Goal: Task Accomplishment & Management: Manage account settings

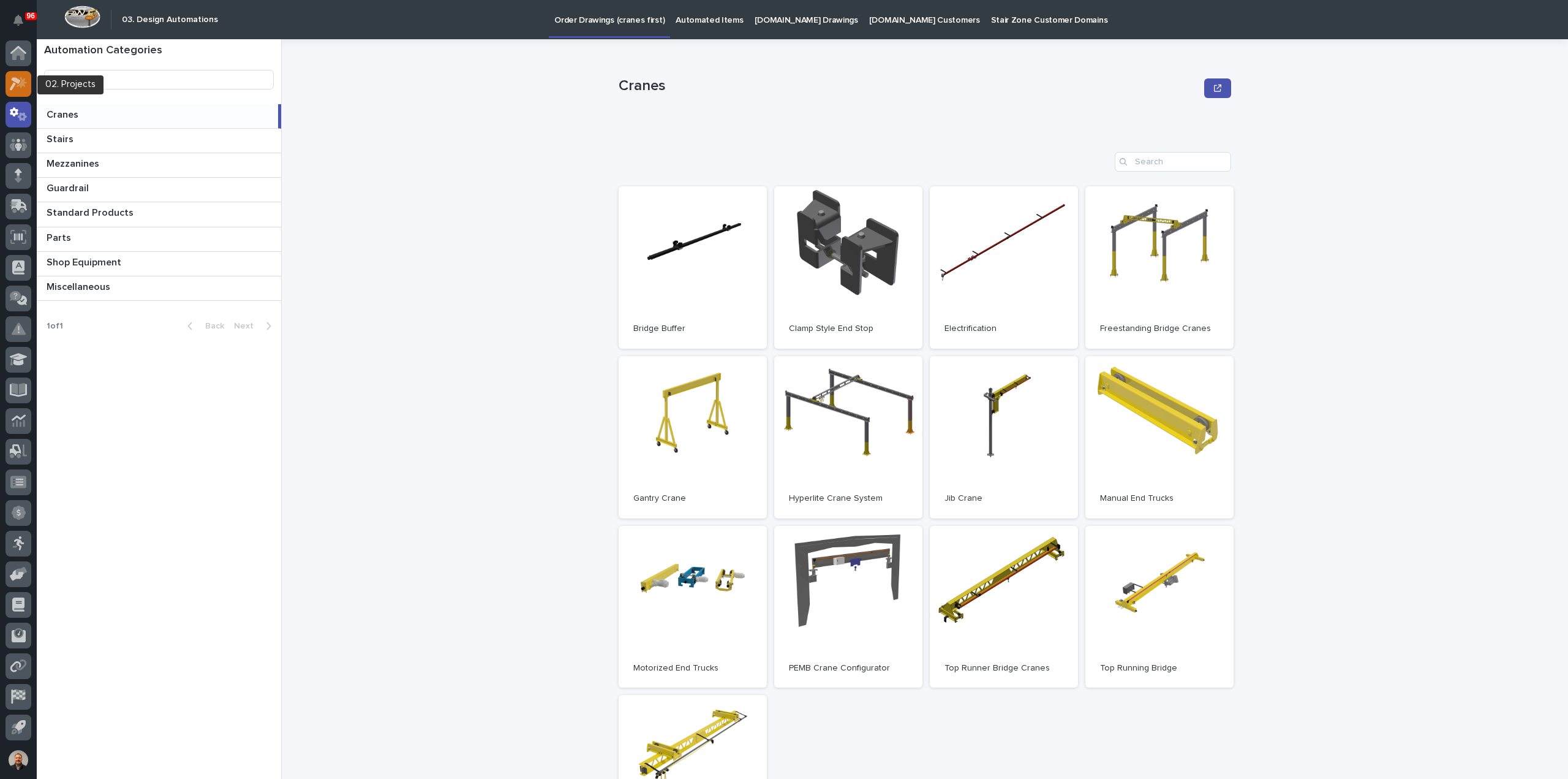
click at [19, 81] on icon at bounding box center [15, 84] width 11 height 14
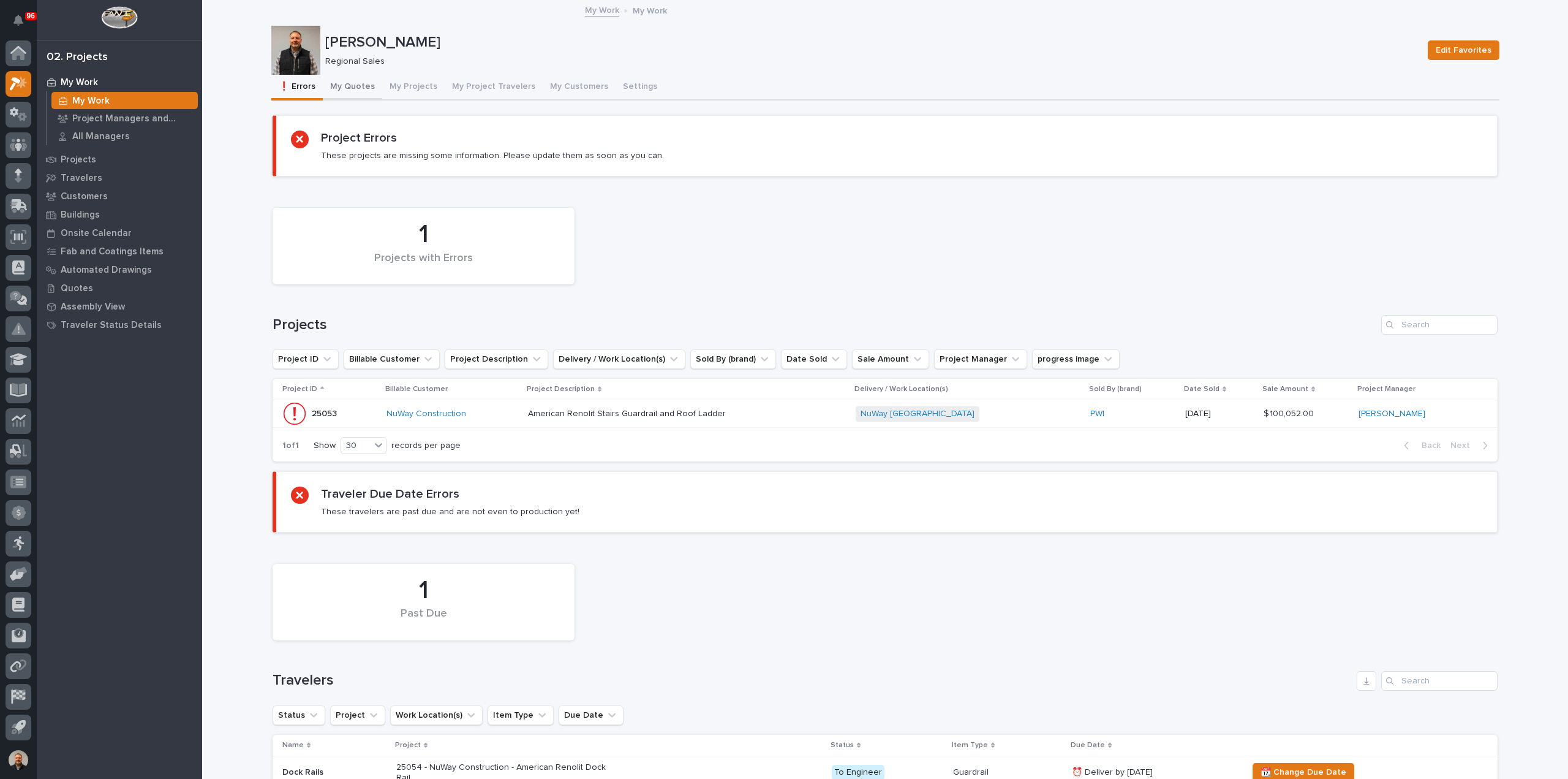
click at [353, 86] on button "My Quotes" at bounding box center [352, 88] width 59 height 26
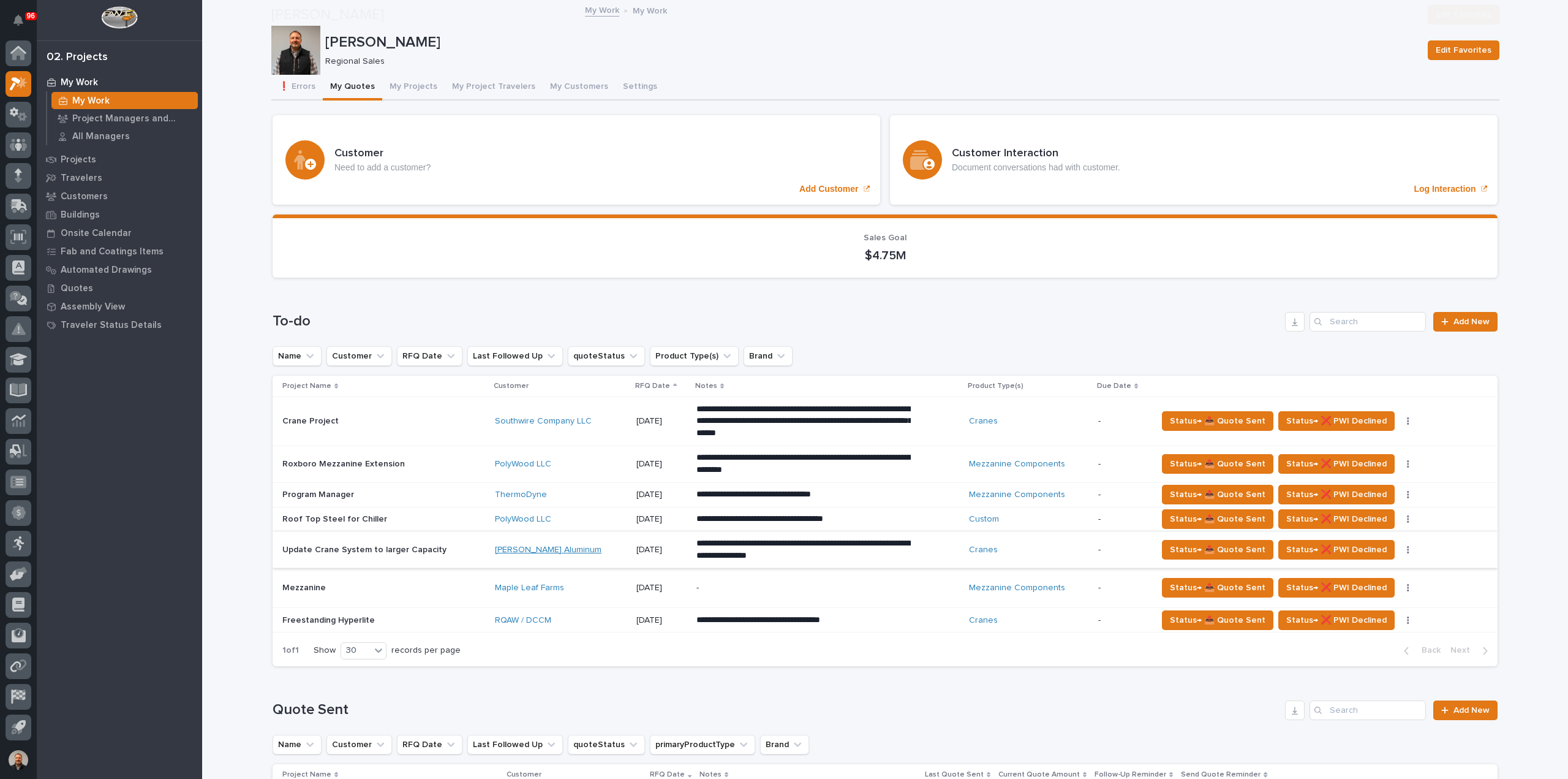
scroll to position [123, 0]
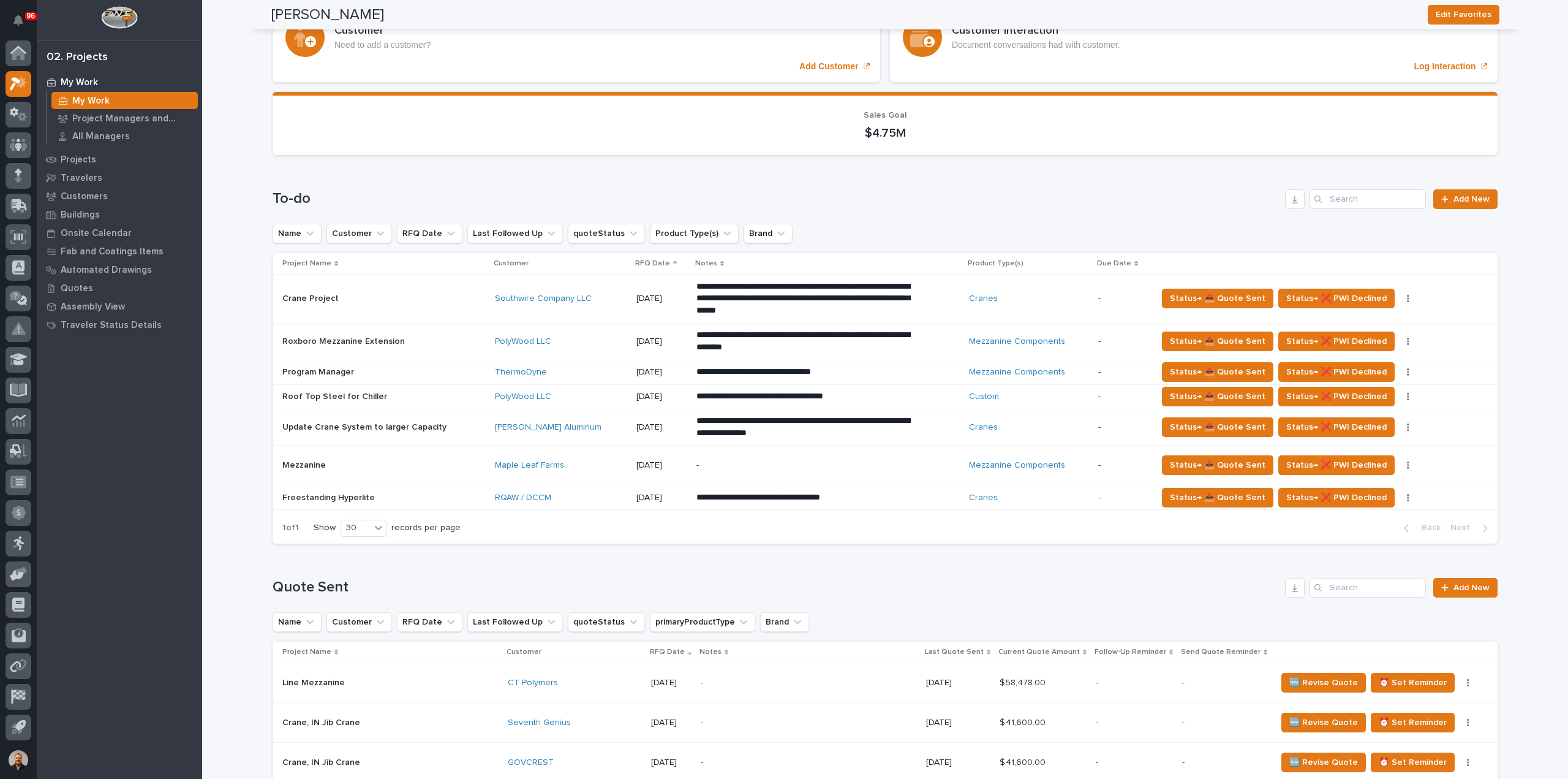
click at [308, 681] on p "Line Mezzanine" at bounding box center [315, 681] width 65 height 13
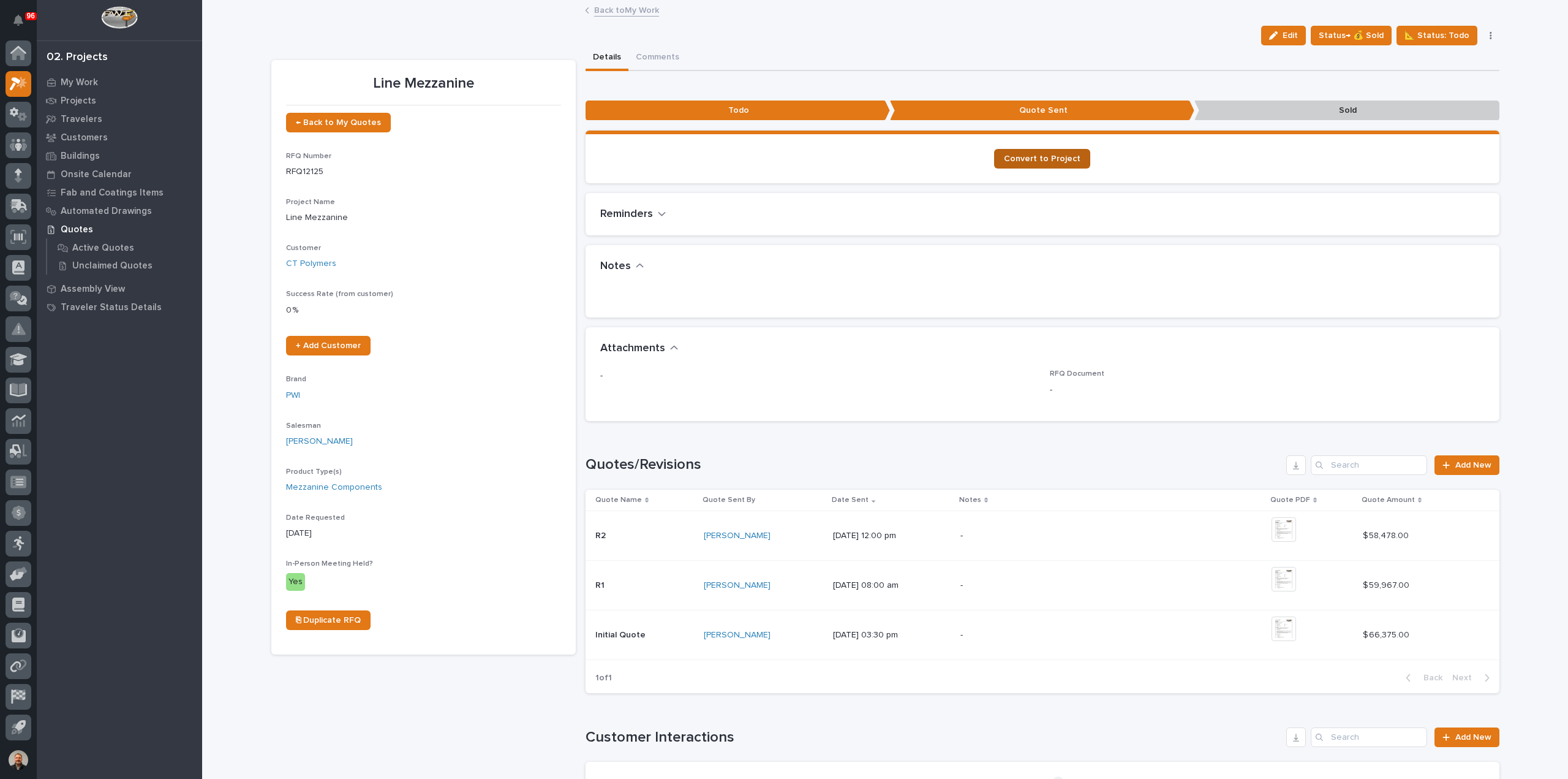
click at [1038, 160] on span "Convert to Project" at bounding box center [1042, 158] width 77 height 9
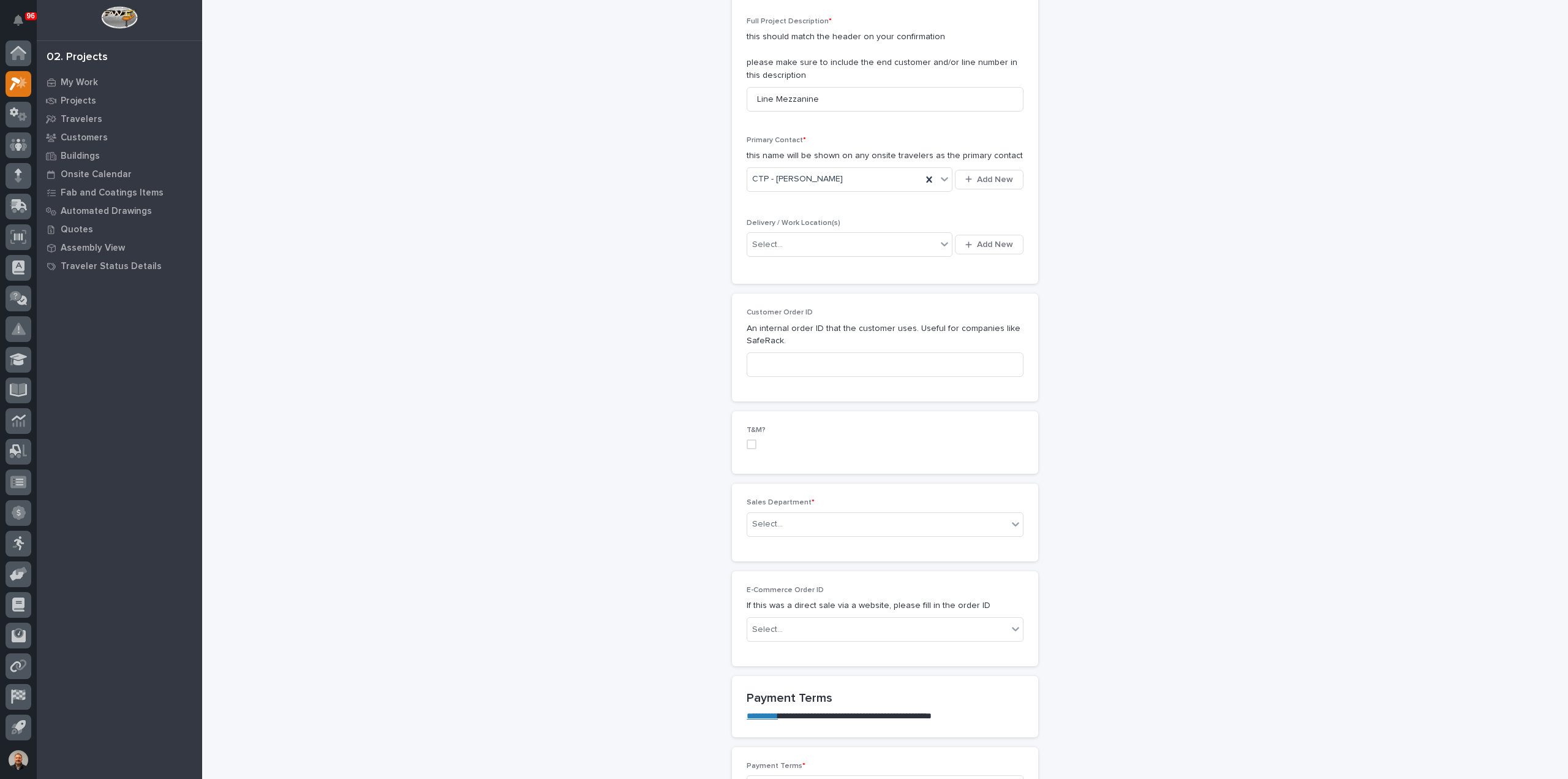
scroll to position [429, 0]
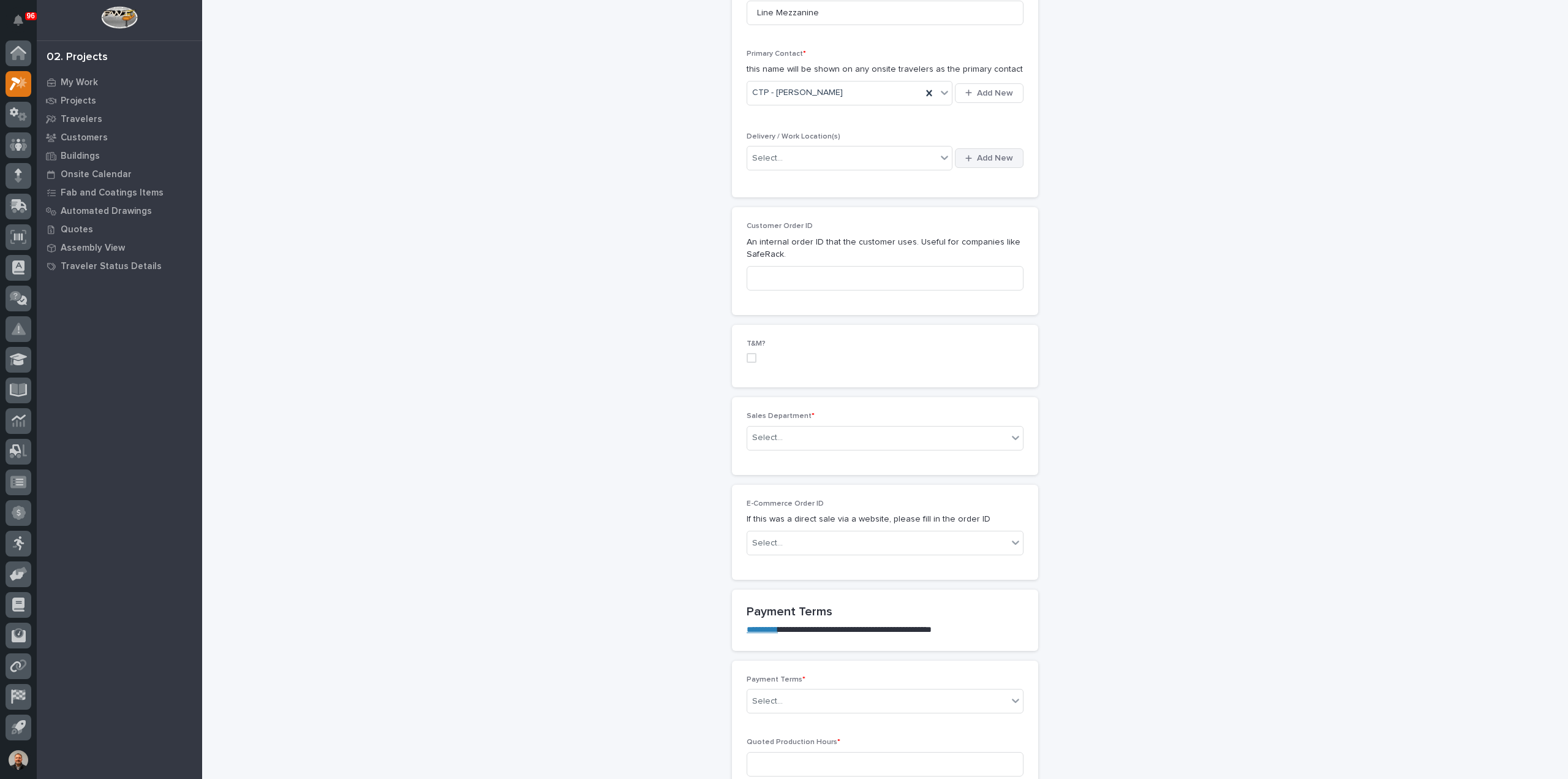
click at [980, 155] on span "Add New" at bounding box center [995, 157] width 36 height 11
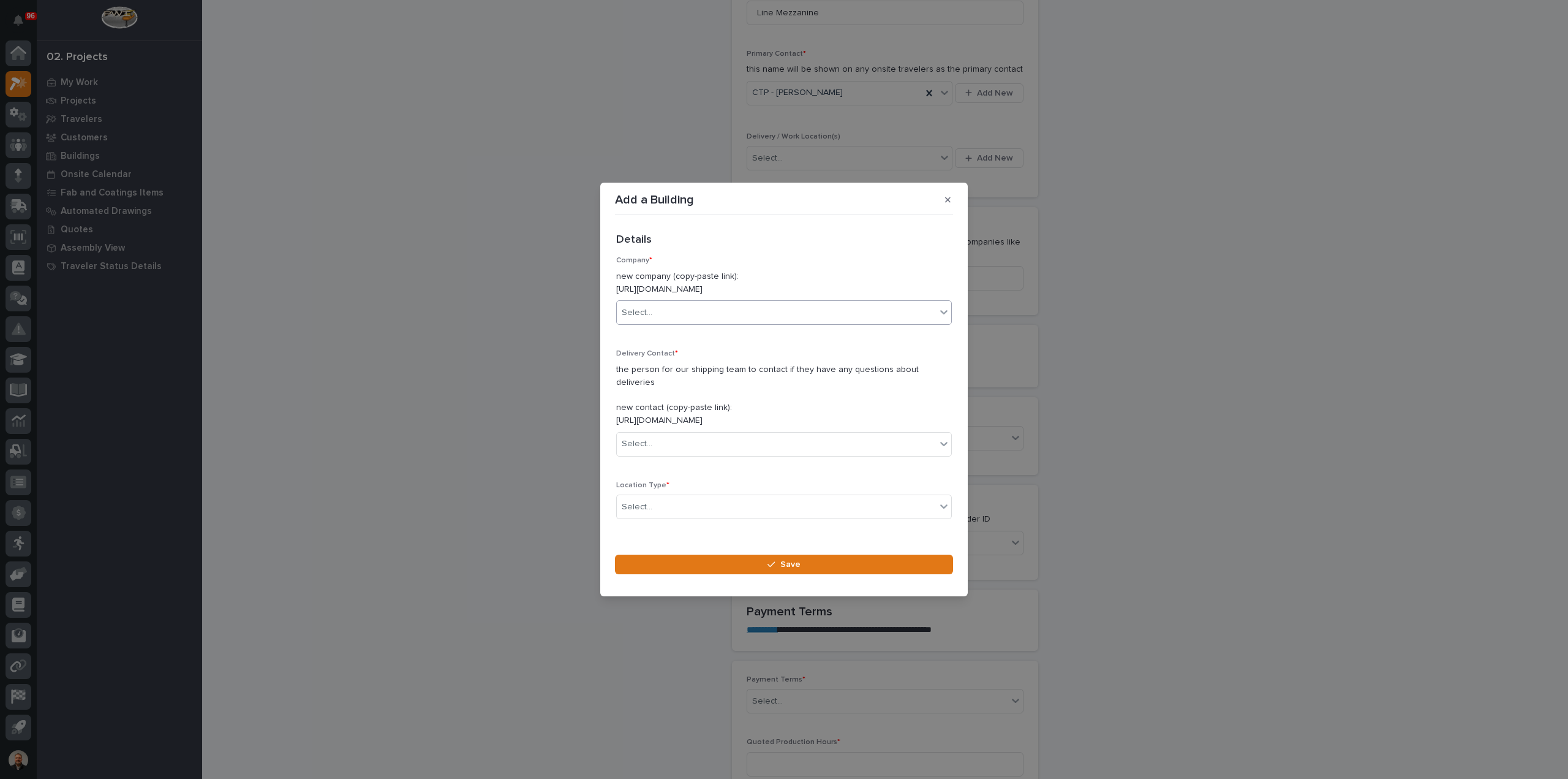
click at [654, 318] on input "text" at bounding box center [654, 313] width 1 height 11
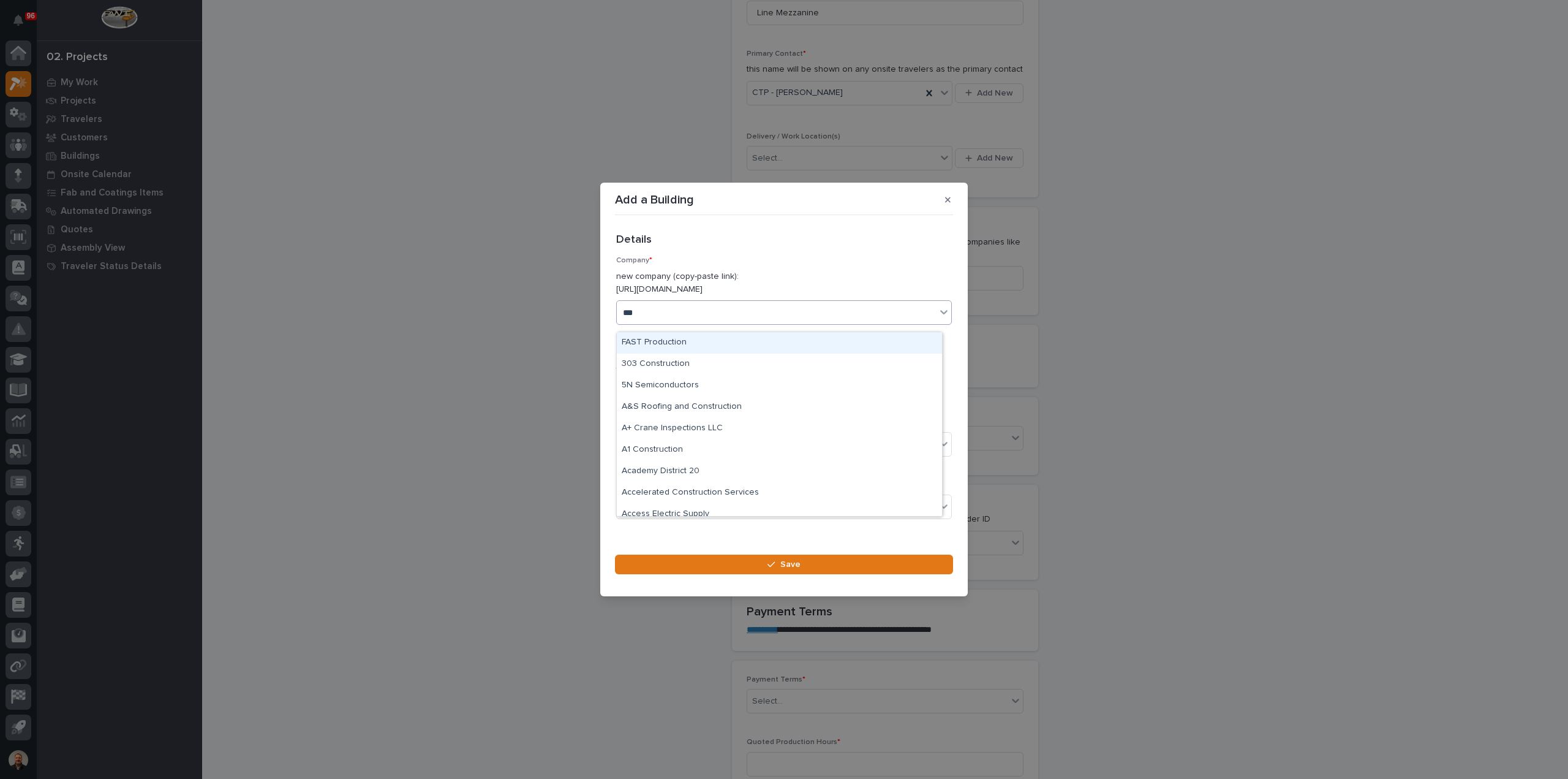
type input "****"
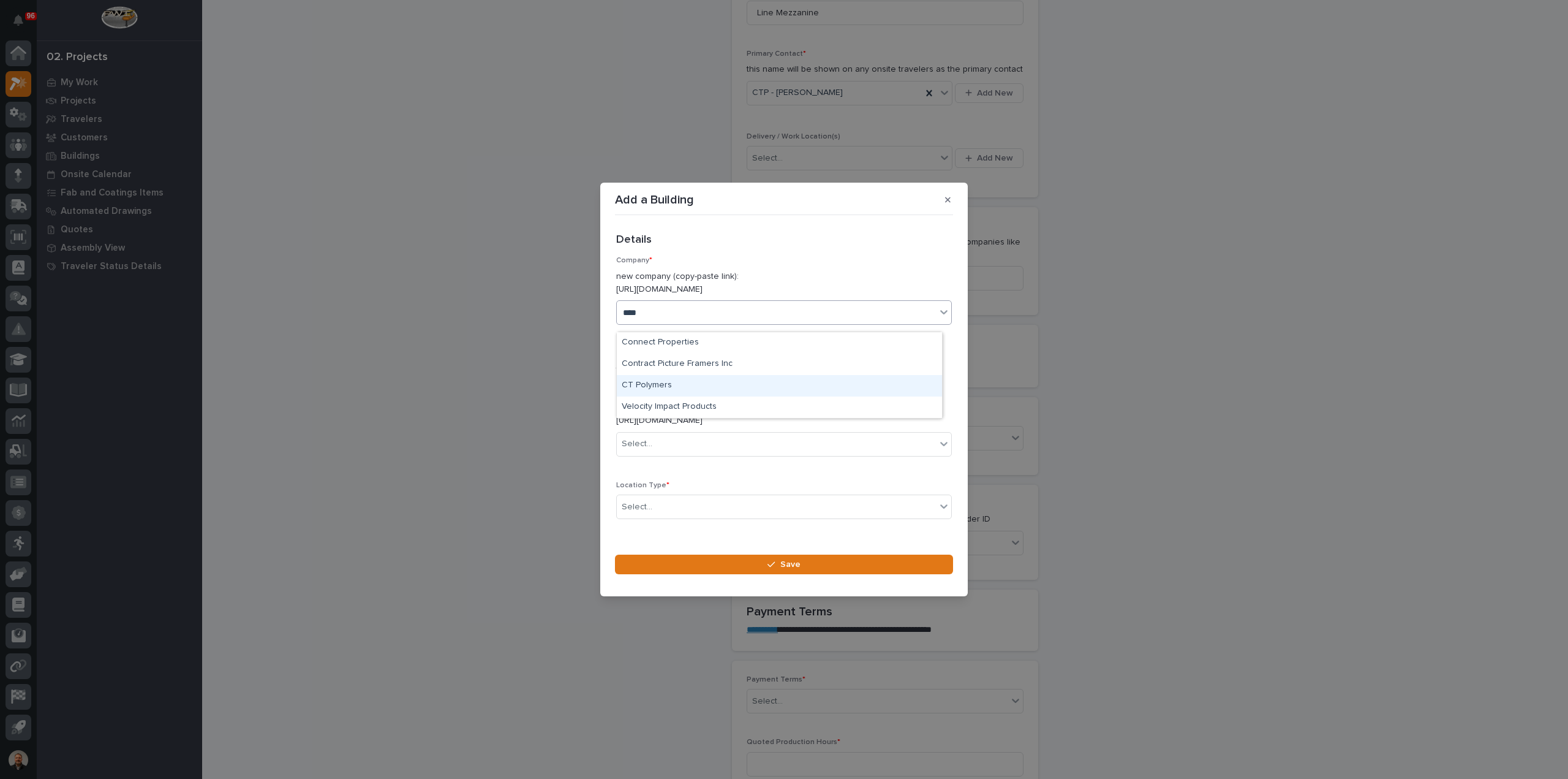
click at [649, 383] on div "CT Polymers" at bounding box center [779, 386] width 325 height 22
click at [651, 438] on div "Select..." at bounding box center [636, 444] width 30 height 13
type input "*"
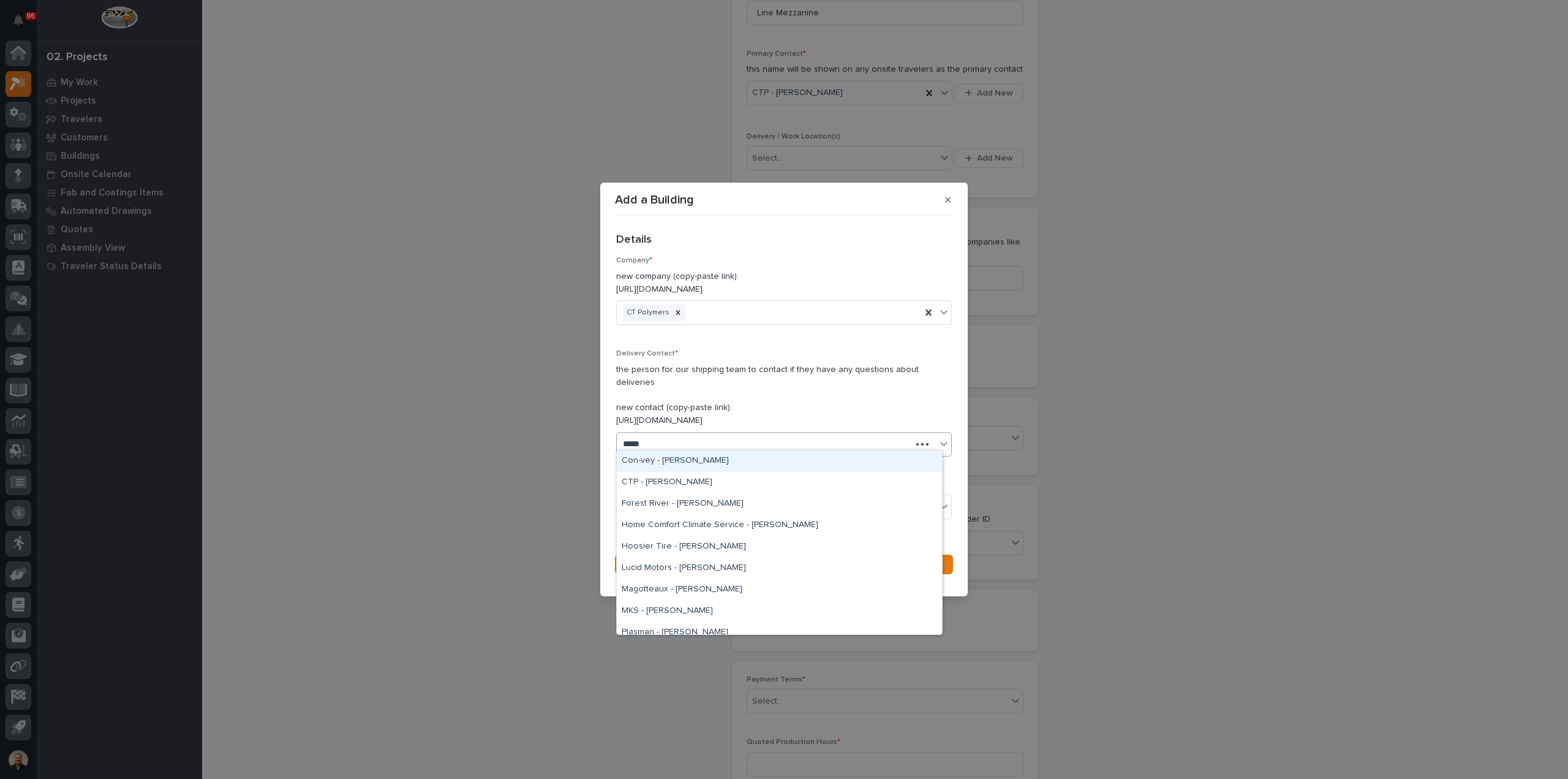
type input "******"
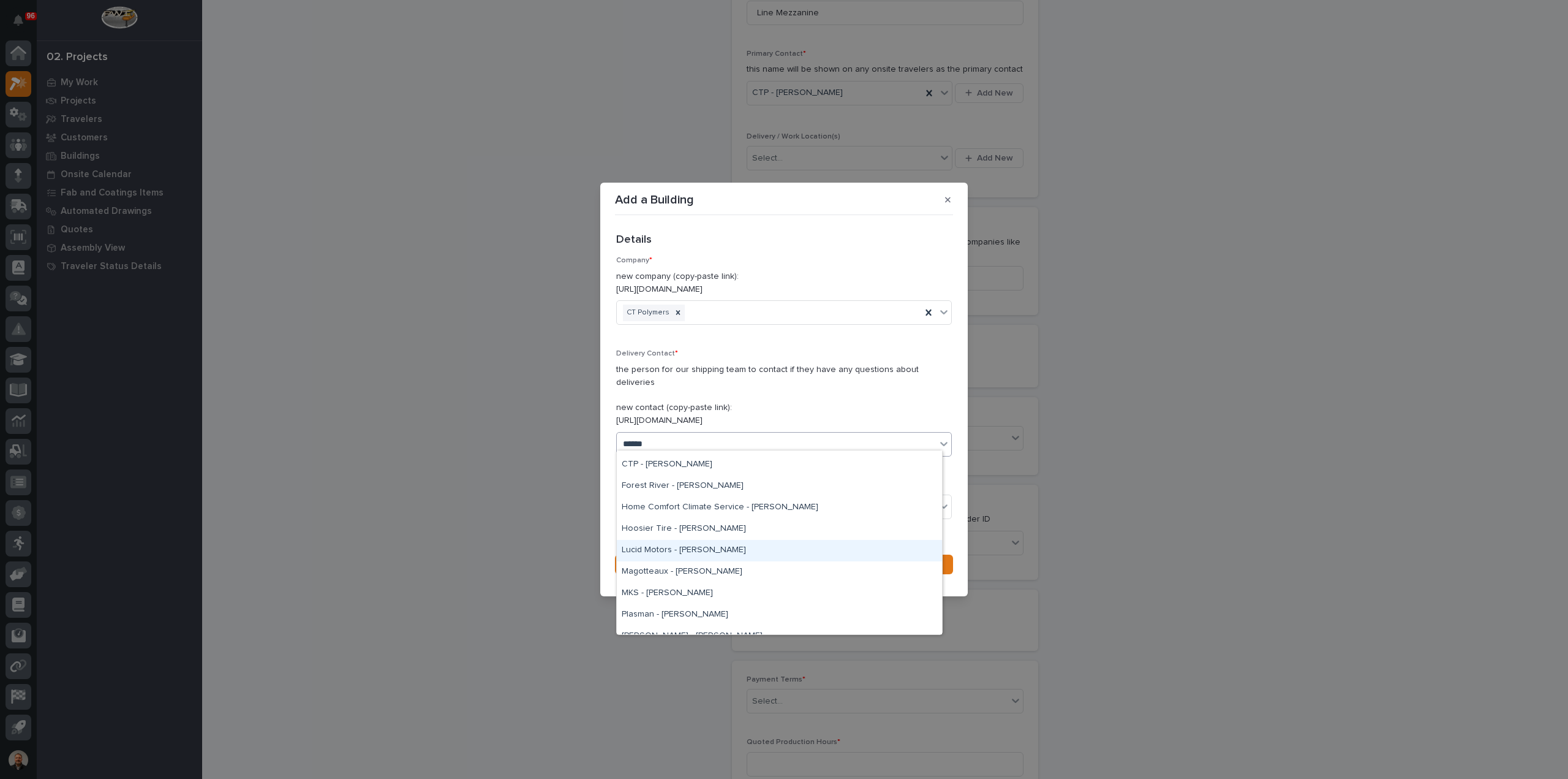
scroll to position [0, 0]
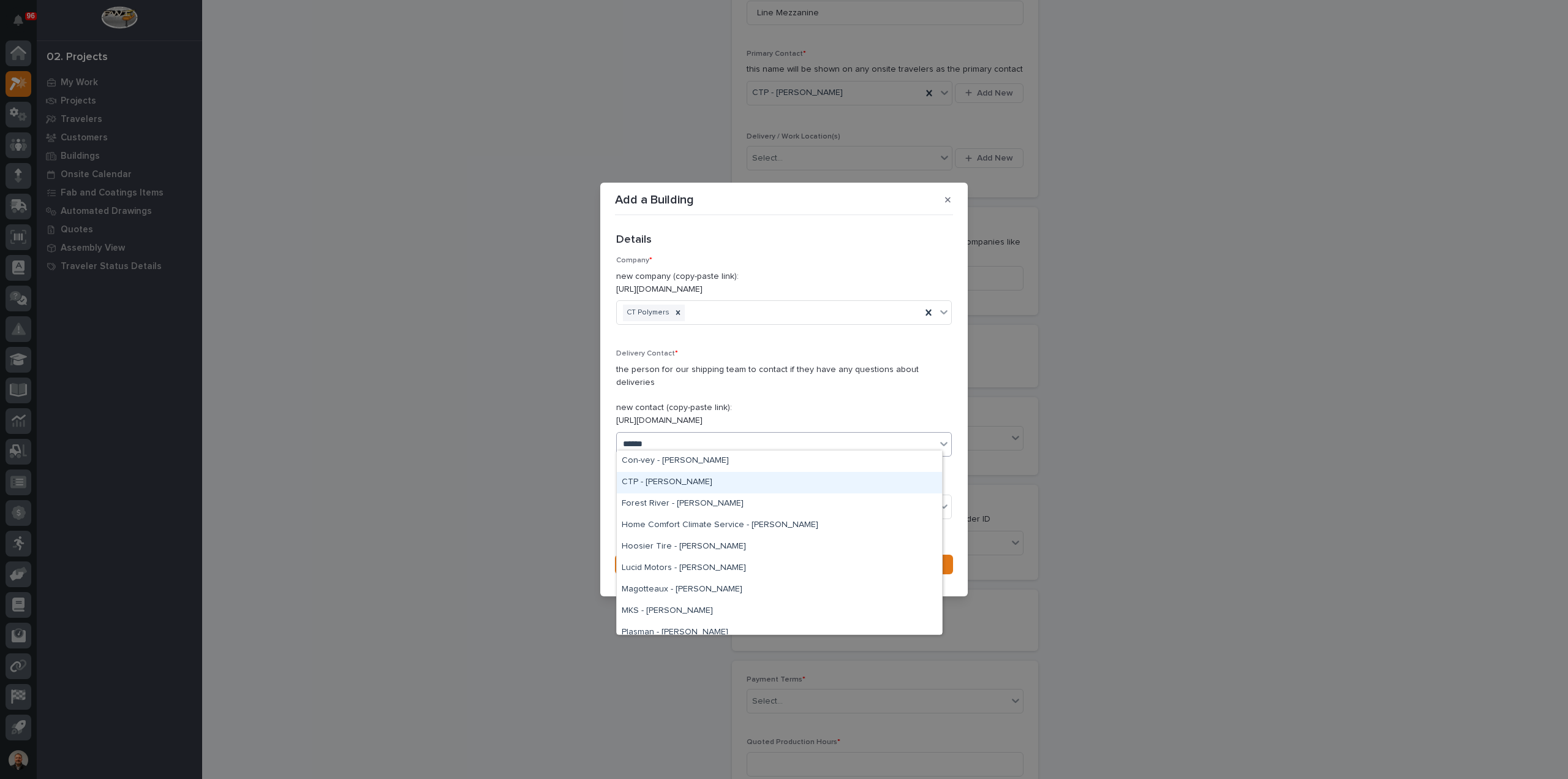
click at [657, 481] on div "CTP - [PERSON_NAME]" at bounding box center [779, 483] width 325 height 22
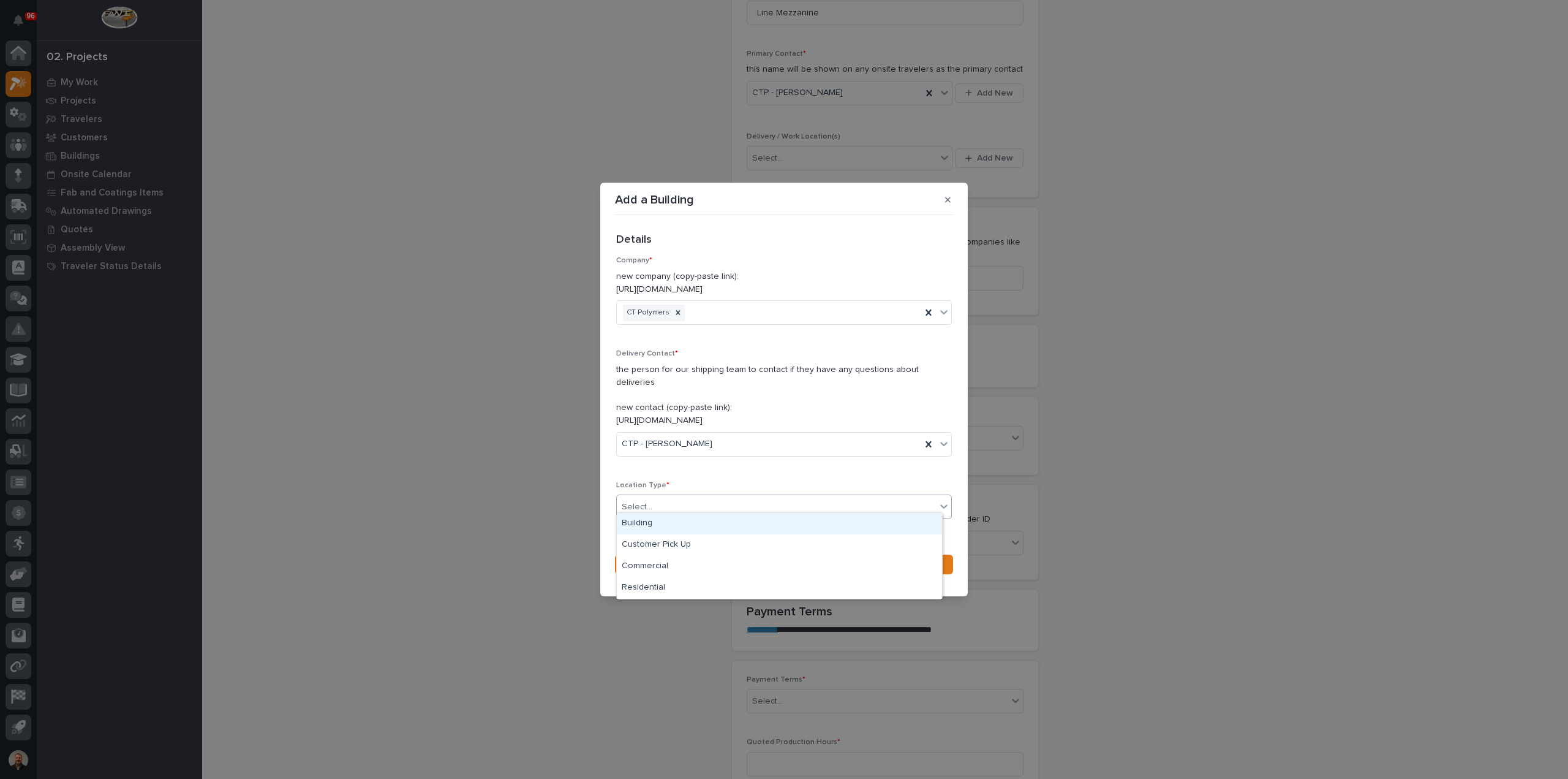
click at [656, 497] on div "Select..." at bounding box center [776, 507] width 319 height 21
click at [652, 522] on div "Building" at bounding box center [779, 523] width 325 height 22
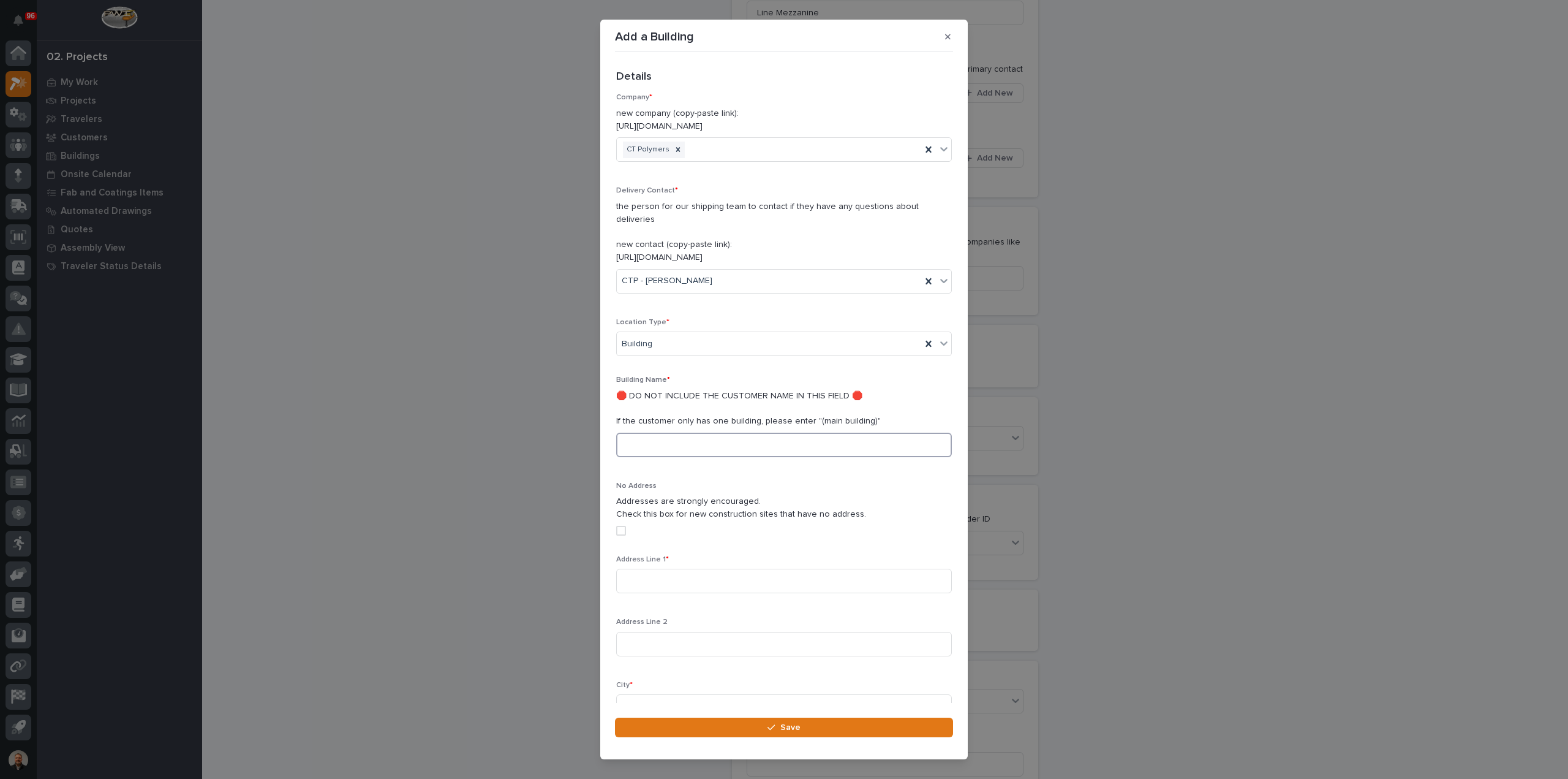
click at [670, 433] on input at bounding box center [784, 445] width 335 height 25
type input "Main"
click at [642, 569] on input at bounding box center [784, 580] width 335 height 25
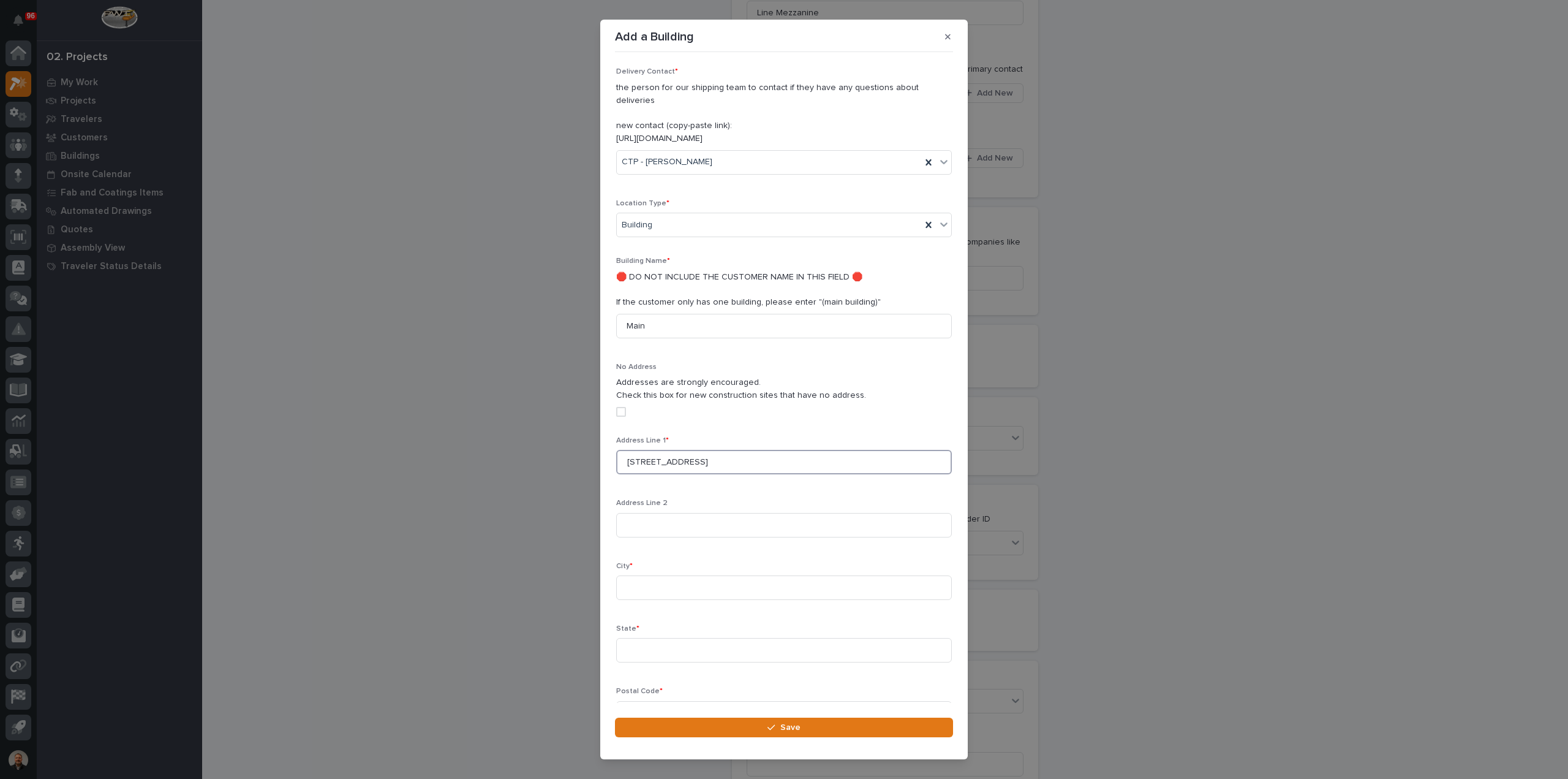
scroll to position [123, 0]
type input "12340 Elm Road"
click at [639, 571] on input at bounding box center [784, 583] width 335 height 25
type input "Bourbon"
click at [632, 634] on input at bounding box center [784, 646] width 335 height 25
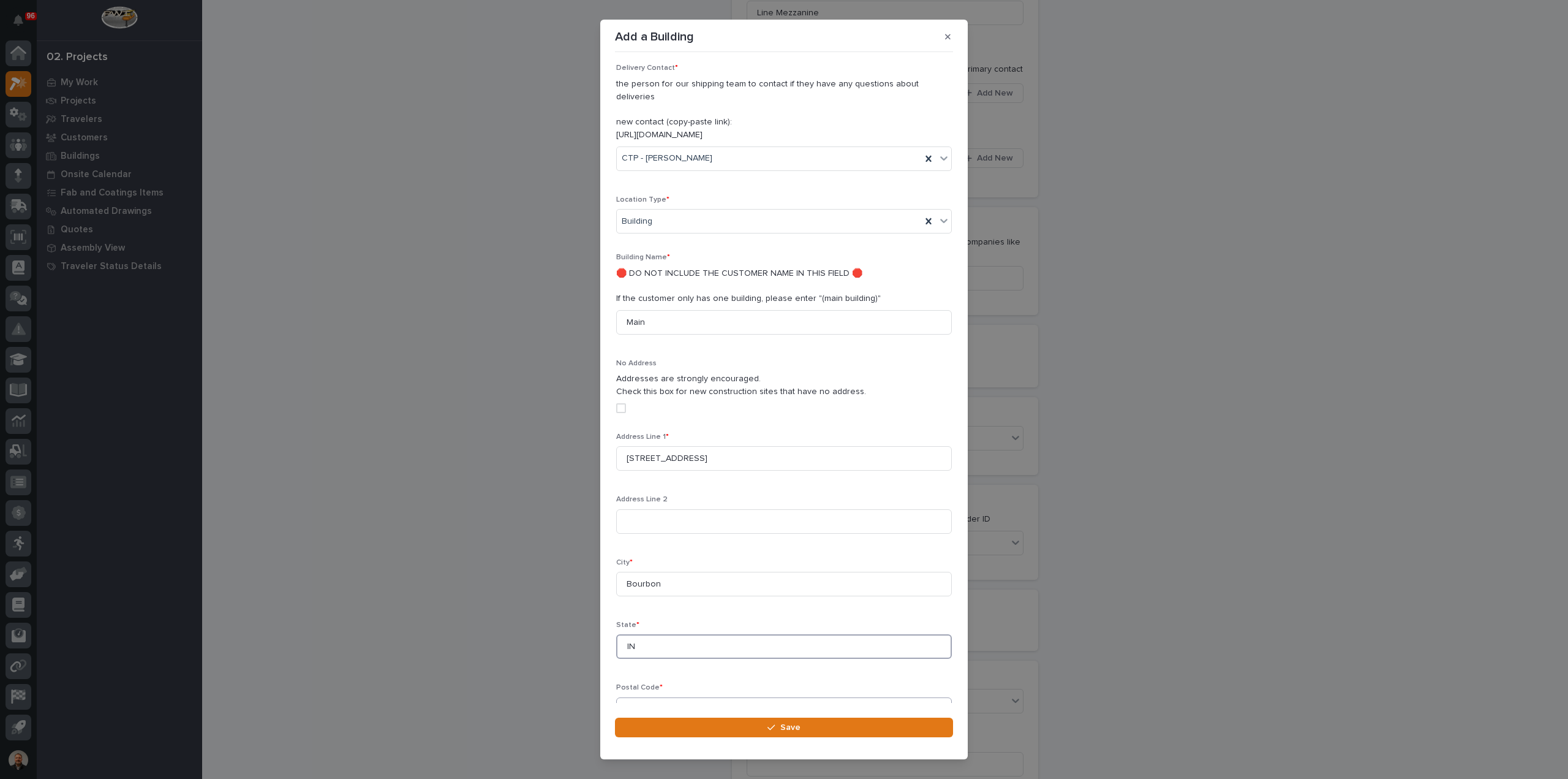
type input "IN"
click at [649, 697] on input at bounding box center [784, 709] width 335 height 25
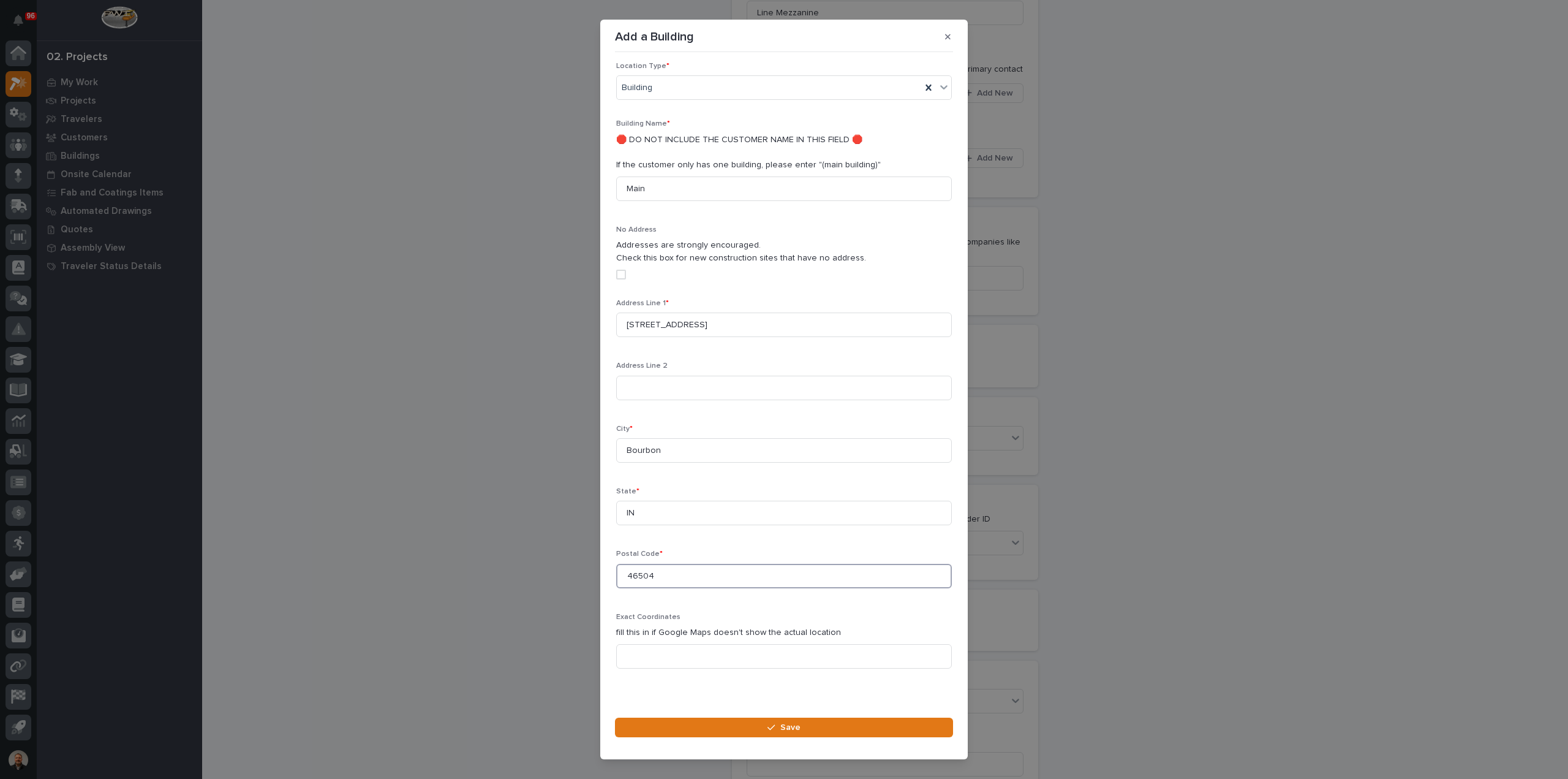
scroll to position [262, 0]
type input "46504"
click at [756, 729] on button "Save" at bounding box center [784, 727] width 338 height 20
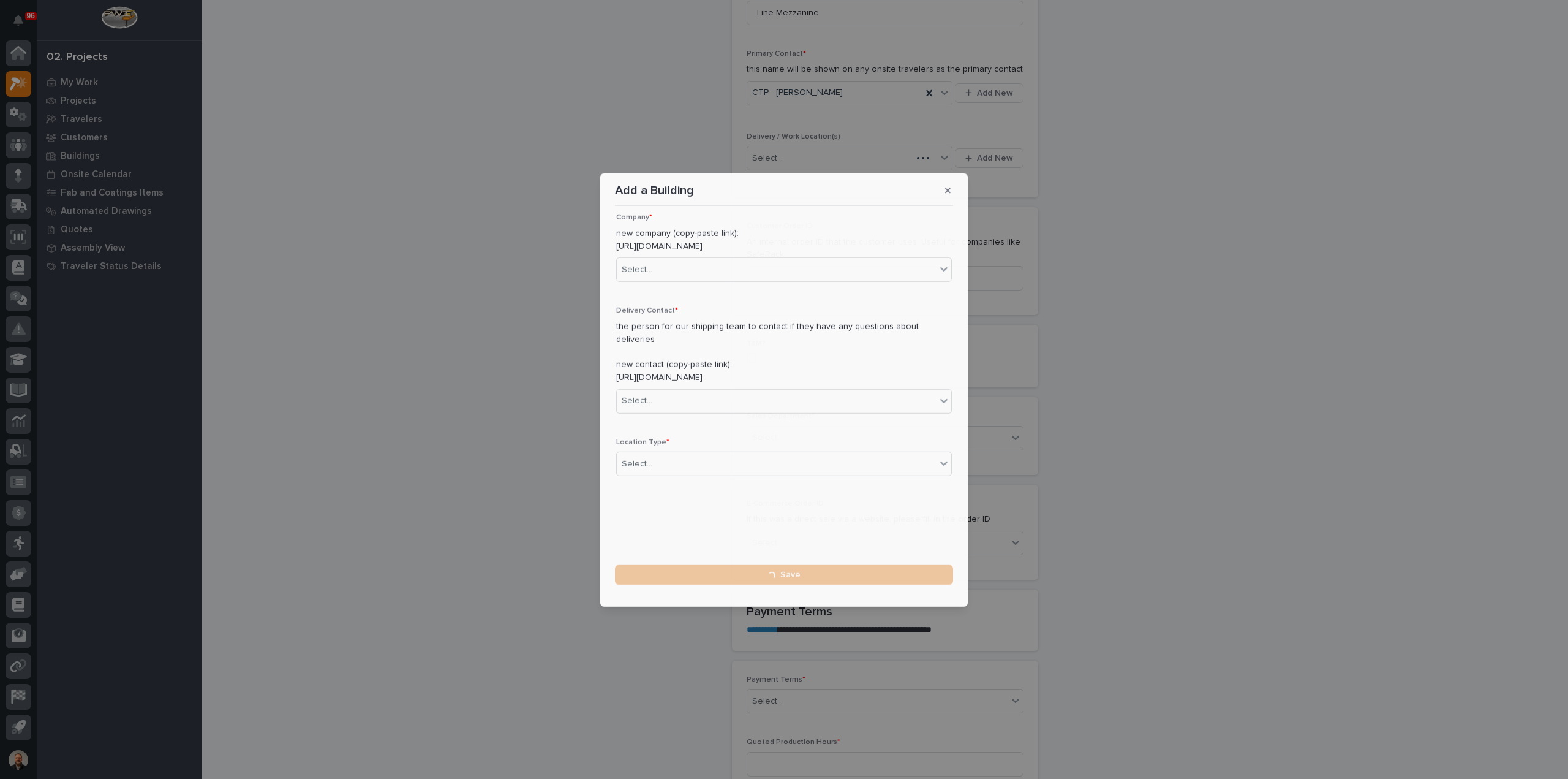
scroll to position [0, 0]
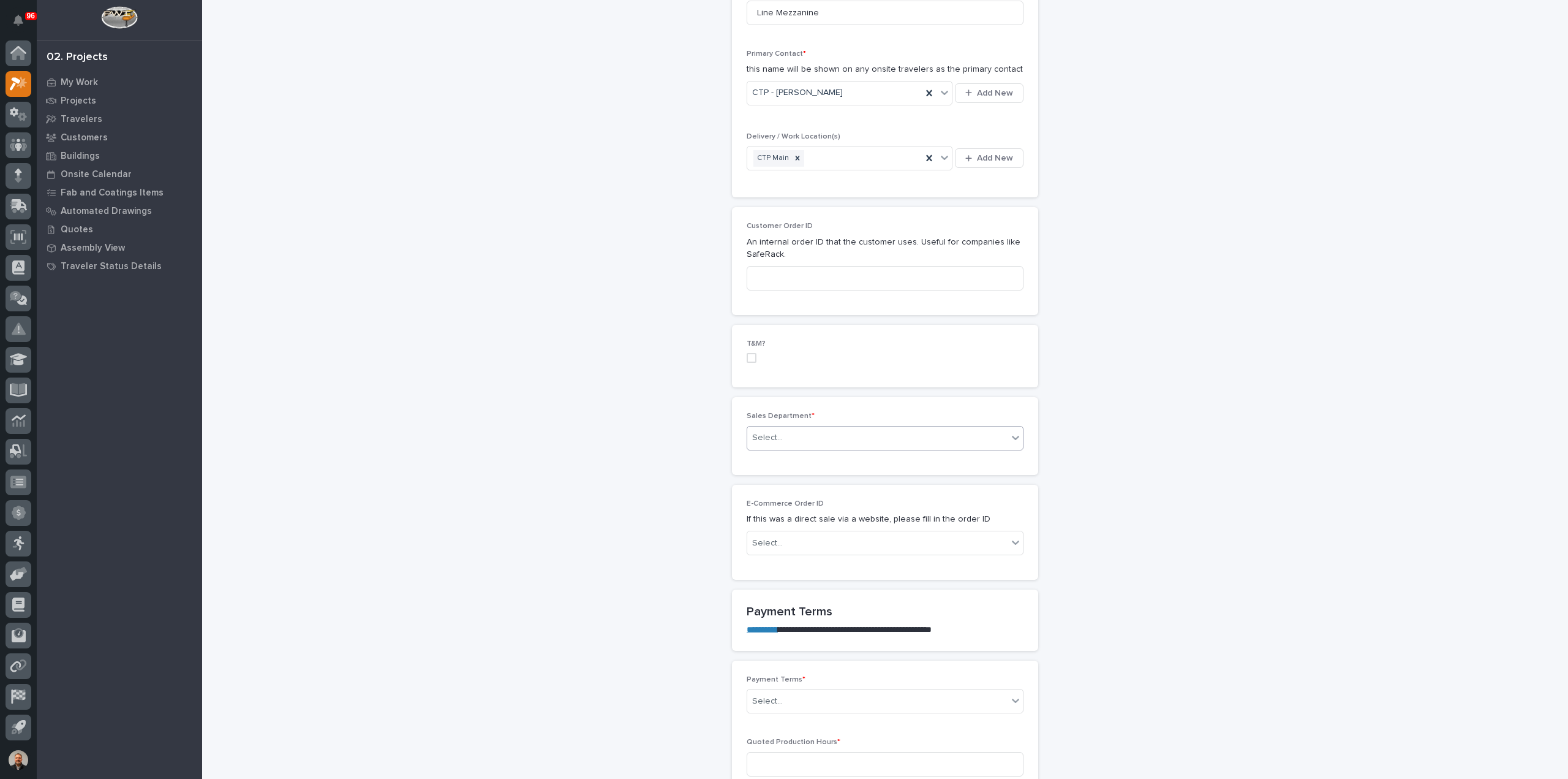
click at [785, 434] on div "Select..." at bounding box center [877, 438] width 261 height 21
click at [775, 480] on span "Regional Sales" at bounding box center [779, 479] width 64 height 14
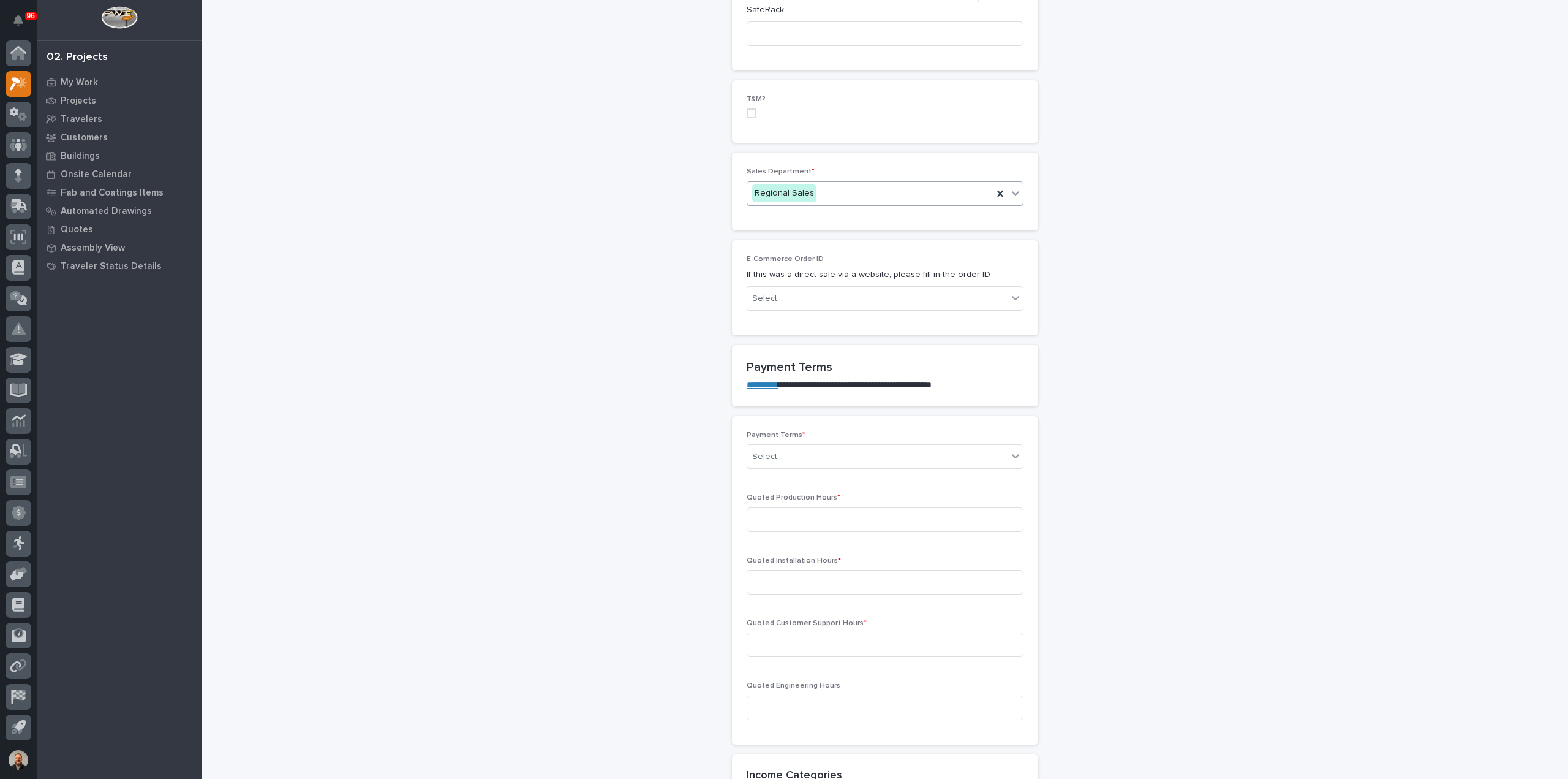
scroll to position [674, 0]
click at [787, 454] on div "Select..." at bounding box center [877, 456] width 261 height 21
click at [772, 517] on div "35/65" at bounding box center [880, 518] width 275 height 22
click at [772, 510] on input at bounding box center [885, 518] width 277 height 25
click at [763, 517] on input at bounding box center [885, 518] width 277 height 25
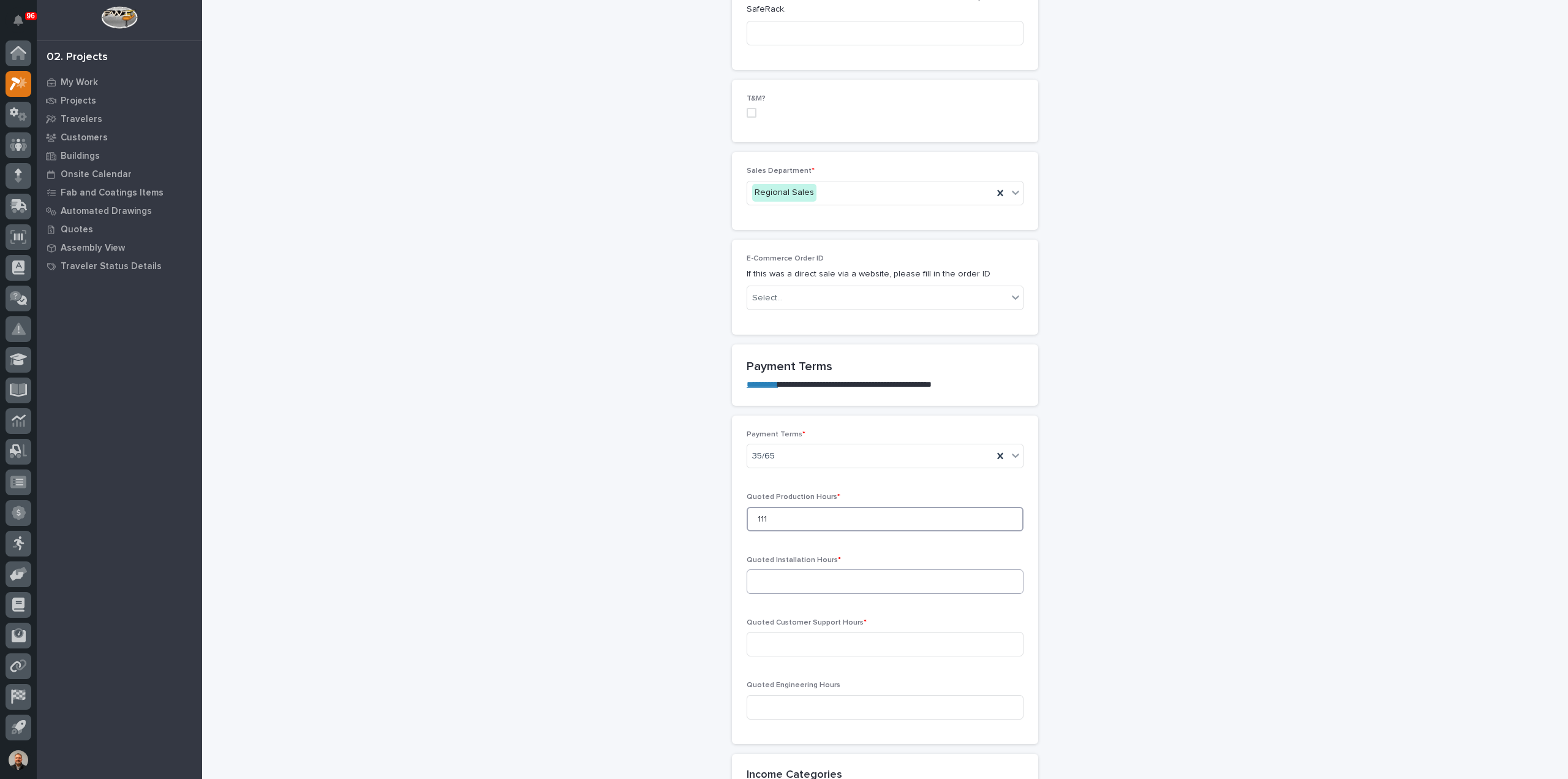
type input "111"
click at [763, 575] on input at bounding box center [885, 581] width 277 height 25
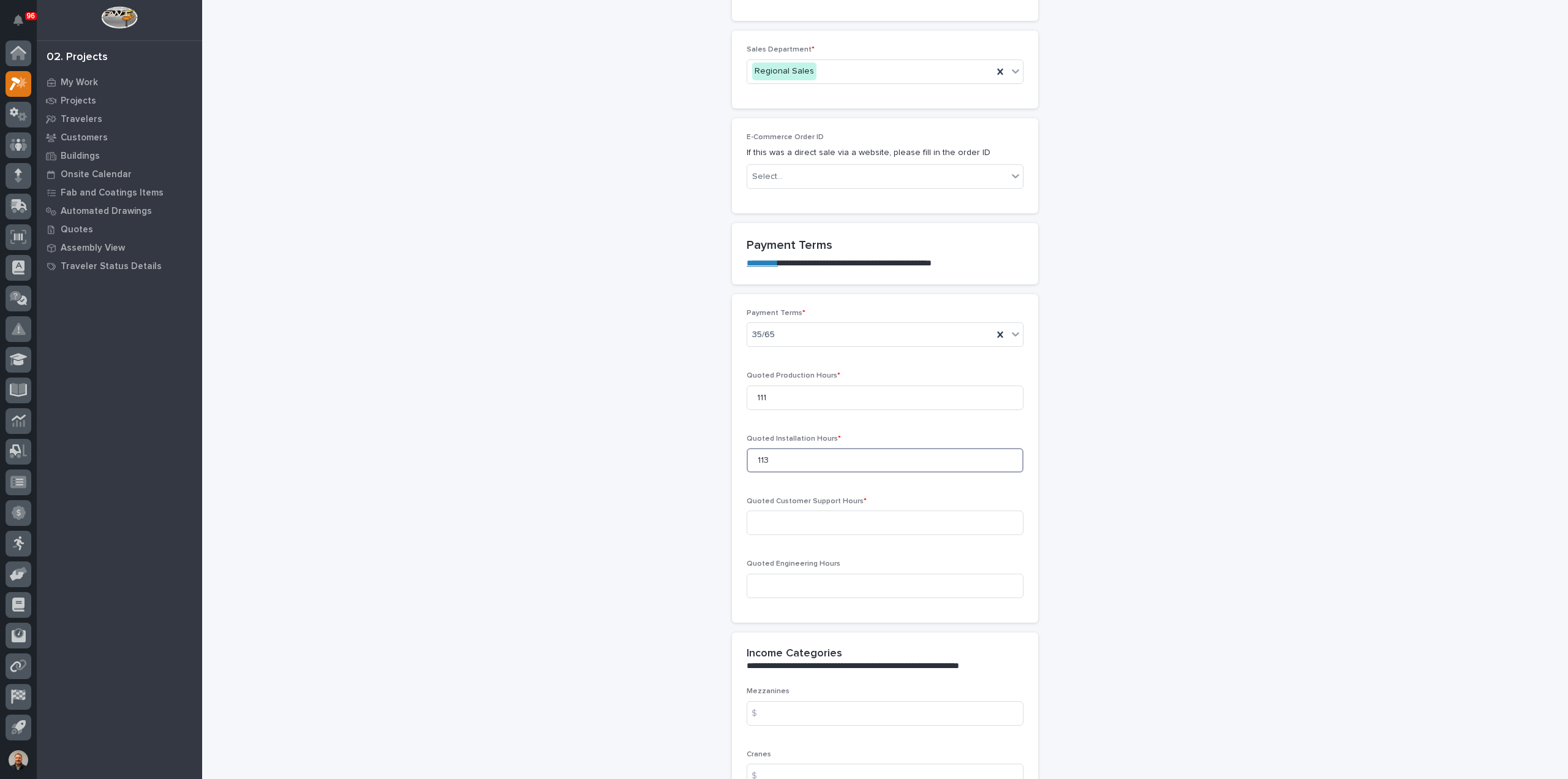
scroll to position [797, 0]
type input "113"
click at [771, 518] on input at bounding box center [885, 521] width 277 height 25
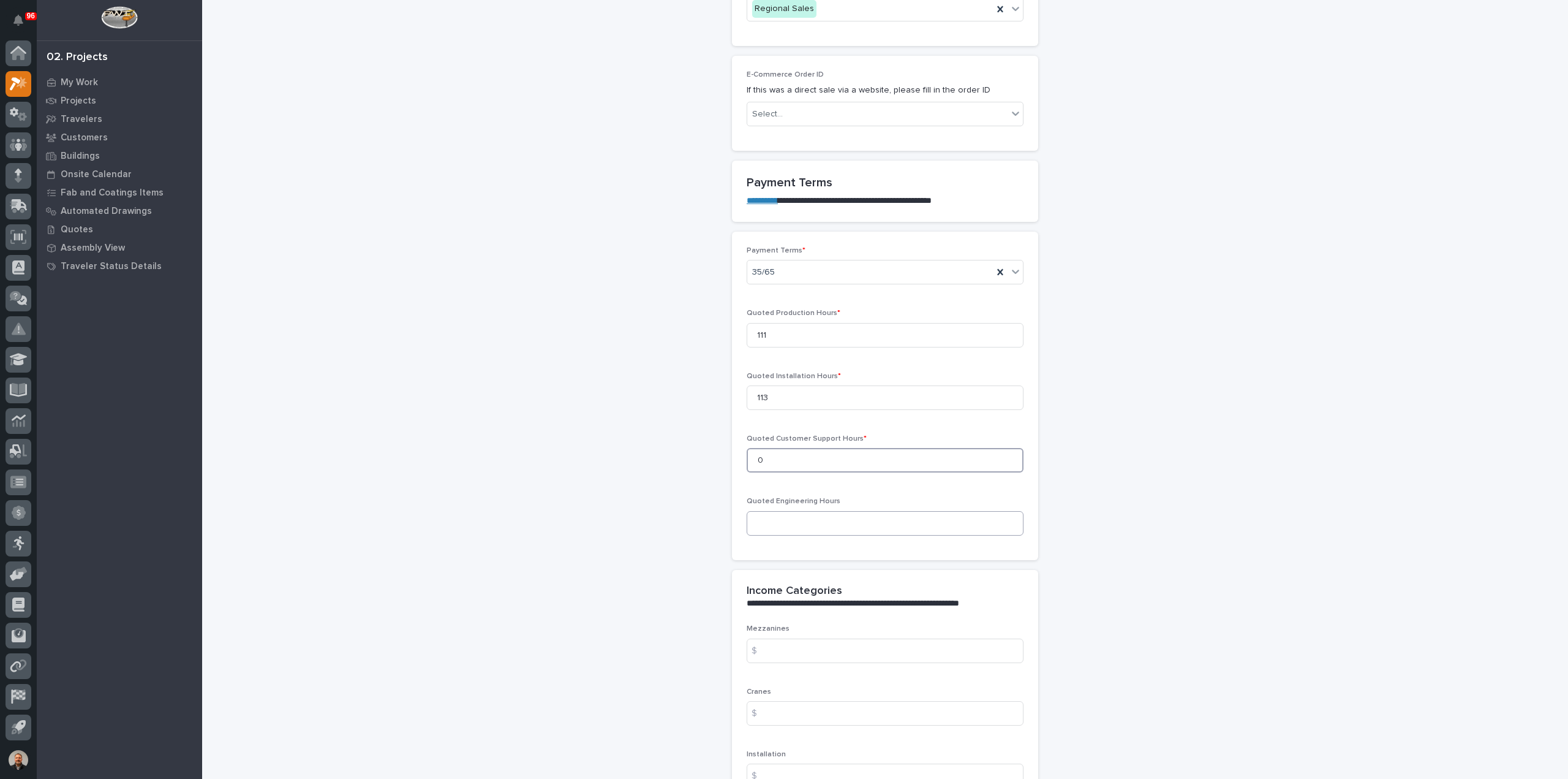
type input "0"
click at [766, 520] on input at bounding box center [885, 523] width 277 height 25
click at [773, 521] on input at bounding box center [885, 523] width 277 height 25
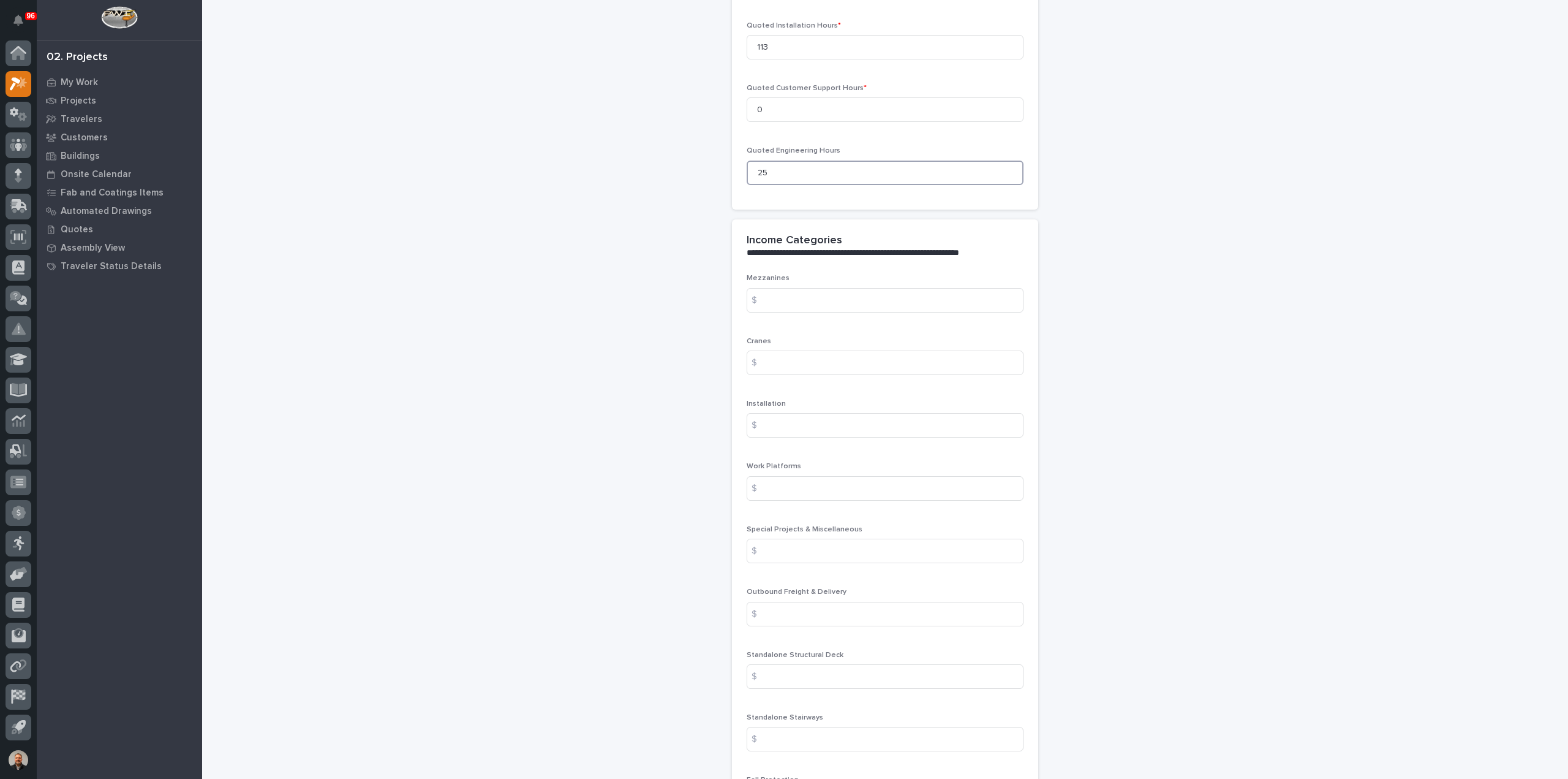
scroll to position [1287, 0]
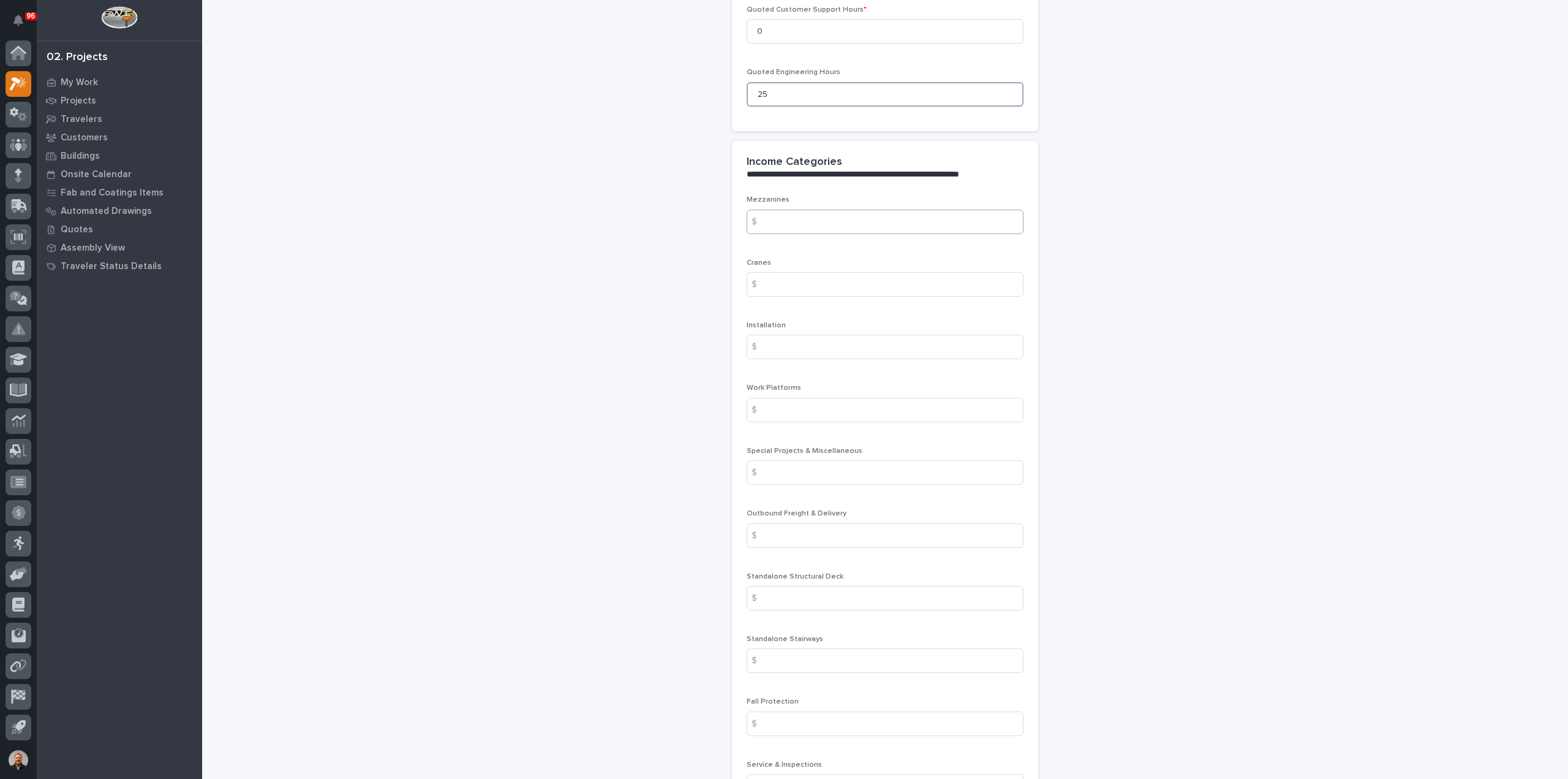
type input "25"
click at [786, 212] on input at bounding box center [885, 221] width 277 height 25
type input "43720.30"
click at [777, 344] on input at bounding box center [885, 346] width 277 height 25
type input "14482.39"
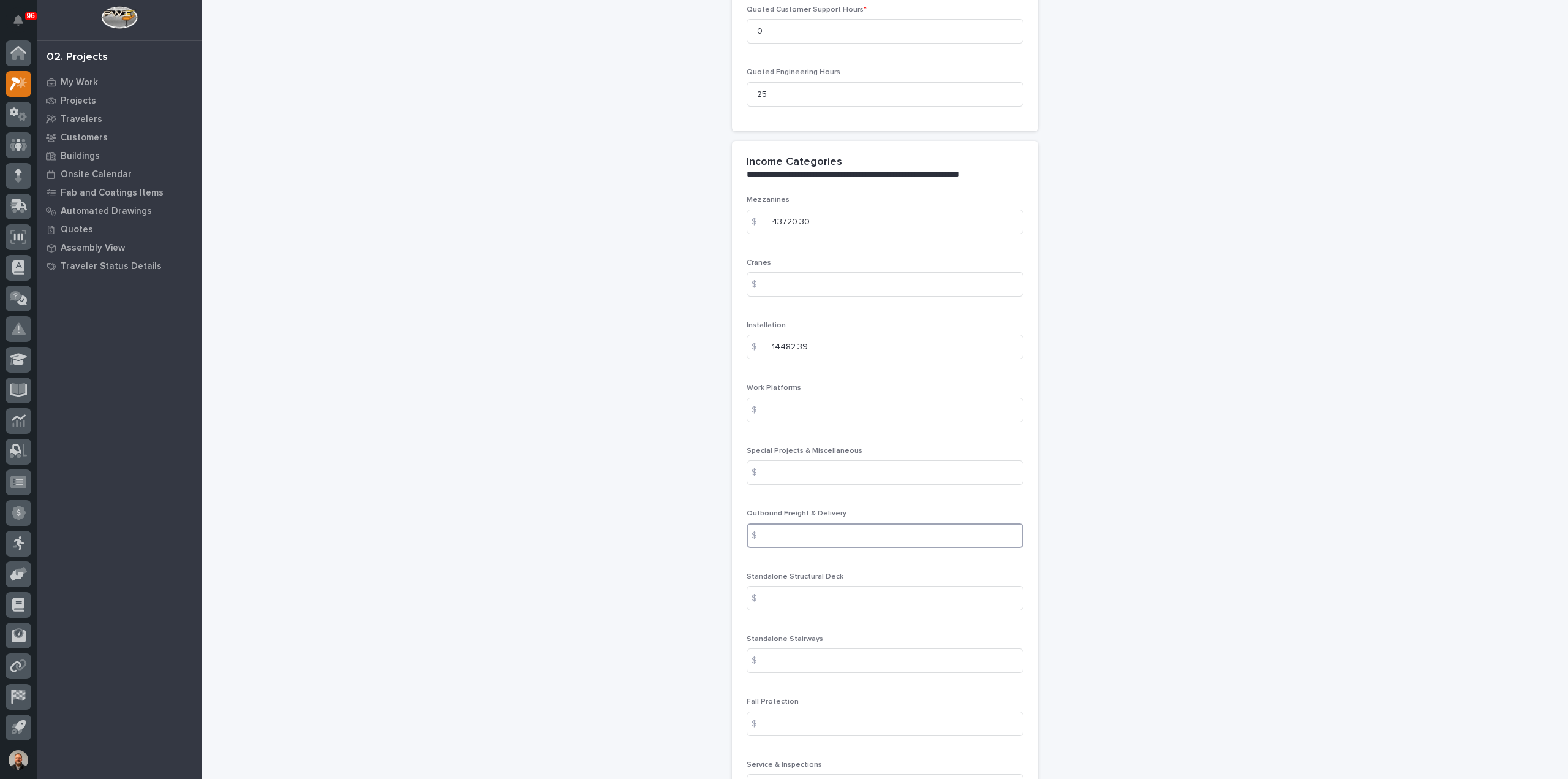
click at [784, 532] on input at bounding box center [885, 535] width 277 height 25
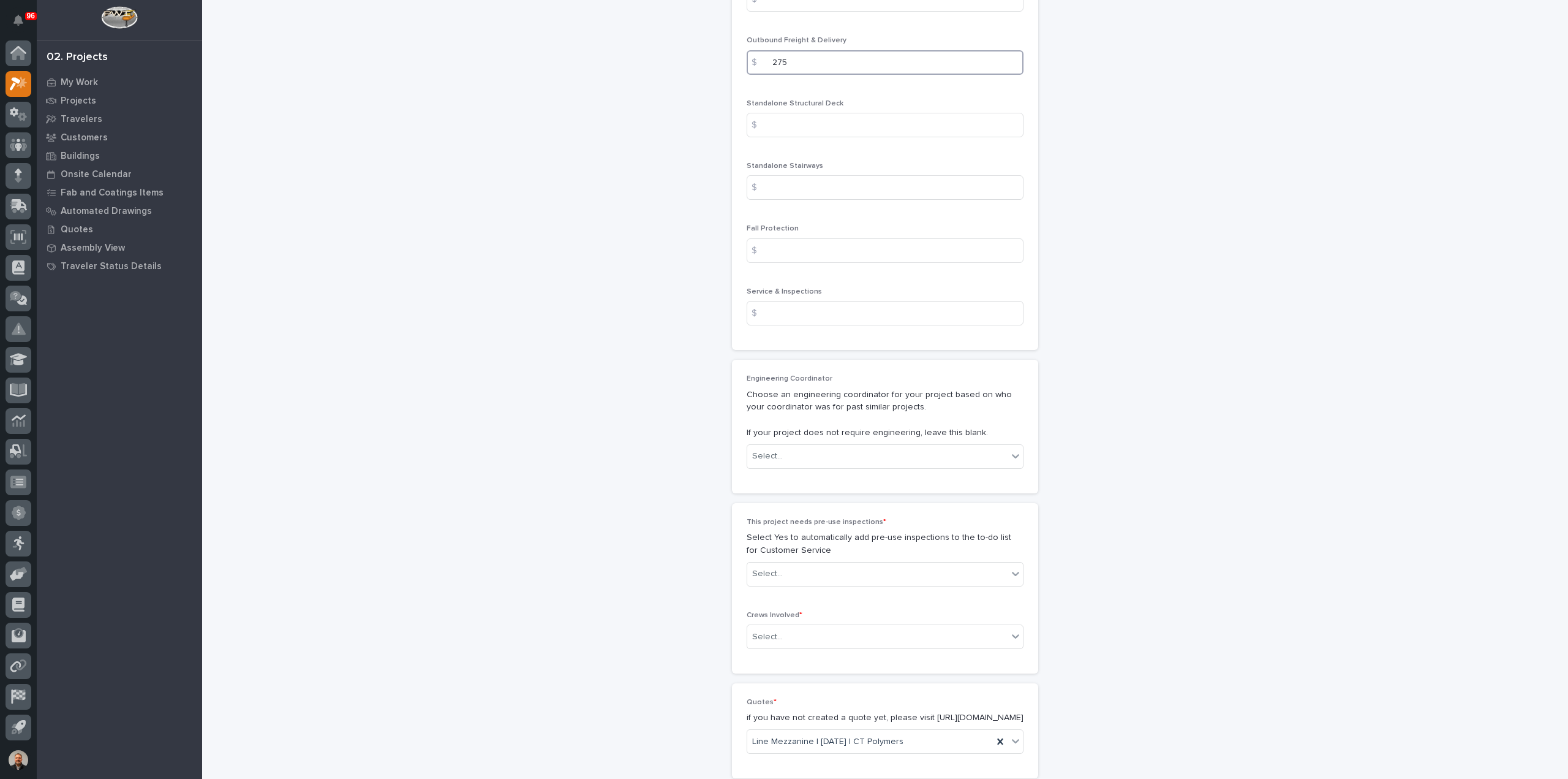
scroll to position [1777, 0]
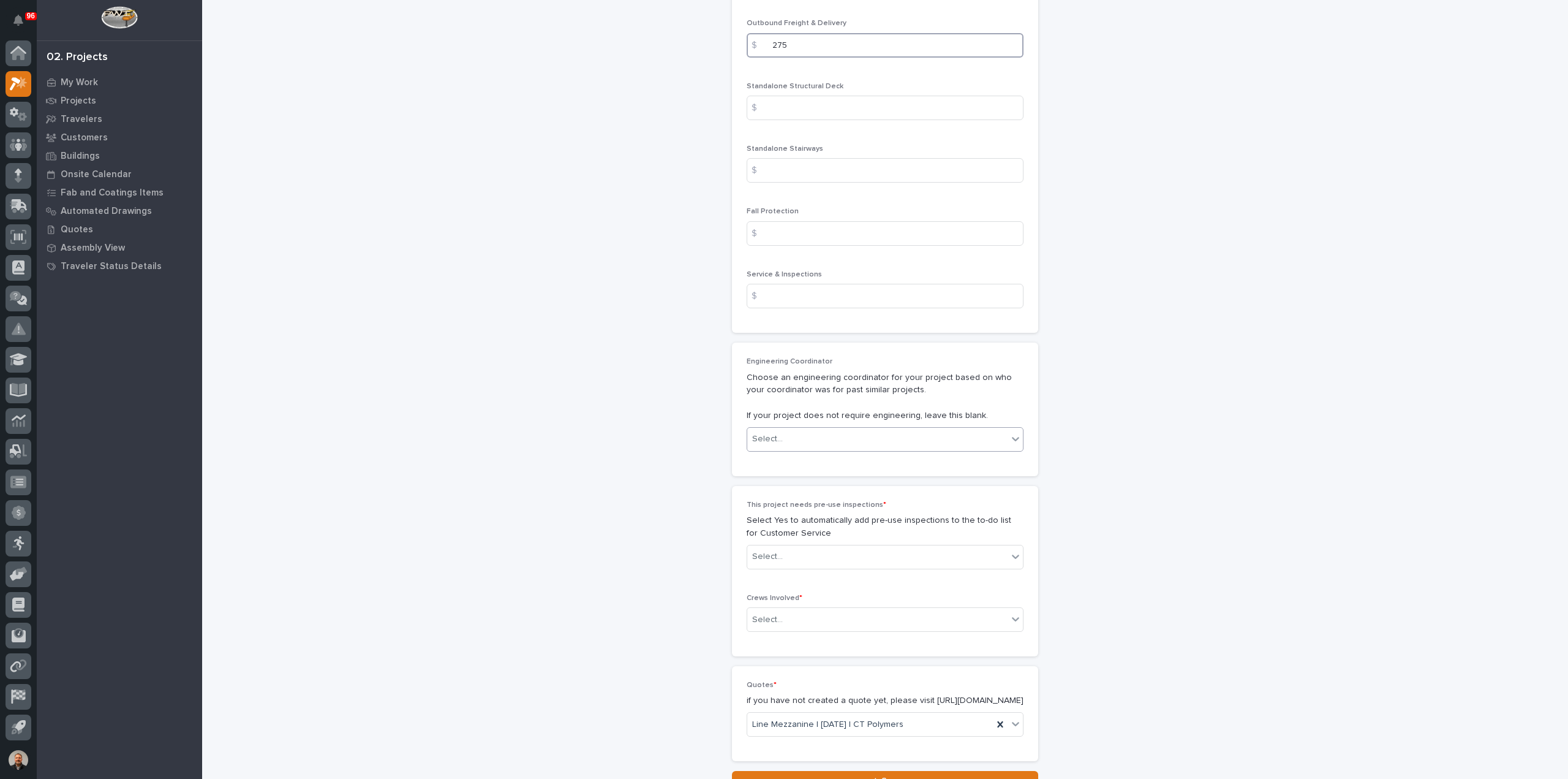
type input "275"
click at [796, 438] on div "Select..." at bounding box center [877, 439] width 261 height 21
click at [793, 542] on div "[PERSON_NAME]" at bounding box center [880, 545] width 275 height 22
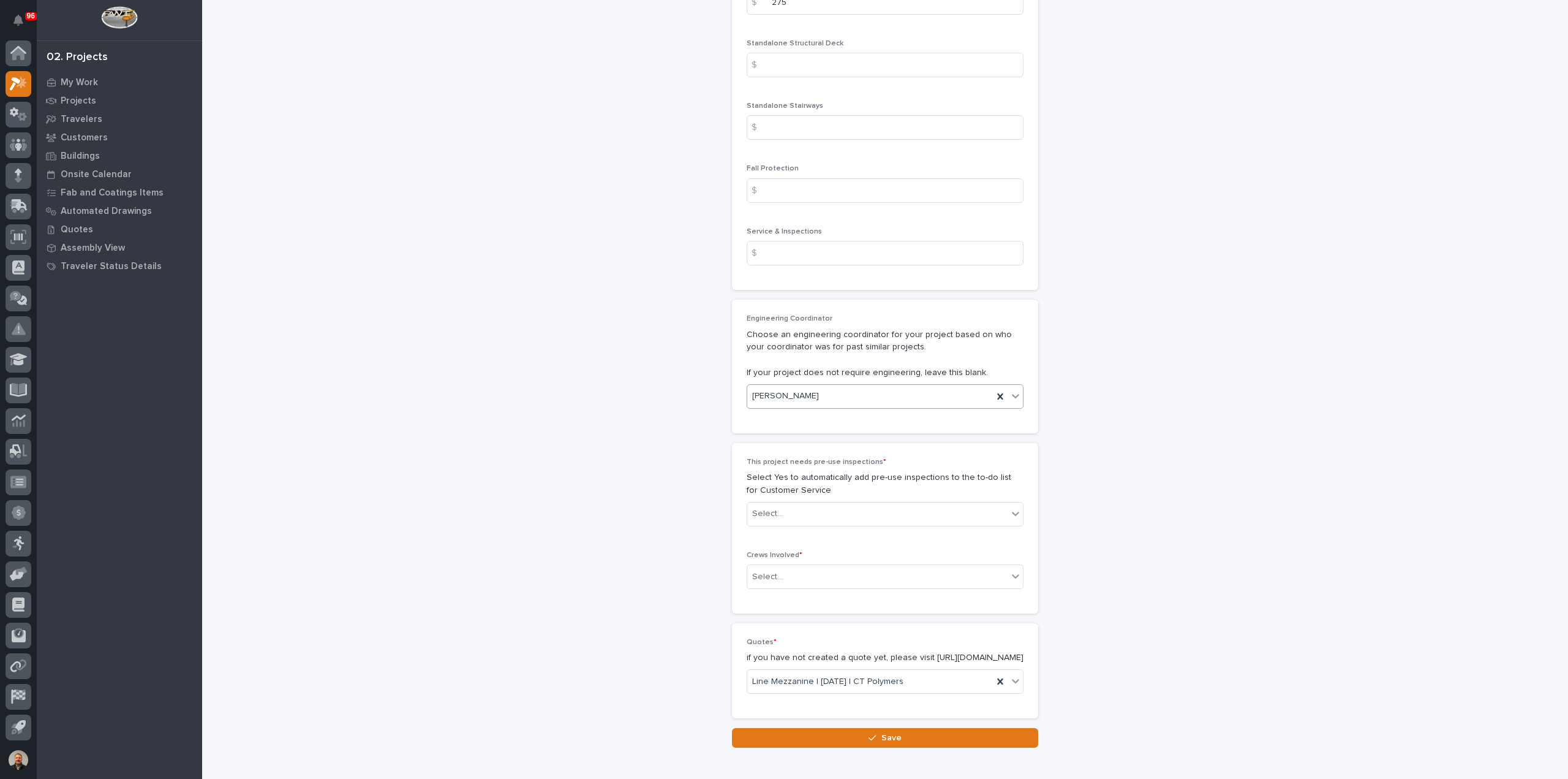
scroll to position [1838, 0]
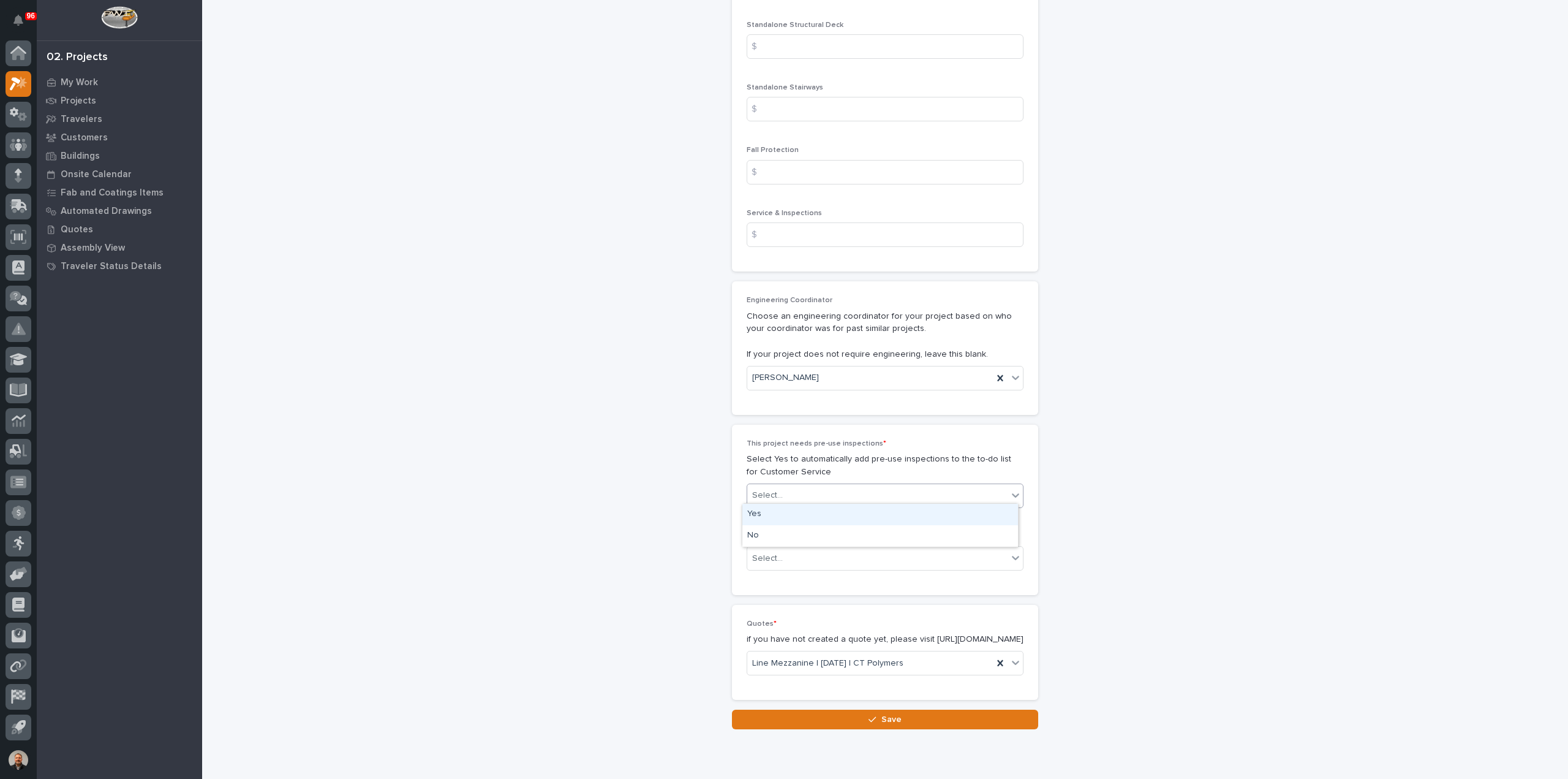
click at [794, 493] on div "Select..." at bounding box center [877, 495] width 261 height 21
click at [781, 537] on div "No" at bounding box center [880, 536] width 275 height 22
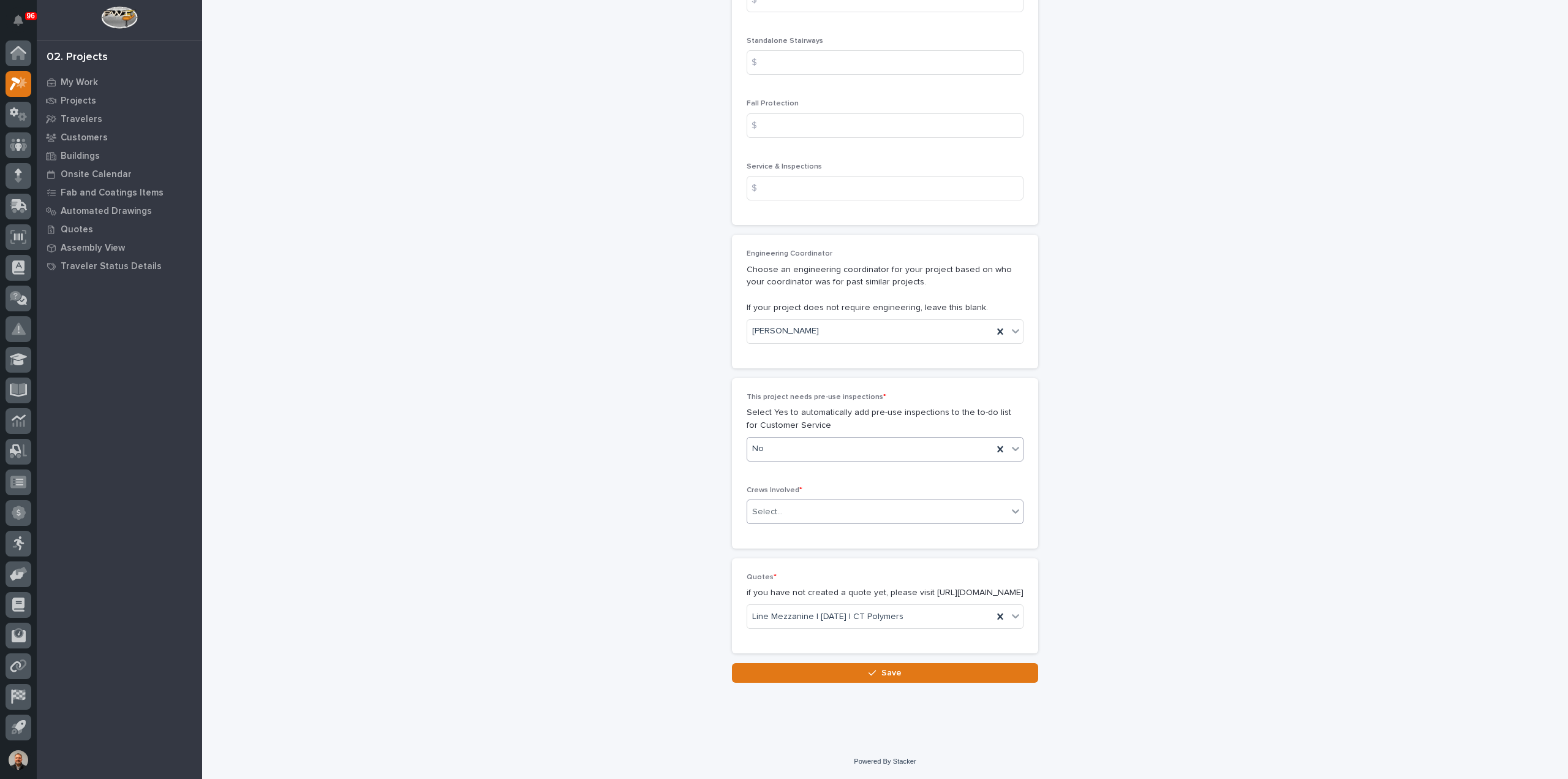
click at [777, 502] on div "Select..." at bounding box center [877, 511] width 261 height 21
click at [776, 524] on div "Production" at bounding box center [880, 523] width 275 height 22
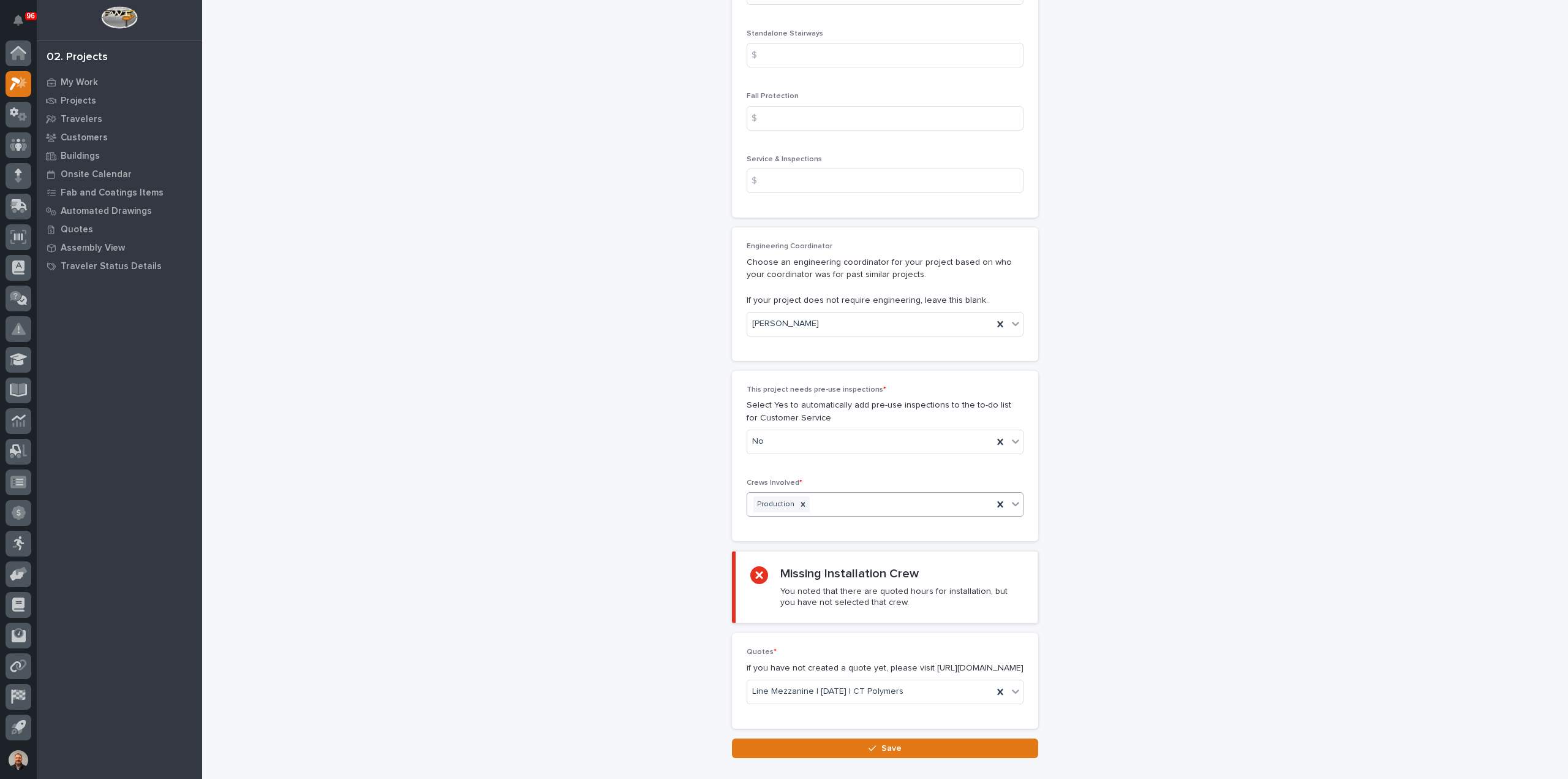
click at [822, 498] on div "Production" at bounding box center [870, 505] width 246 height 22
click at [795, 521] on div "Installation" at bounding box center [880, 523] width 275 height 22
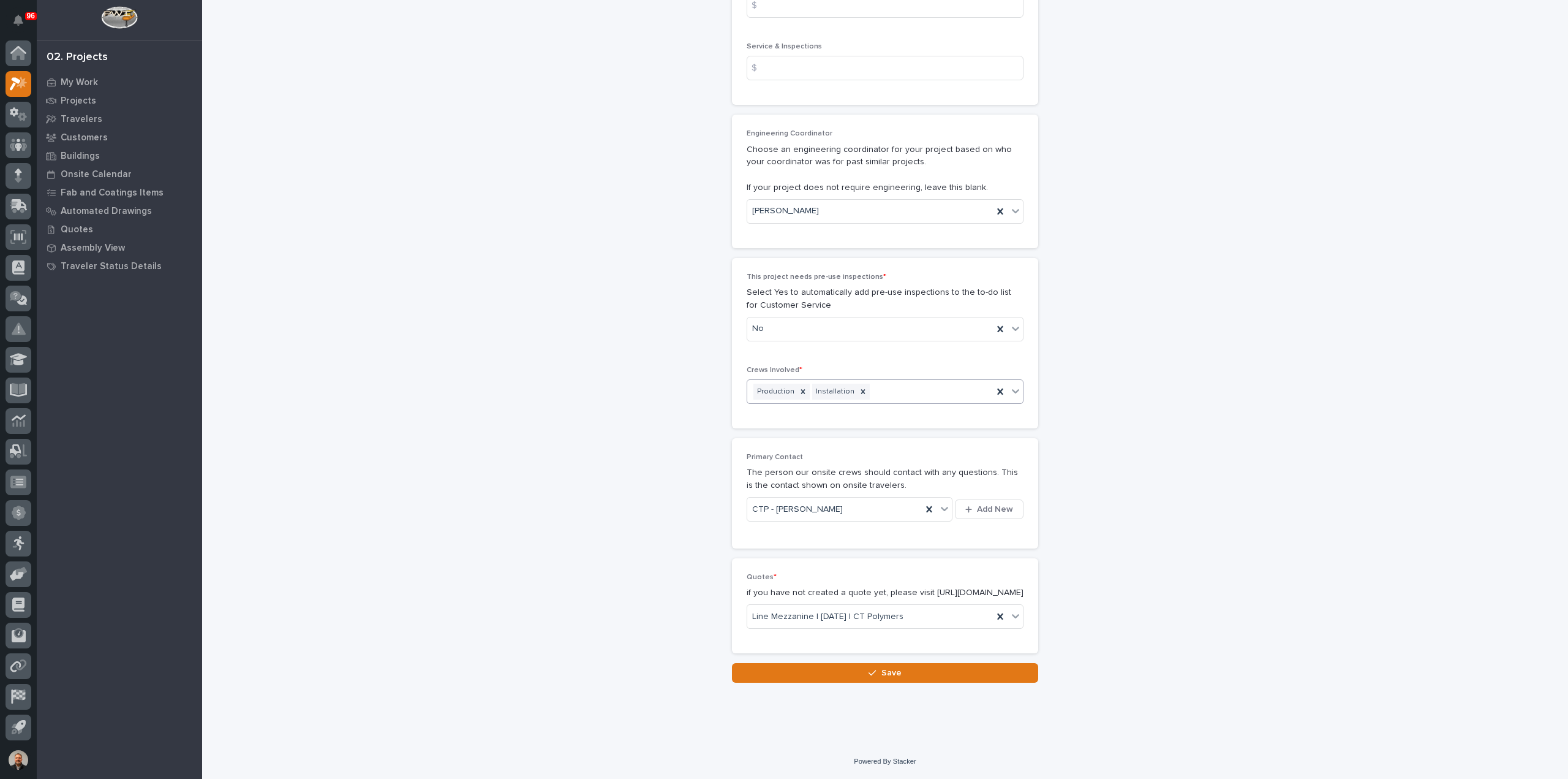
scroll to position [2011, 0]
click at [884, 671] on span "Save" at bounding box center [891, 672] width 21 height 11
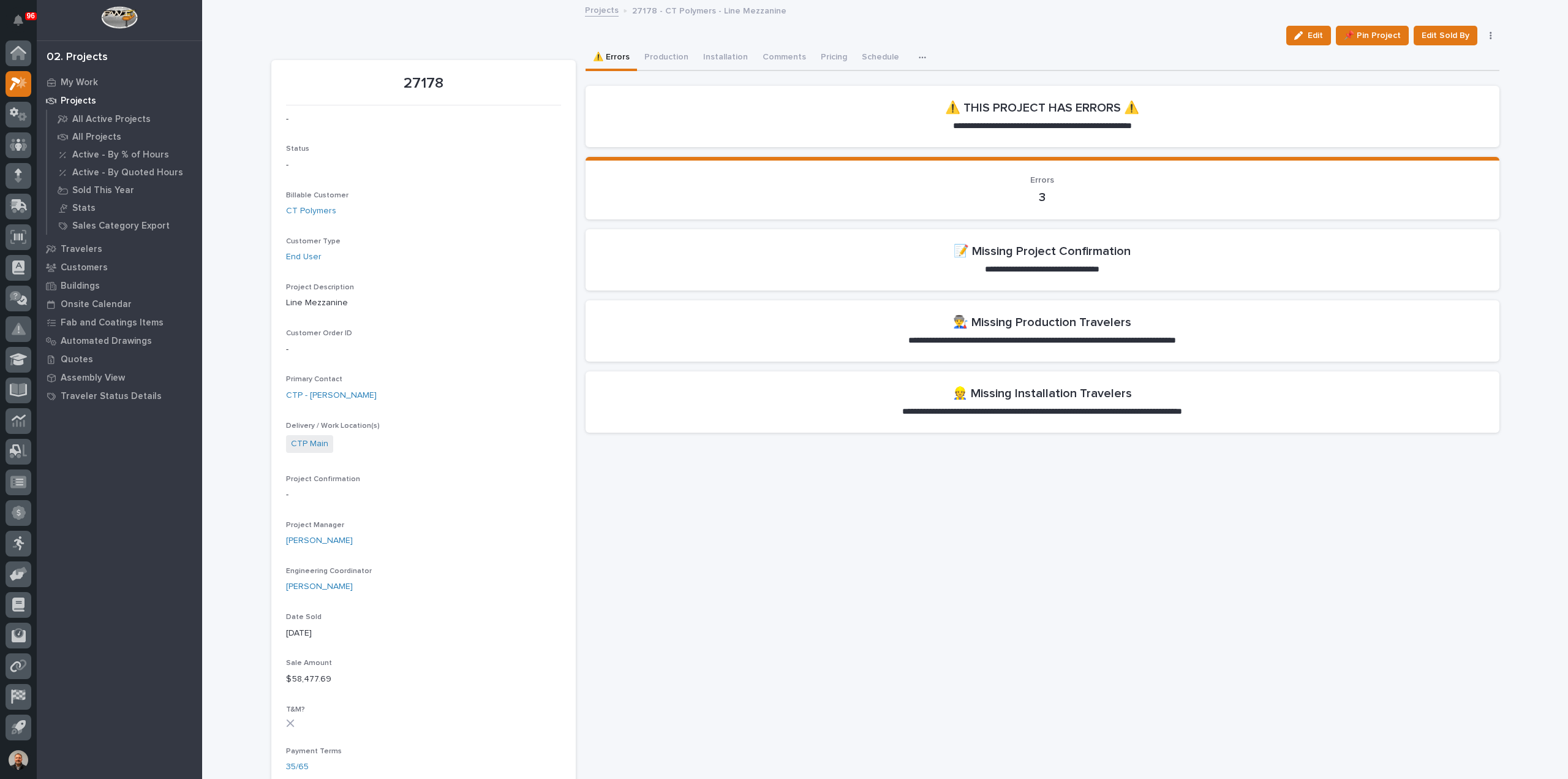
drag, startPoint x: 1312, startPoint y: 35, endPoint x: 669, endPoint y: 307, distance: 698.2
click at [1312, 35] on span "Edit" at bounding box center [1315, 35] width 16 height 11
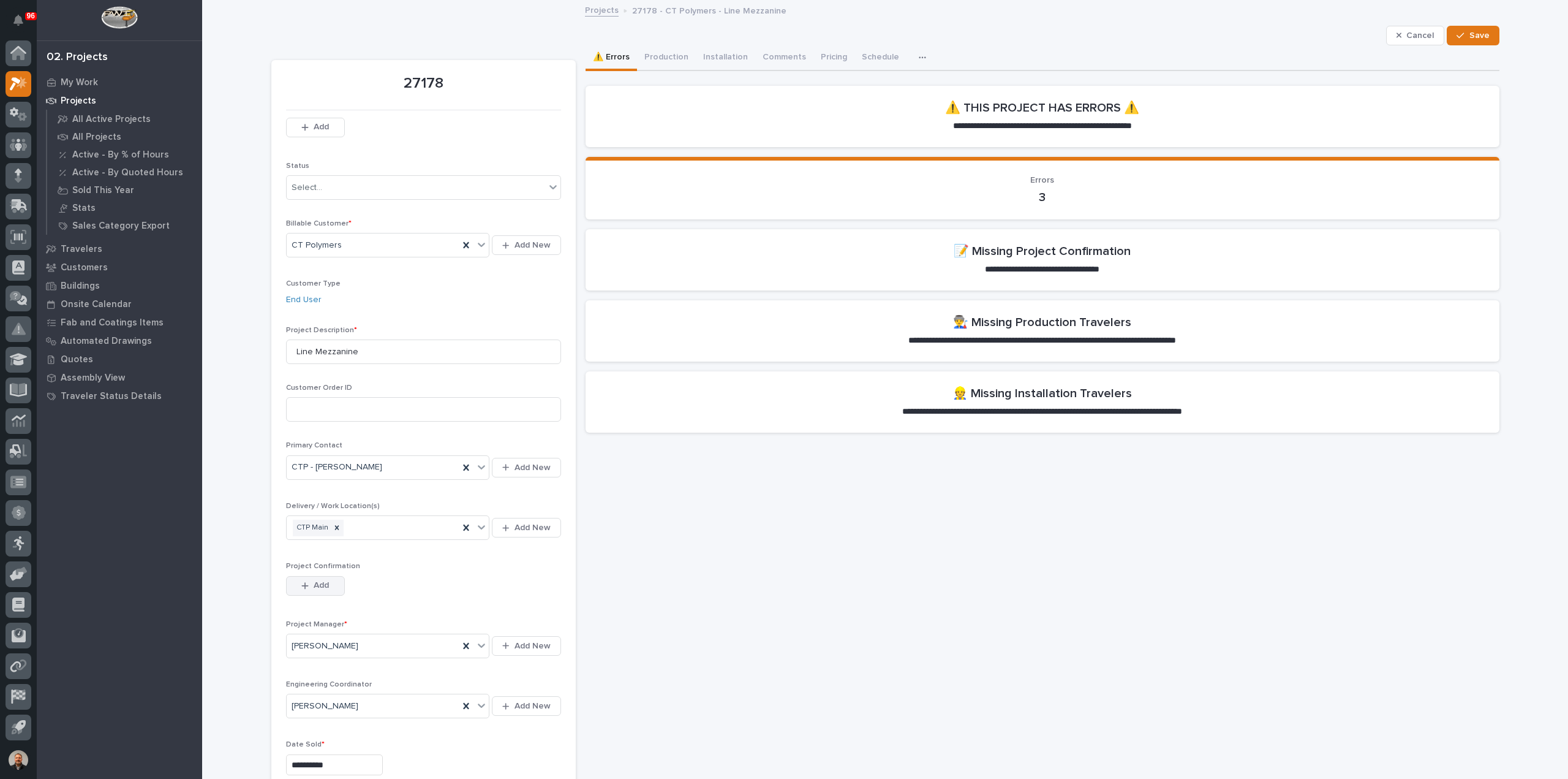
click at [314, 585] on span "Add" at bounding box center [321, 584] width 16 height 11
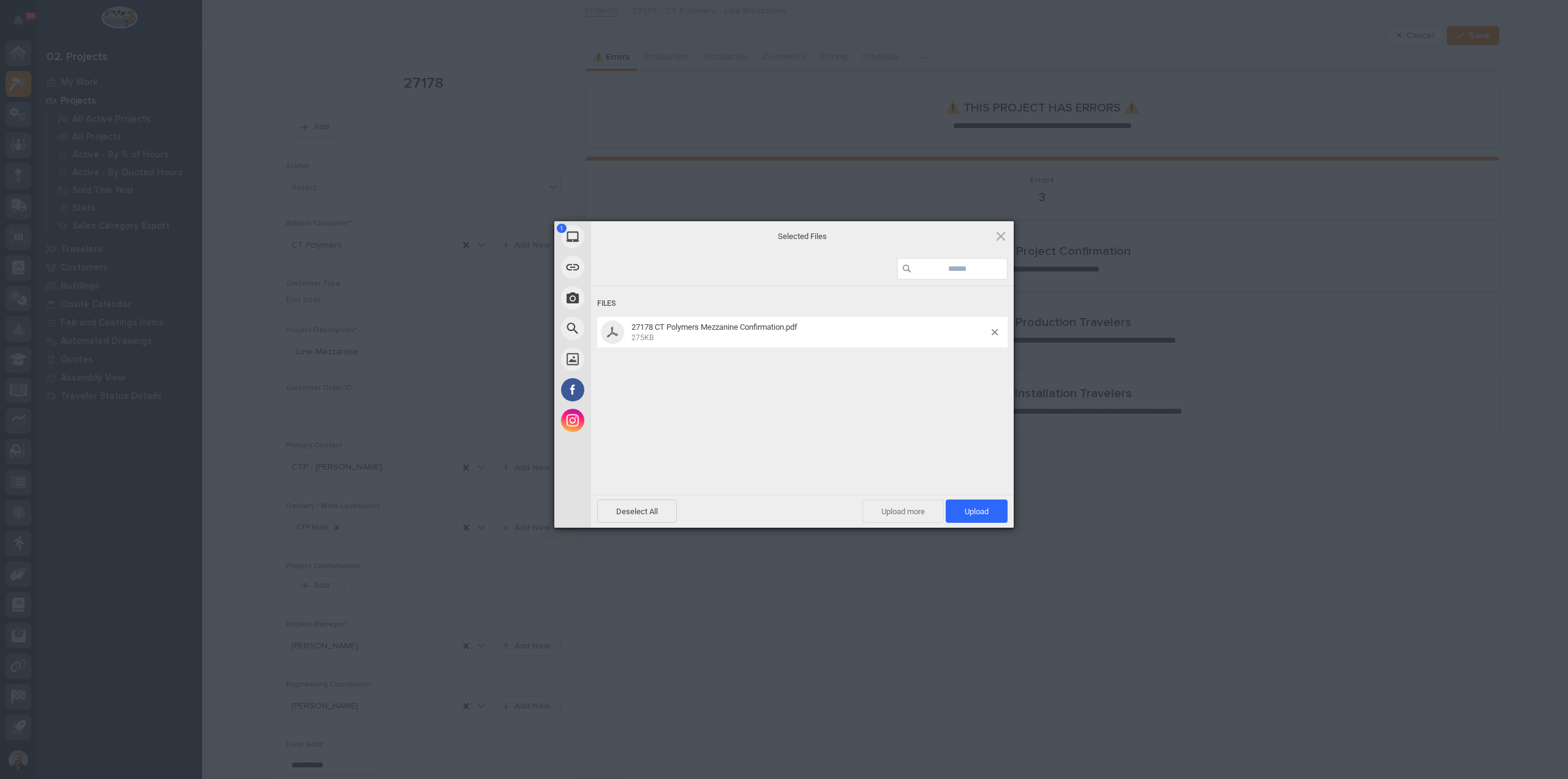
click at [903, 510] on span "Upload more" at bounding box center [902, 511] width 82 height 24
click at [960, 511] on span "Upload 2" at bounding box center [969, 510] width 37 height 9
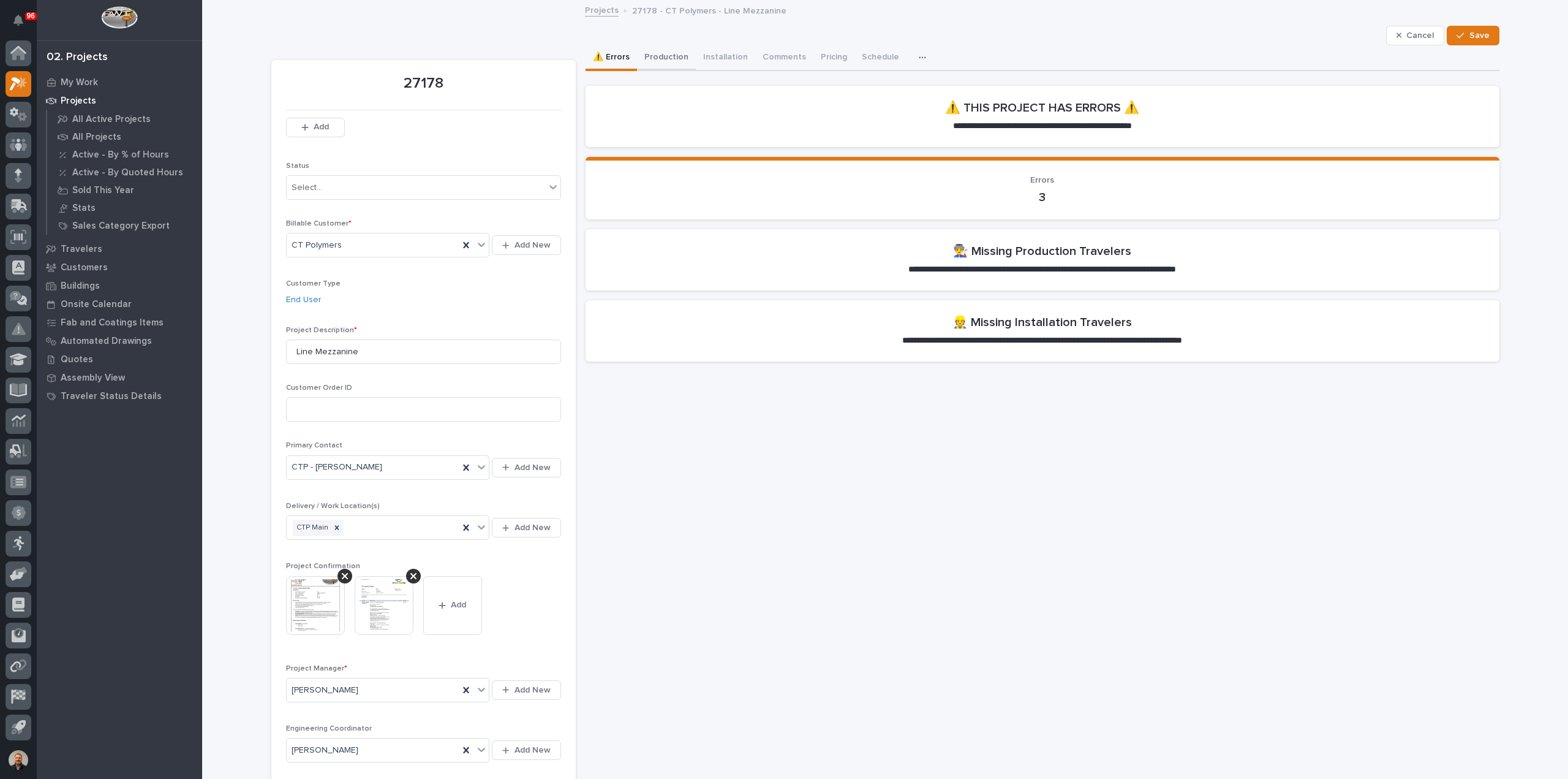
click at [656, 54] on button "Production" at bounding box center [667, 58] width 59 height 26
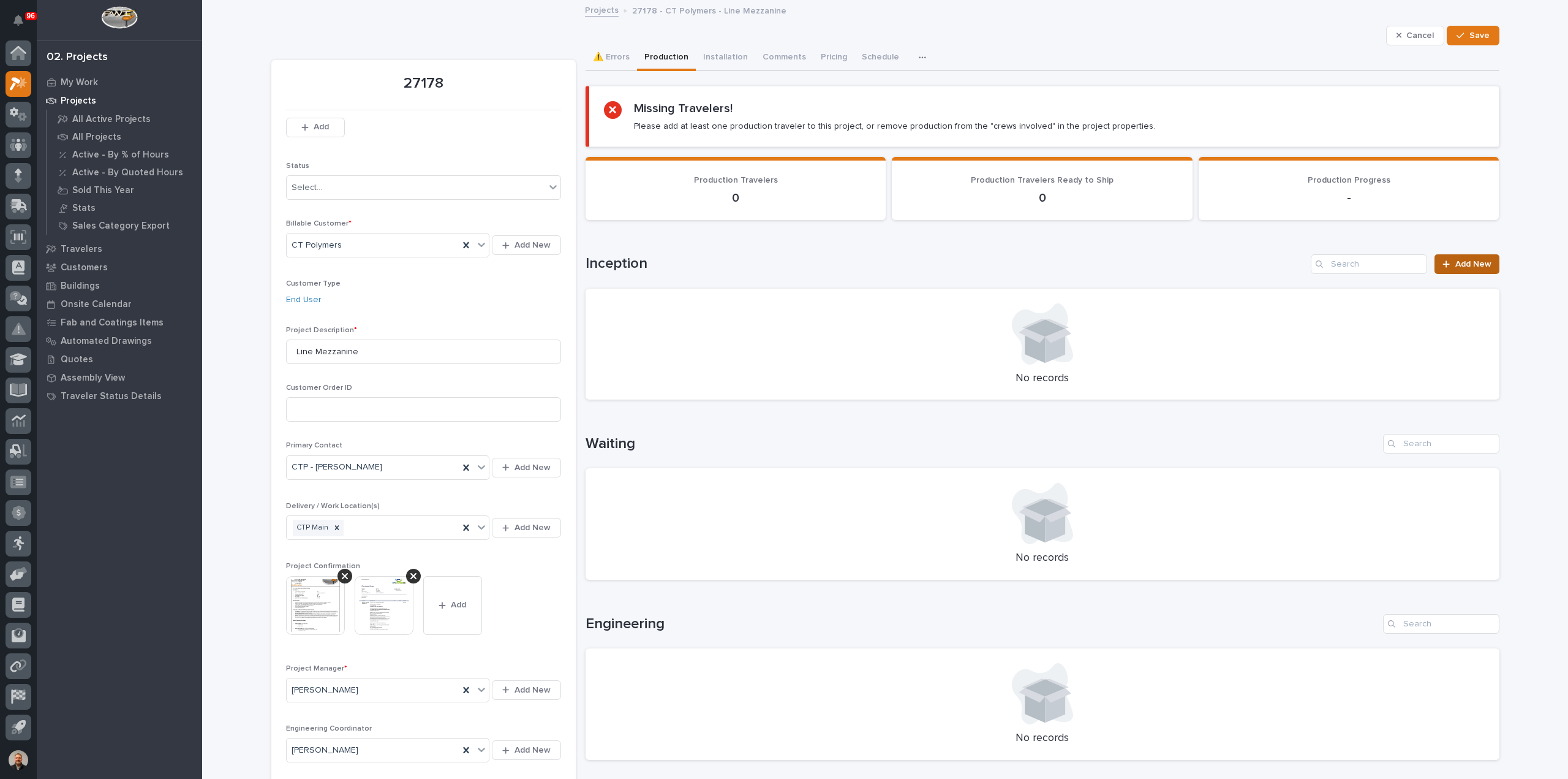
click at [1469, 263] on span "Add New" at bounding box center [1473, 264] width 36 height 9
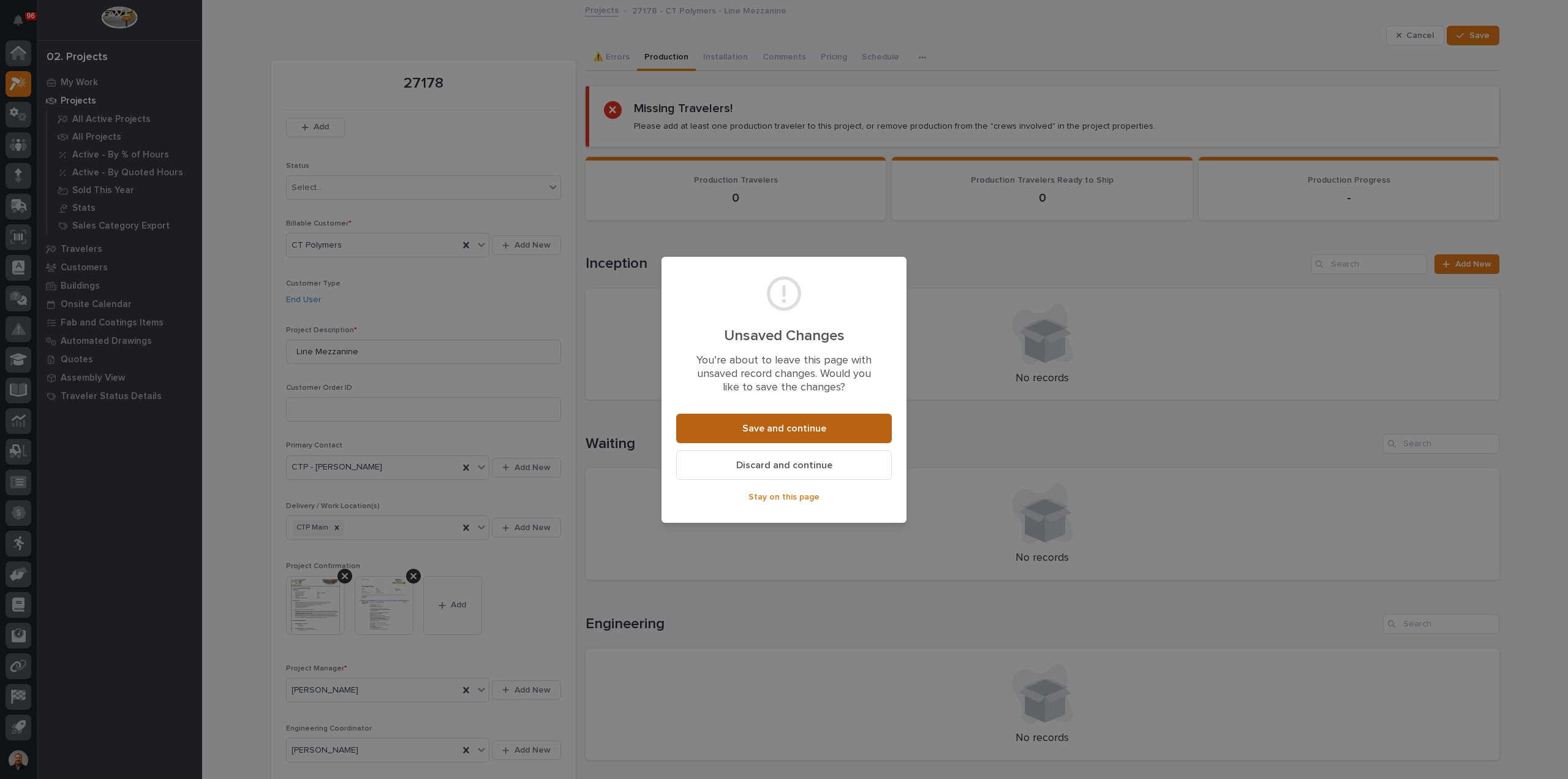
click at [800, 426] on span "Save and continue" at bounding box center [784, 428] width 84 height 13
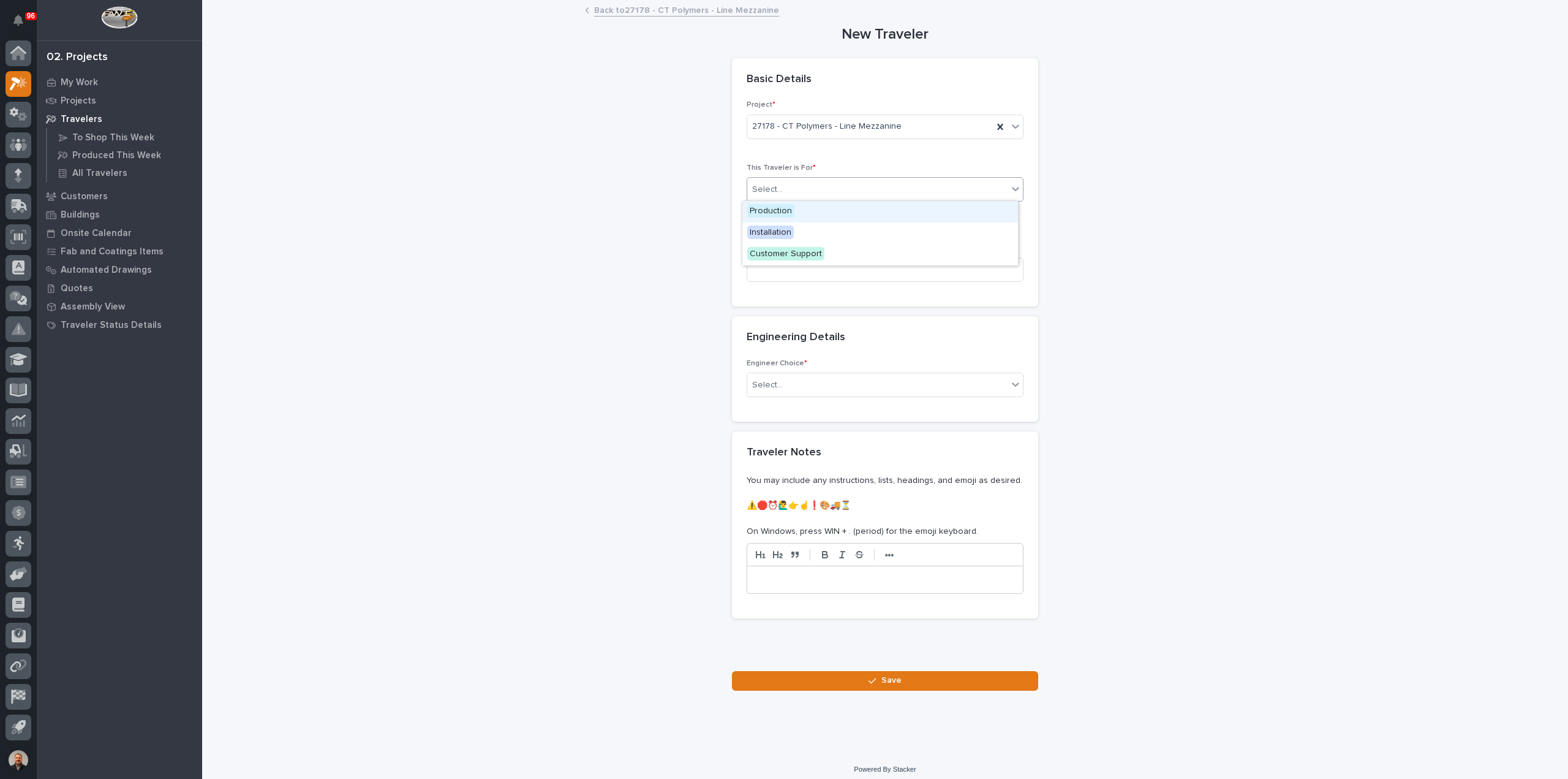
click at [793, 188] on div "Select..." at bounding box center [877, 190] width 261 height 21
click at [778, 210] on span "Production" at bounding box center [771, 210] width 47 height 14
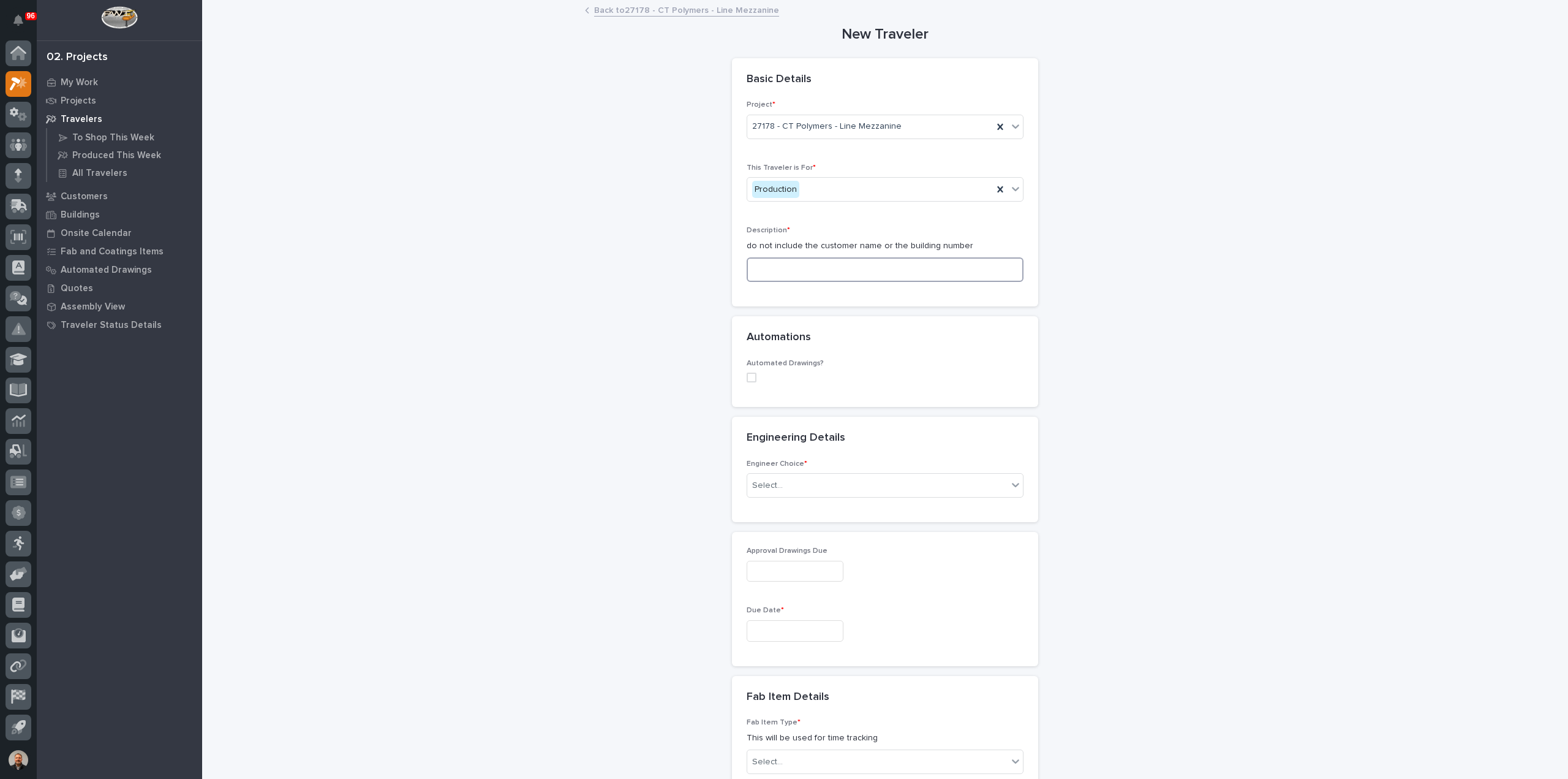
click at [769, 271] on input at bounding box center [885, 270] width 277 height 25
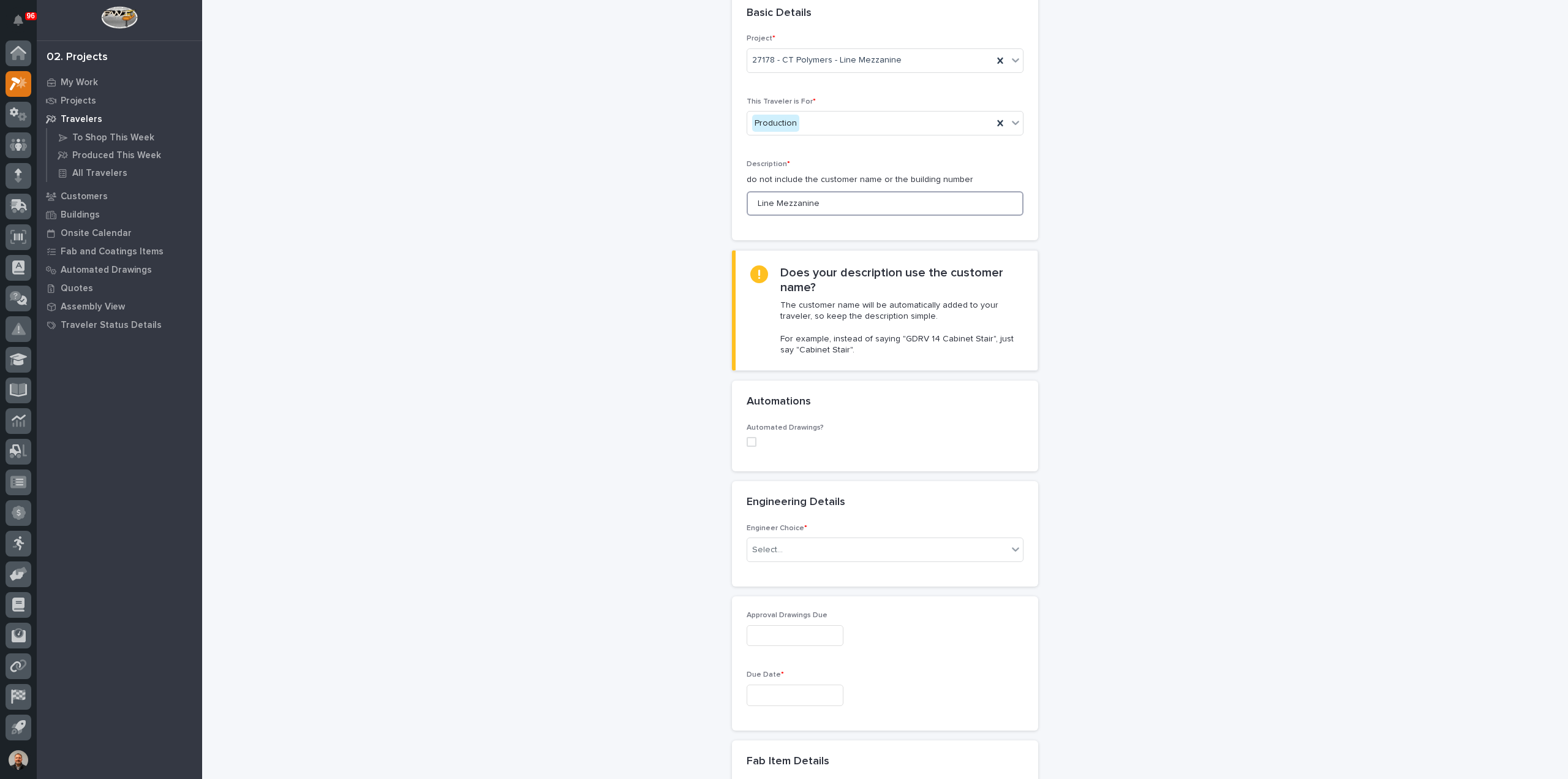
scroll to position [306, 0]
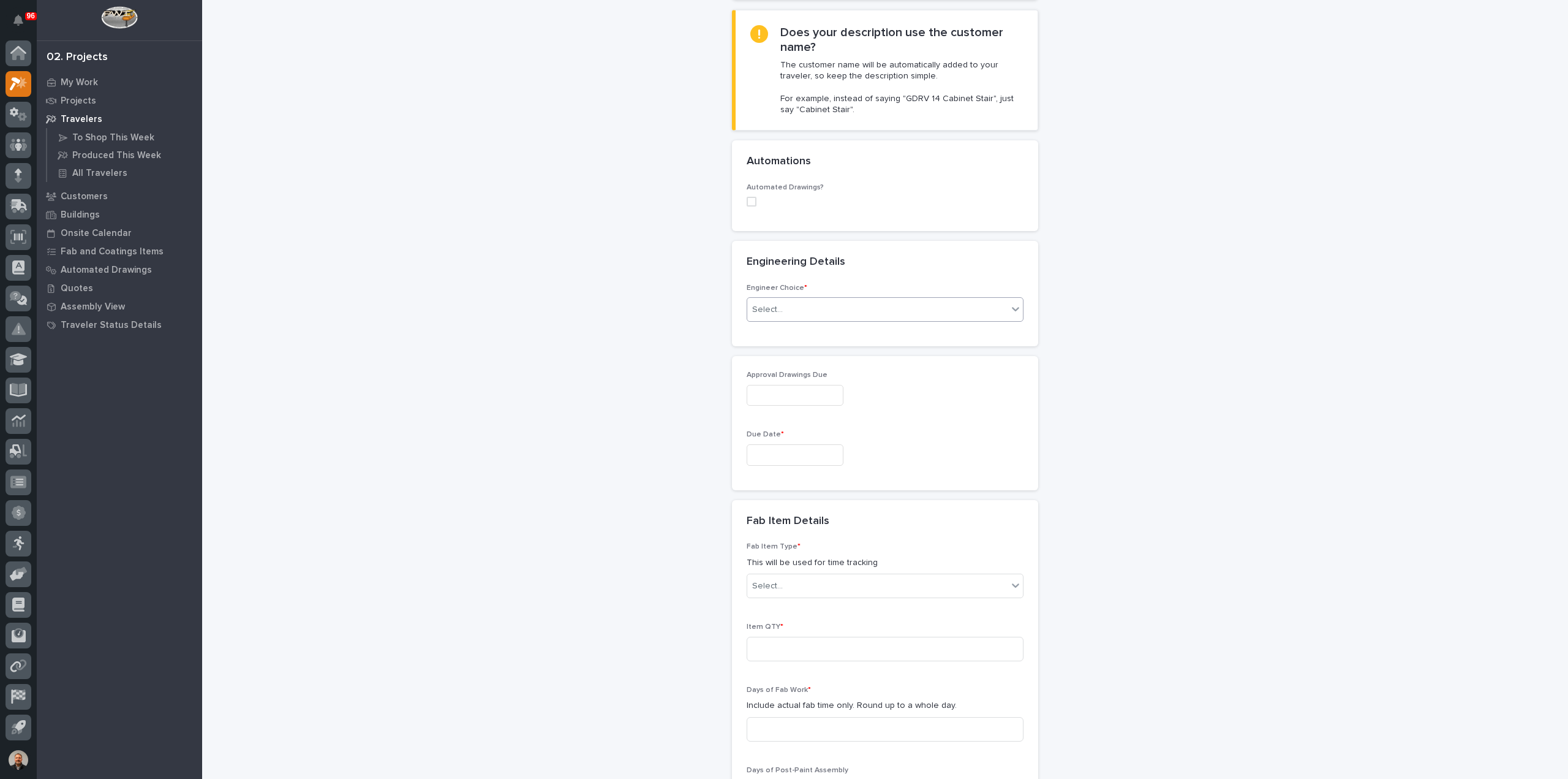
type input "Line Mezzanine"
click at [779, 306] on div "Select..." at bounding box center [877, 310] width 261 height 21
click at [780, 353] on div "I want my coordinator to choose an engineer" at bounding box center [880, 353] width 275 height 22
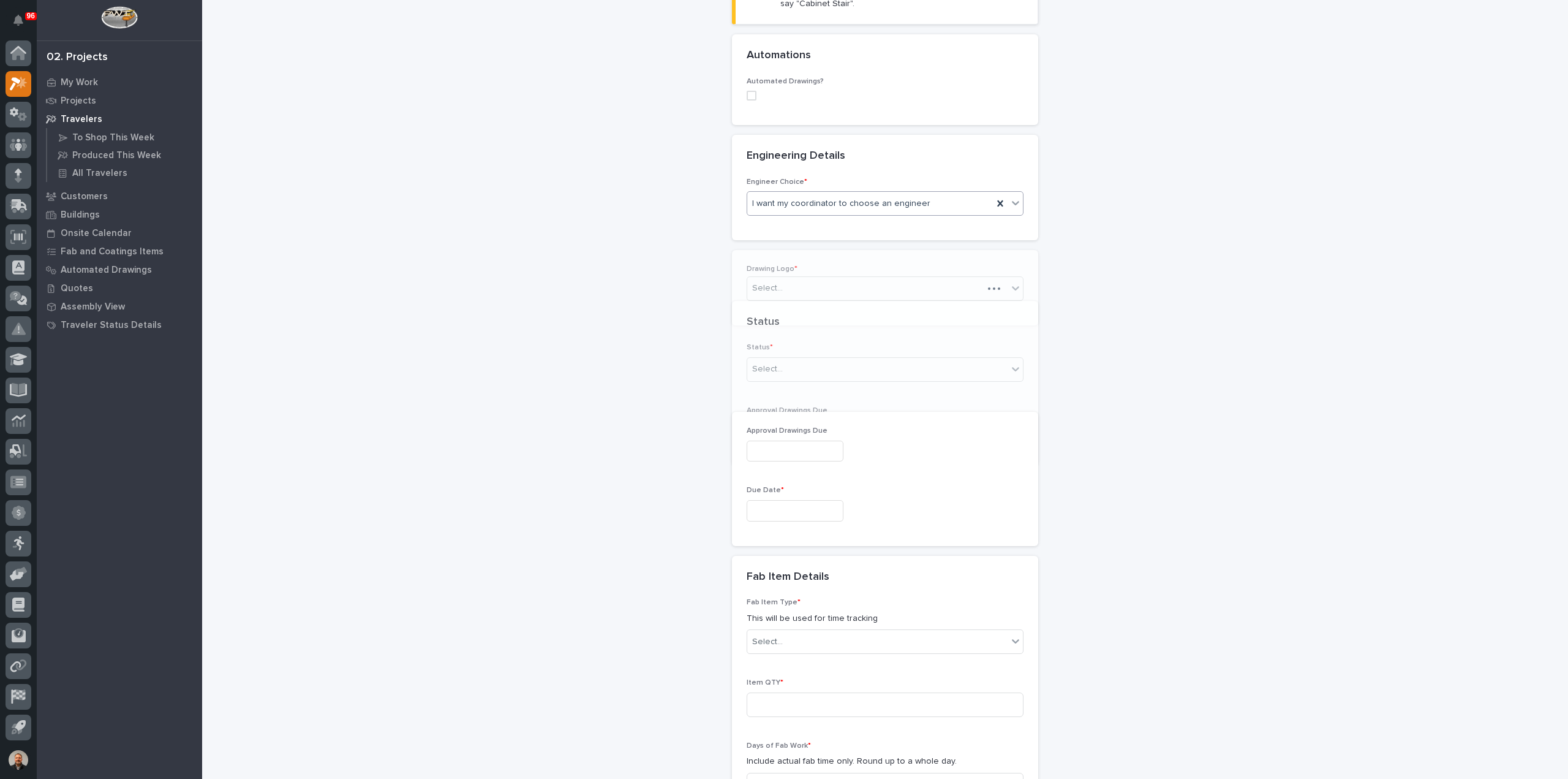
scroll to position [435, 0]
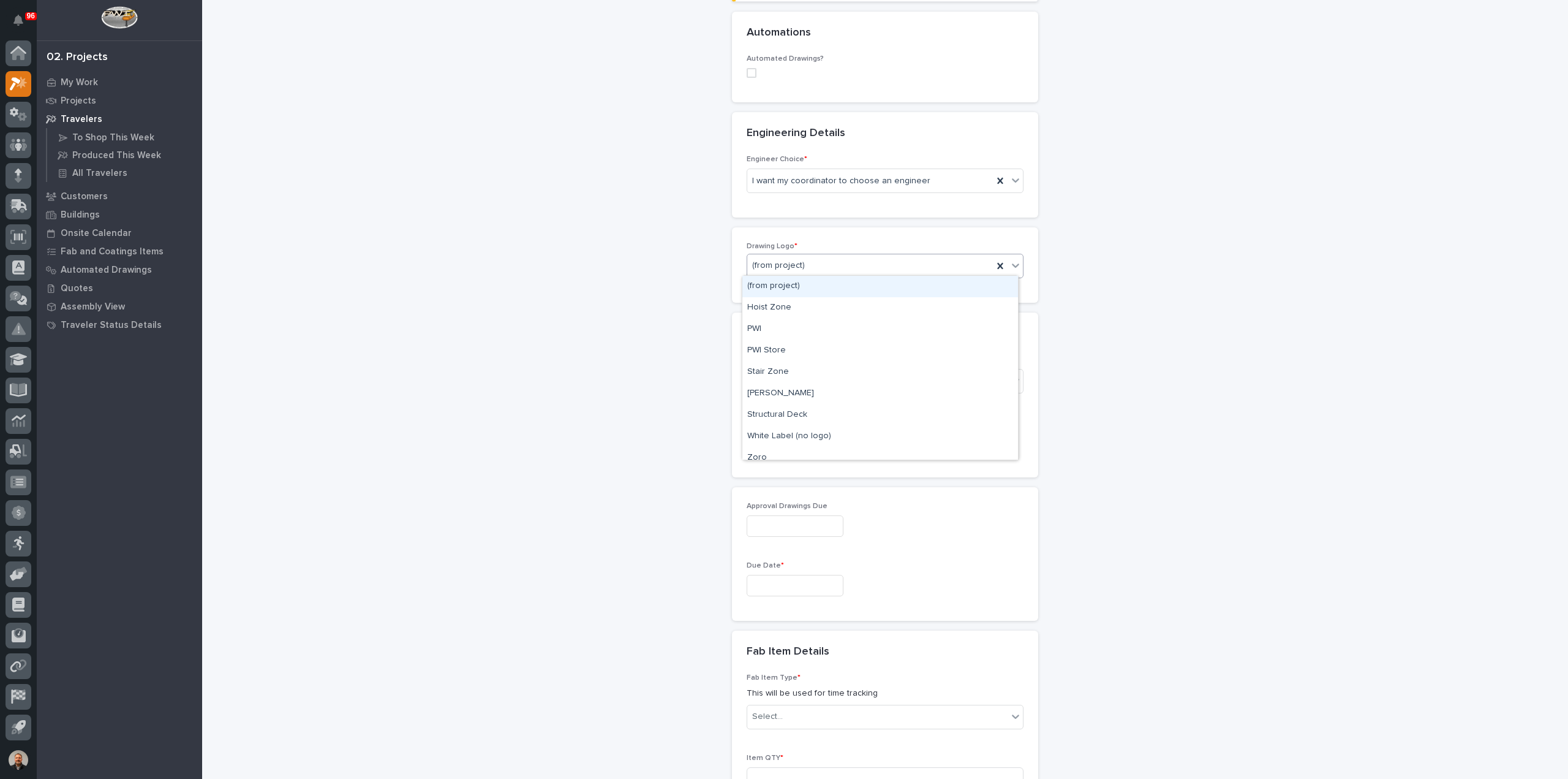
click at [802, 263] on div "(from project)" at bounding box center [870, 266] width 246 height 21
click at [779, 331] on div "PWI" at bounding box center [880, 330] width 275 height 22
click at [774, 376] on div "Select..." at bounding box center [767, 381] width 30 height 13
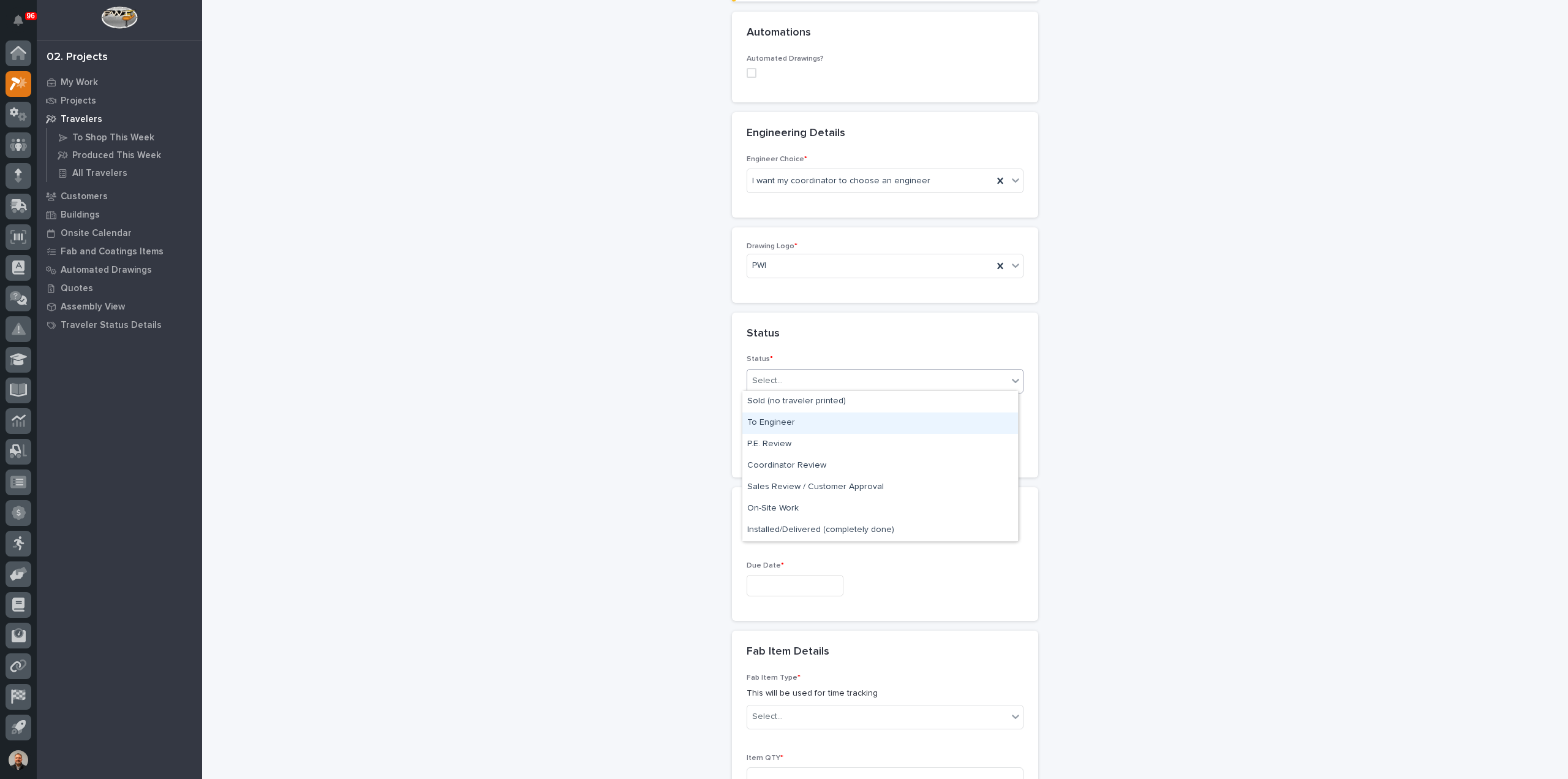
click at [777, 422] on div "To Engineer" at bounding box center [880, 423] width 275 height 22
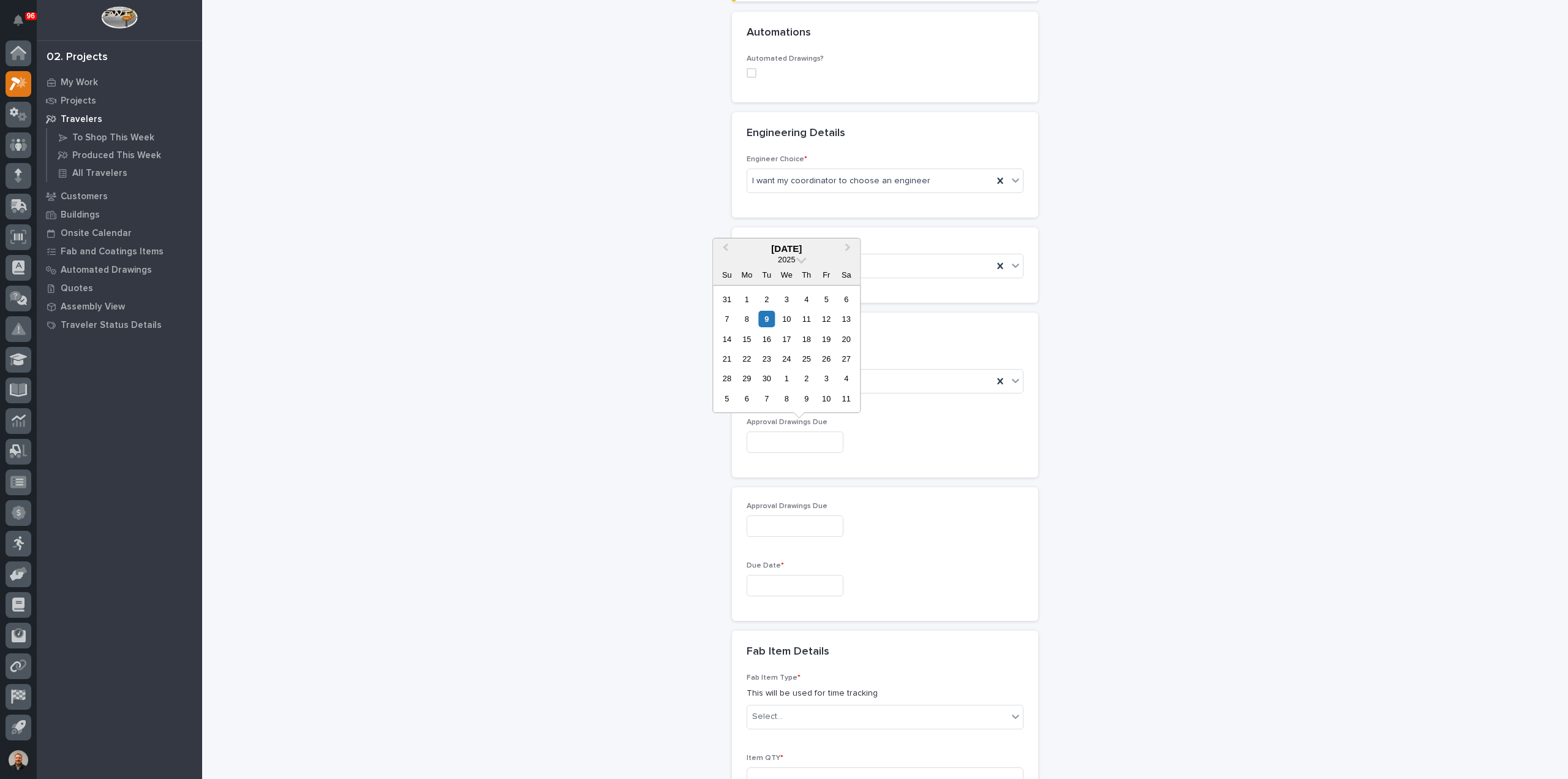
click at [771, 436] on input "text" at bounding box center [794, 443] width 96 height 22
click at [827, 379] on div "3" at bounding box center [826, 378] width 17 height 17
type input "**********"
click at [765, 582] on input "text" at bounding box center [794, 585] width 96 height 22
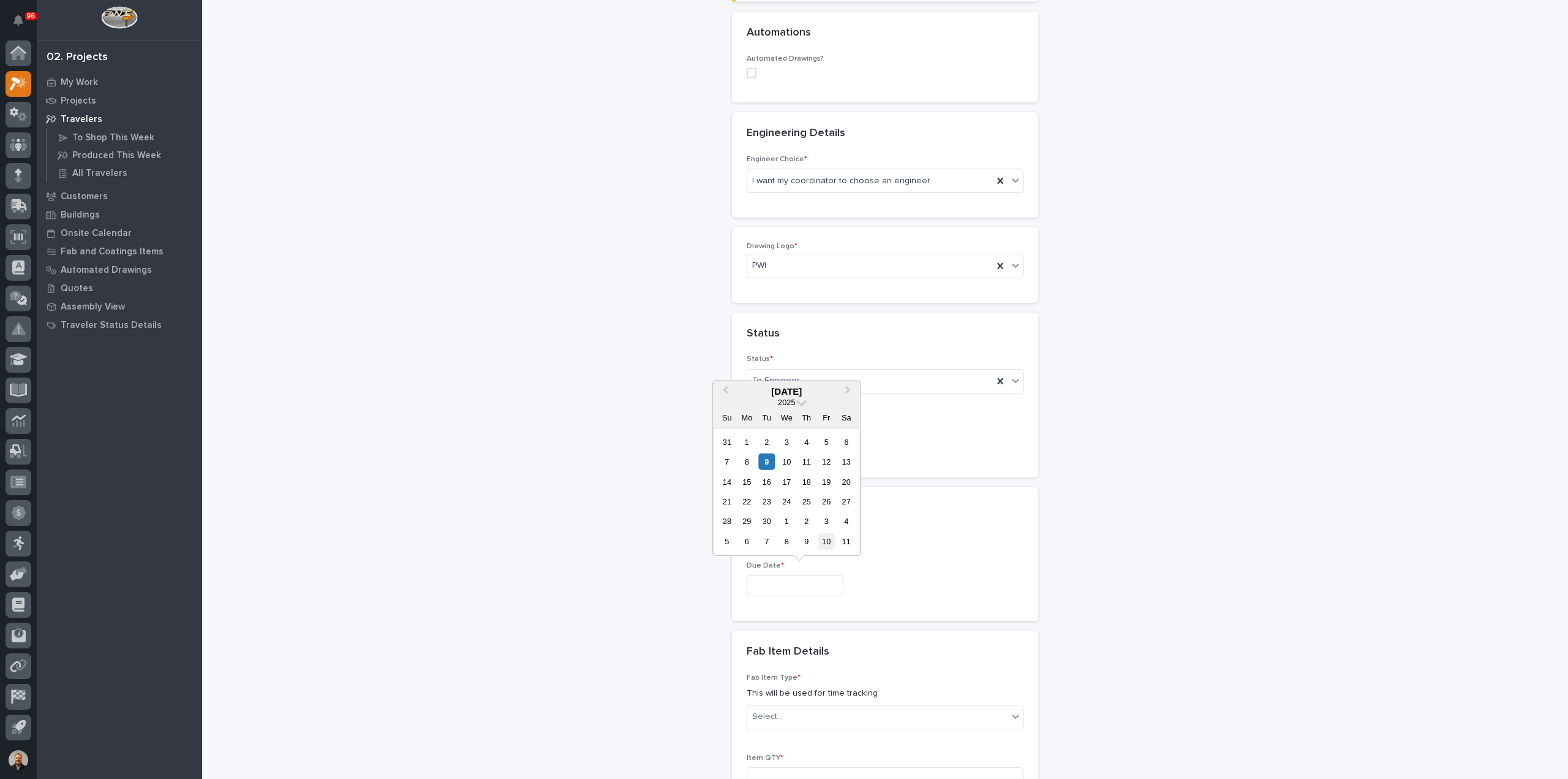
click at [829, 541] on div "10" at bounding box center [826, 541] width 17 height 17
click at [778, 580] on input "**********" at bounding box center [794, 585] width 96 height 22
click at [847, 391] on span "Next Month" at bounding box center [847, 390] width 0 height 16
click at [826, 480] on div "14" at bounding box center [826, 481] width 17 height 17
type input "**********"
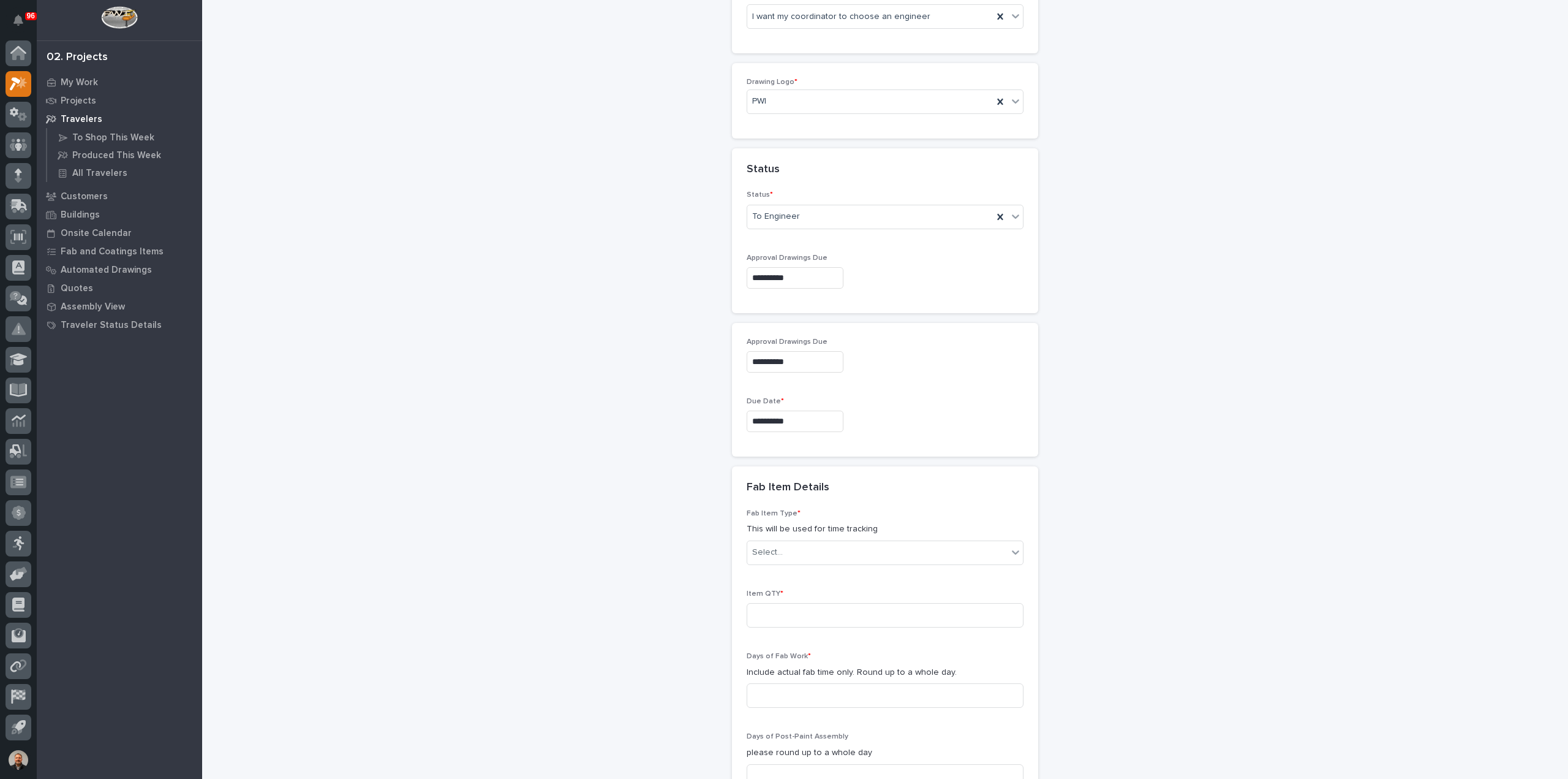
scroll to position [619, 0]
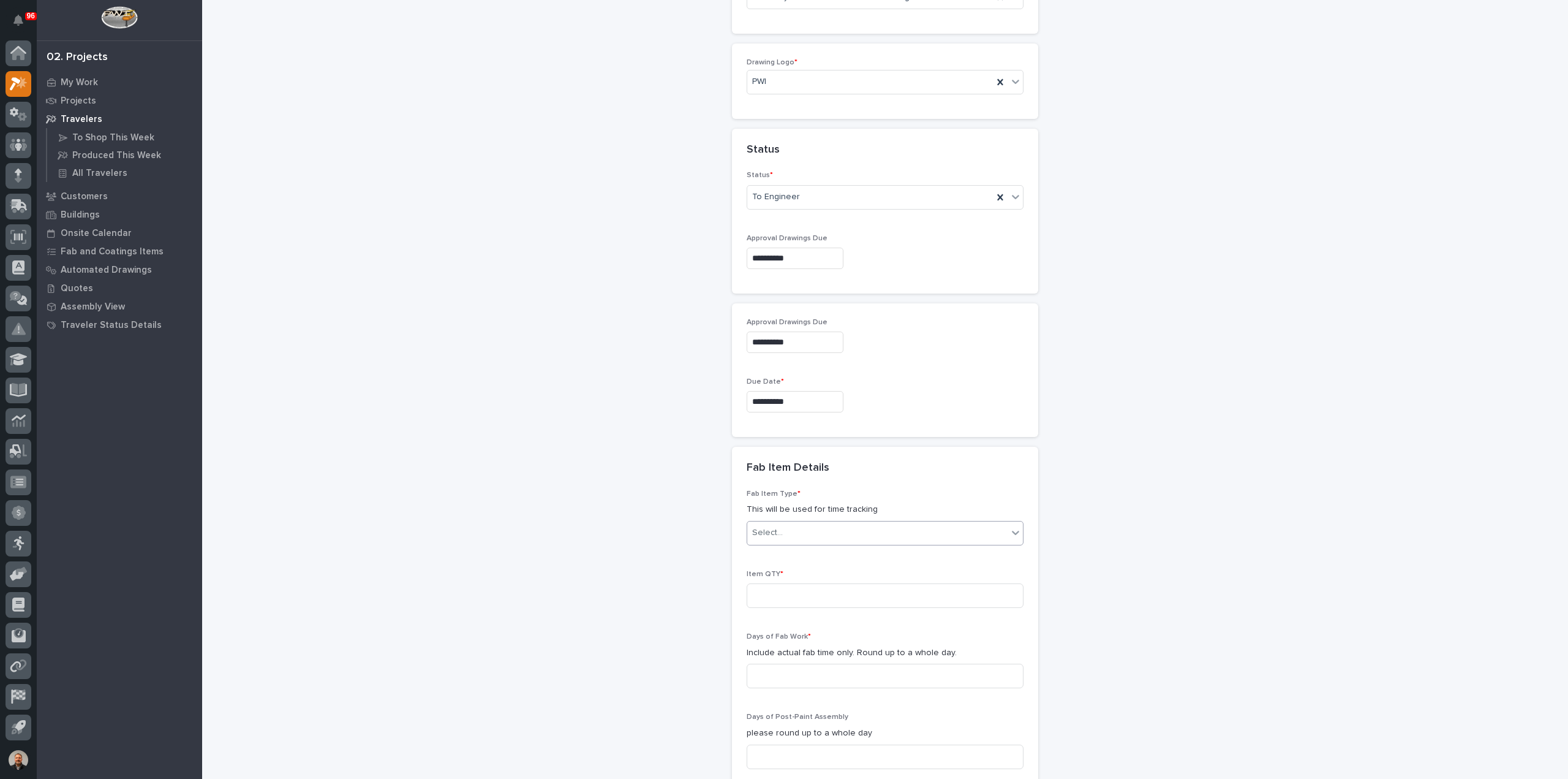
click at [785, 527] on div "Select..." at bounding box center [877, 532] width 261 height 21
click at [772, 640] on div "Mezzanine Package" at bounding box center [880, 643] width 275 height 22
click at [781, 591] on input at bounding box center [885, 595] width 277 height 25
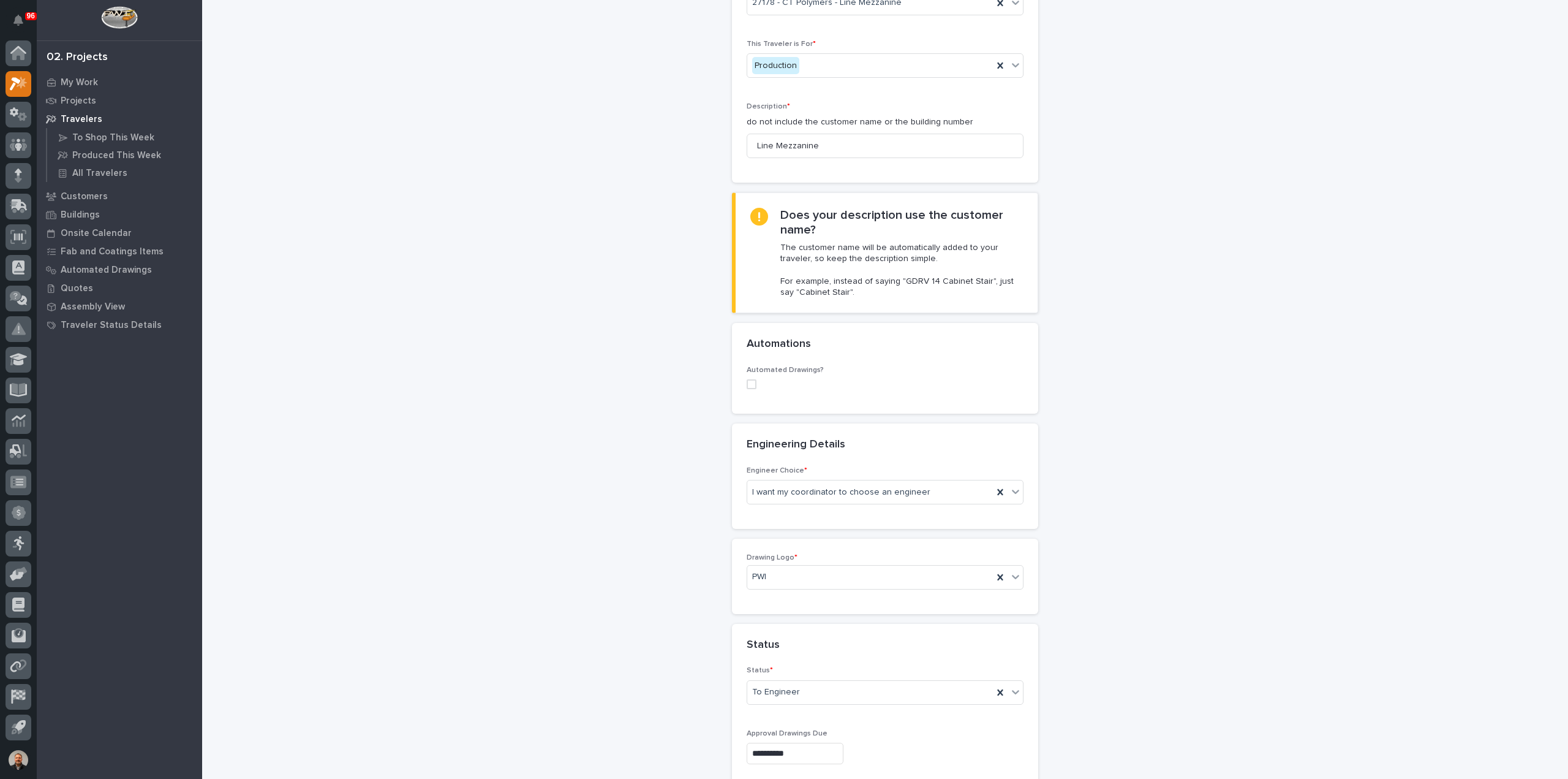
scroll to position [0, 0]
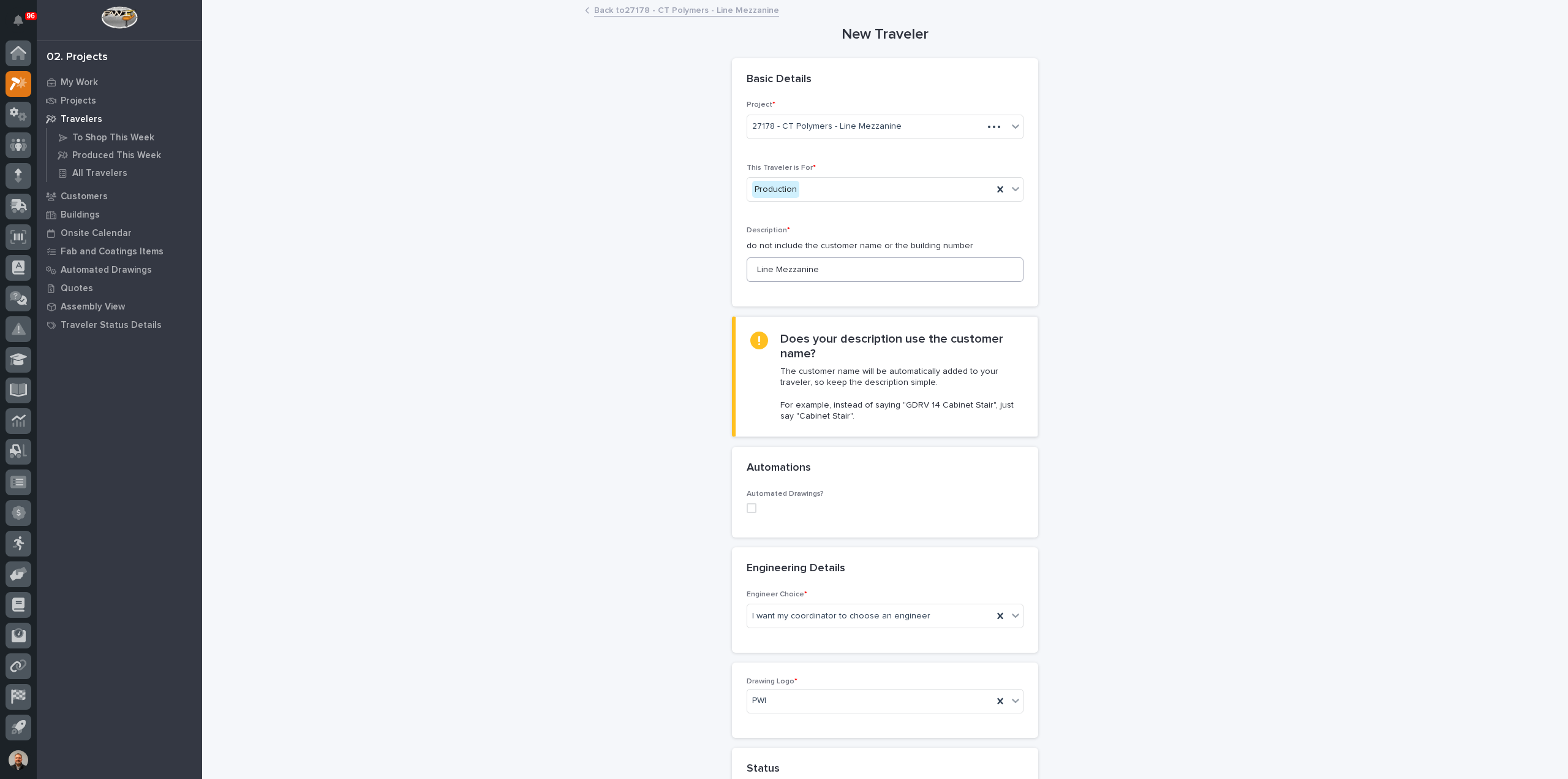
type input "1"
drag, startPoint x: 817, startPoint y: 270, endPoint x: 751, endPoint y: 270, distance: 66.0
click at [751, 270] on input "Line Mezzanine" at bounding box center [885, 270] width 277 height 25
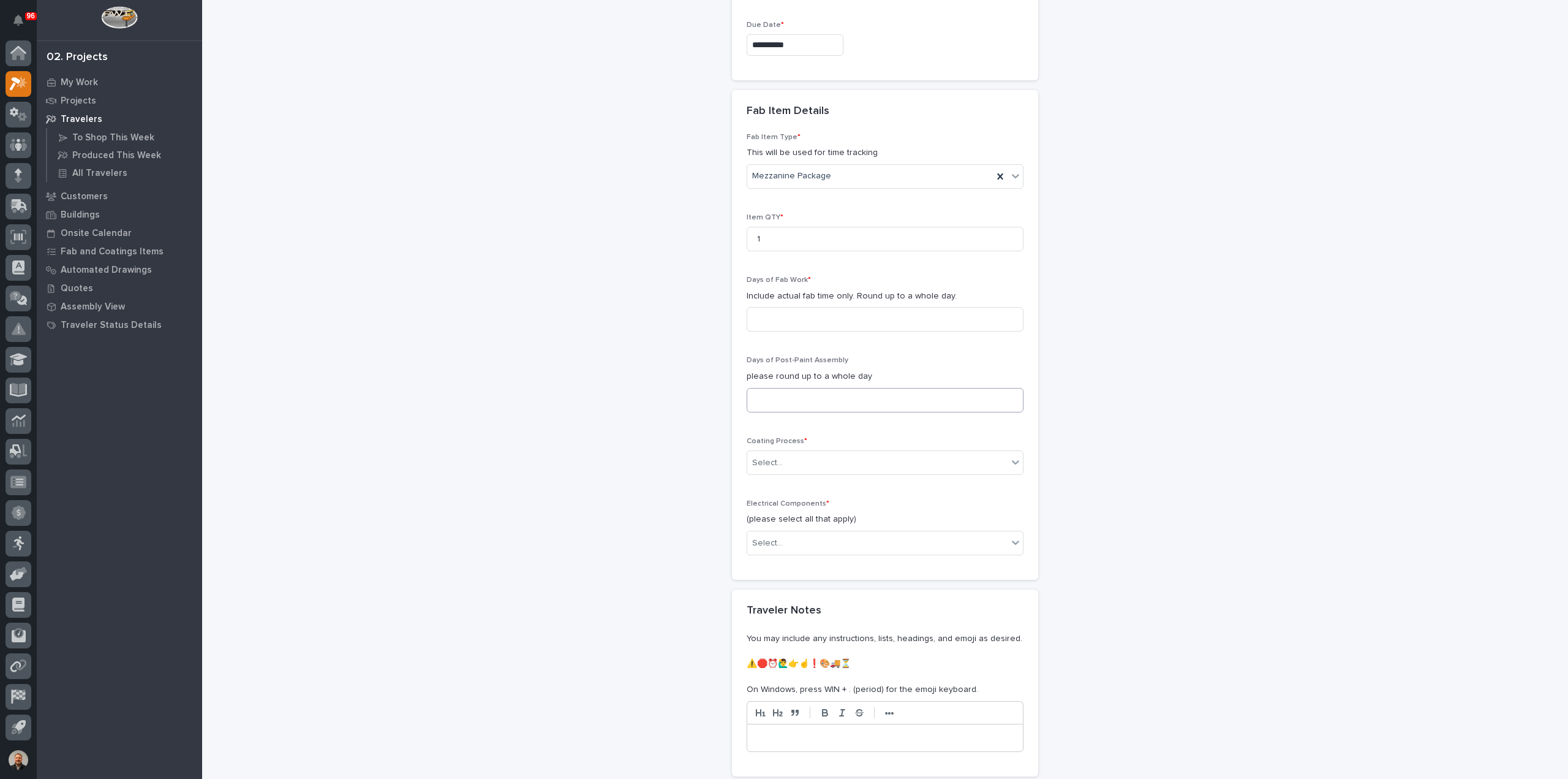
scroll to position [981, 0]
click at [766, 315] on input at bounding box center [885, 314] width 277 height 25
click at [775, 305] on input at bounding box center [885, 314] width 277 height 25
type input "6"
click at [779, 388] on input at bounding box center [885, 394] width 277 height 25
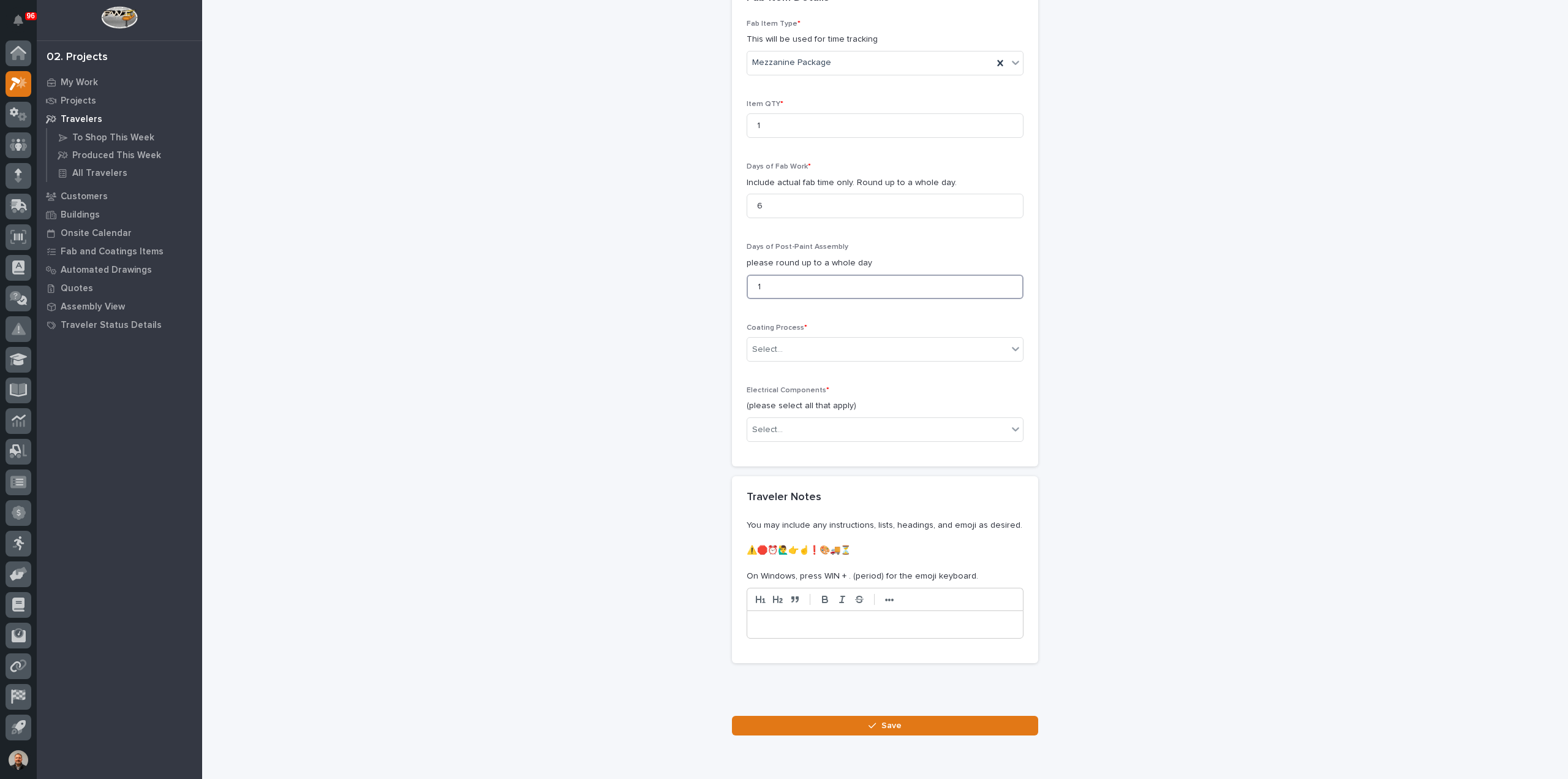
scroll to position [1103, 0]
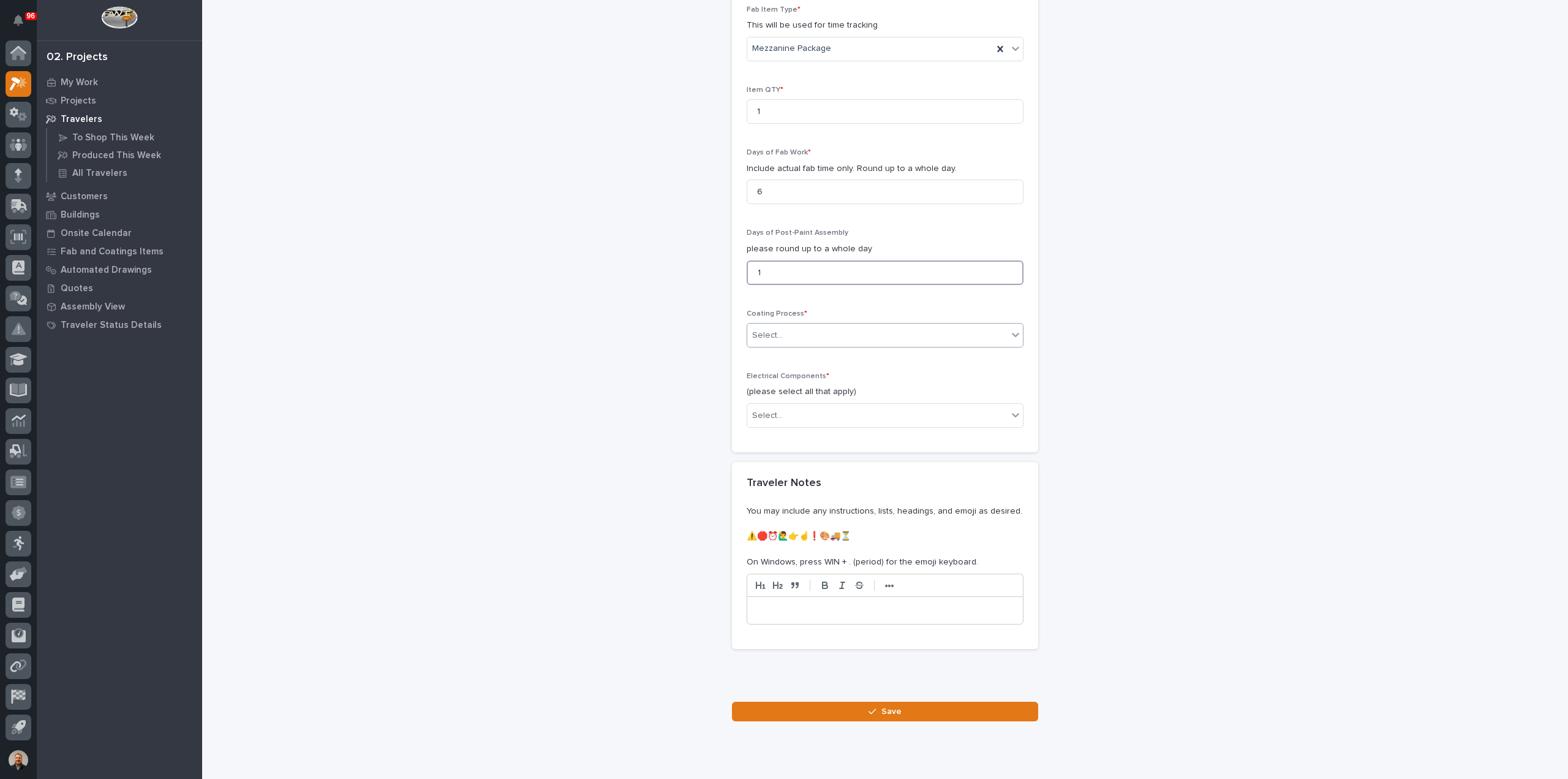
type input "1"
click at [774, 330] on div "Select..." at bounding box center [767, 335] width 30 height 13
click at [784, 375] on div "In-House Paint/Powder" at bounding box center [880, 376] width 275 height 22
click at [767, 409] on div "Select..." at bounding box center [767, 415] width 30 height 13
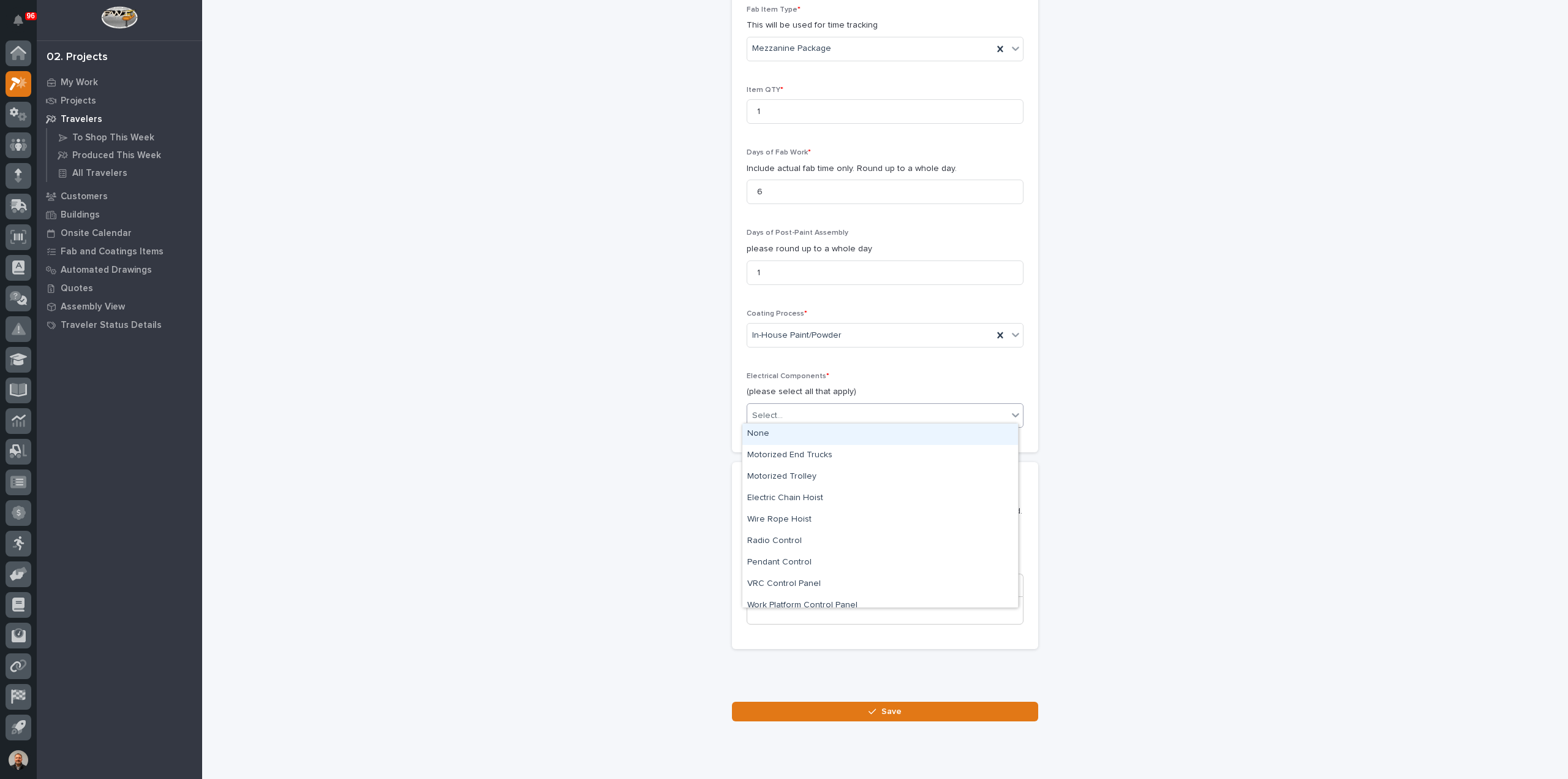
click at [773, 434] on div "None" at bounding box center [880, 434] width 275 height 22
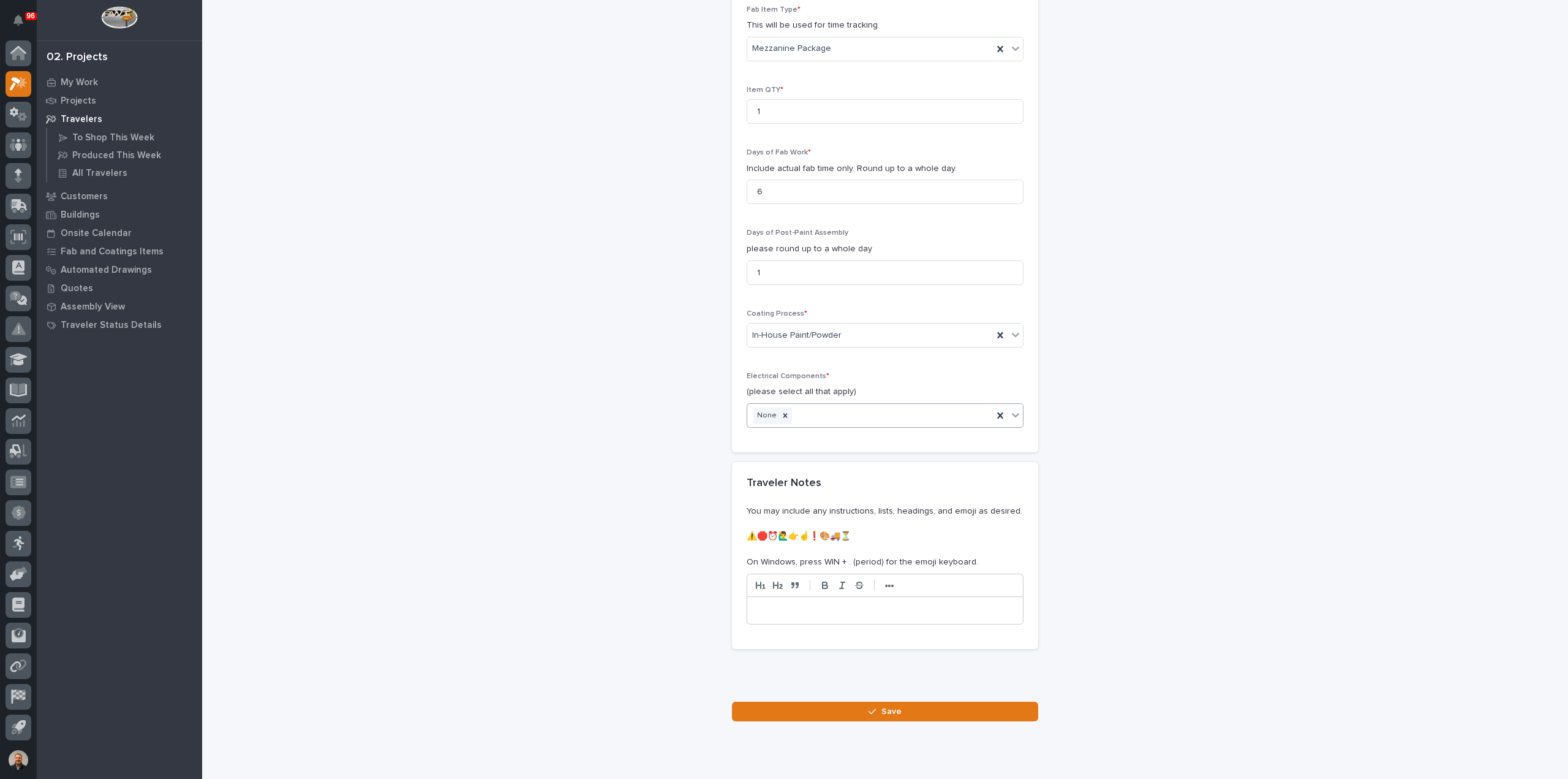
scroll to position [1135, 0]
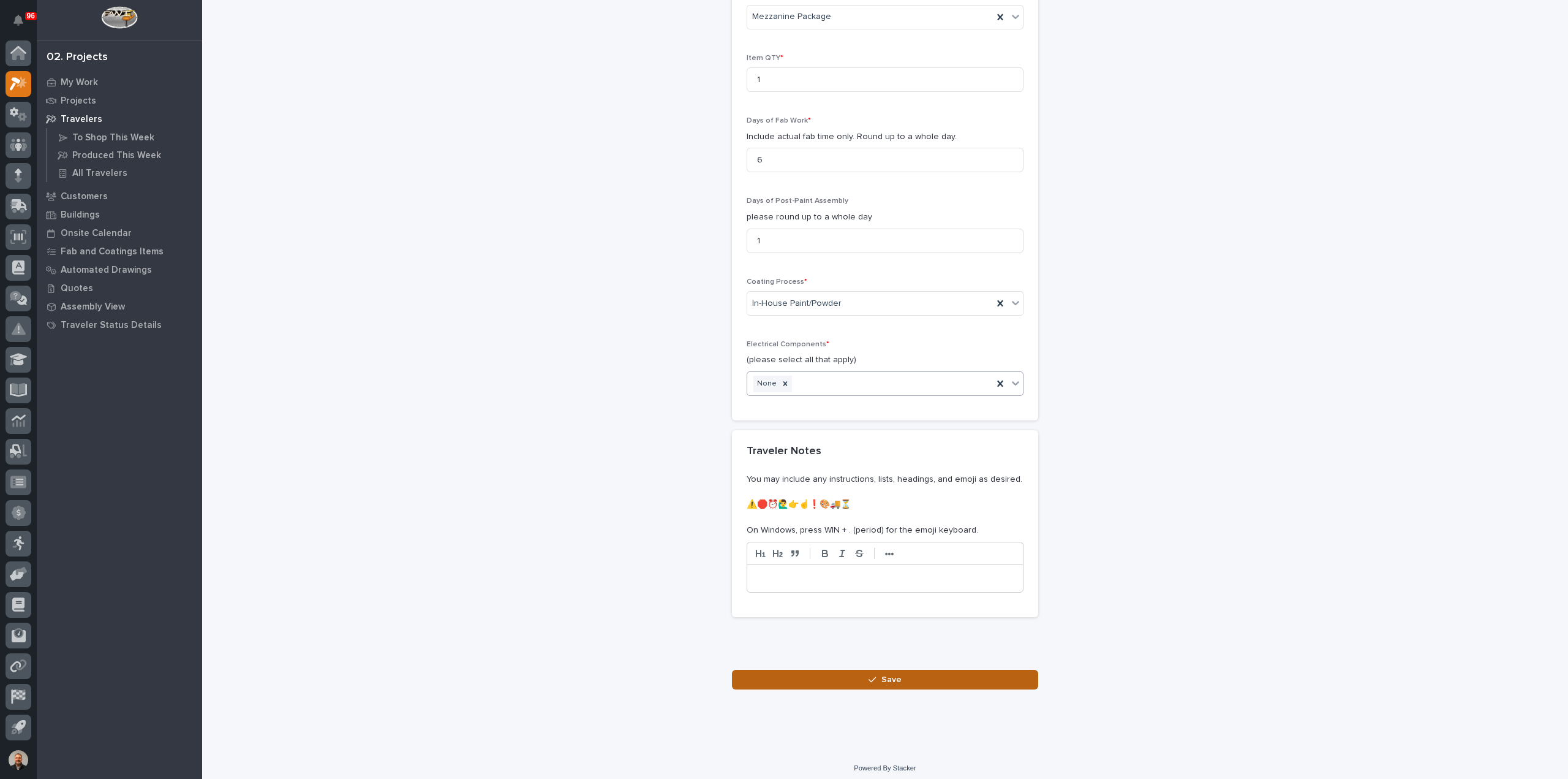
click at [883, 675] on span "Save" at bounding box center [891, 679] width 21 height 11
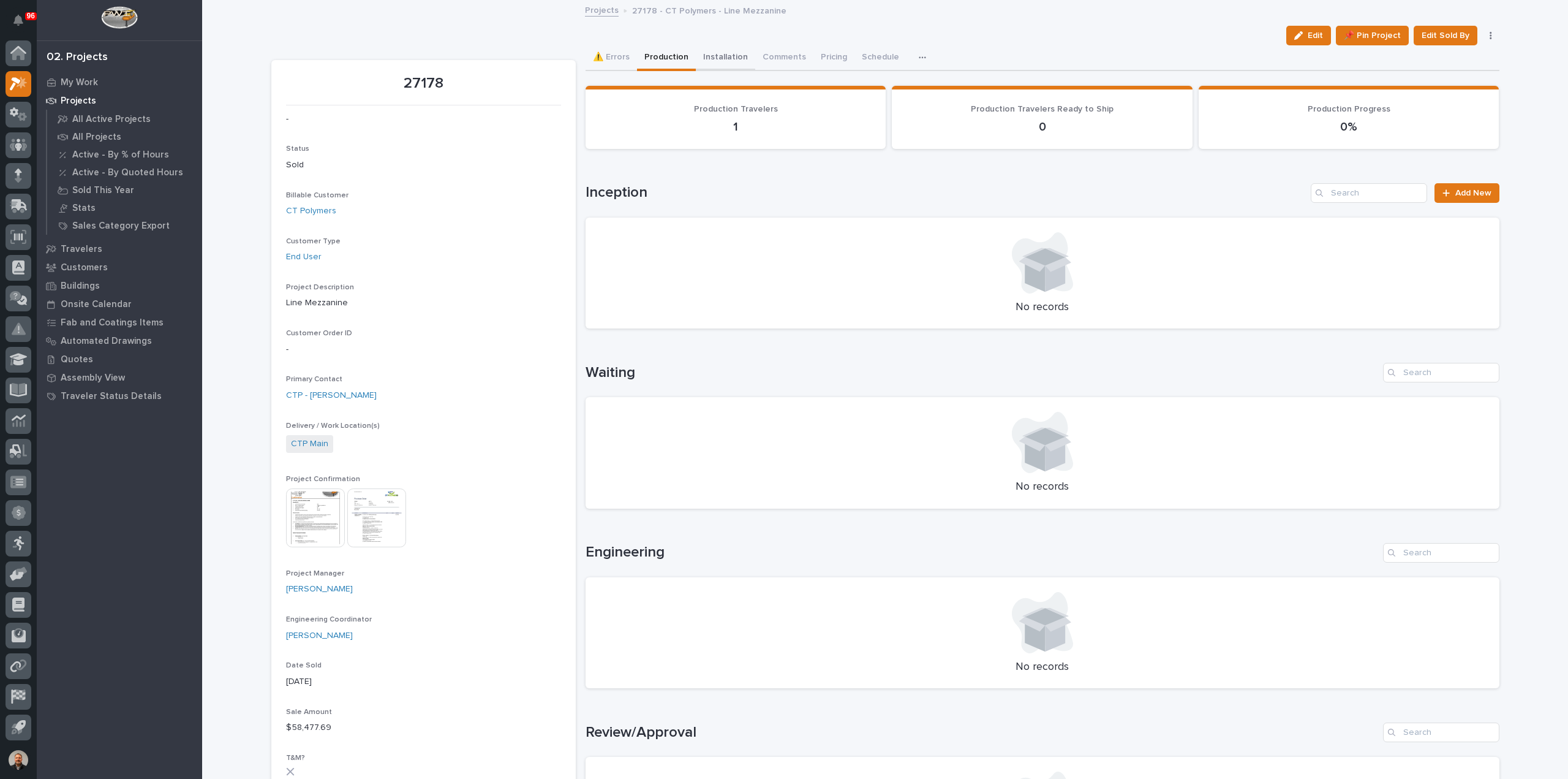
click at [722, 56] on button "Installation" at bounding box center [726, 58] width 59 height 26
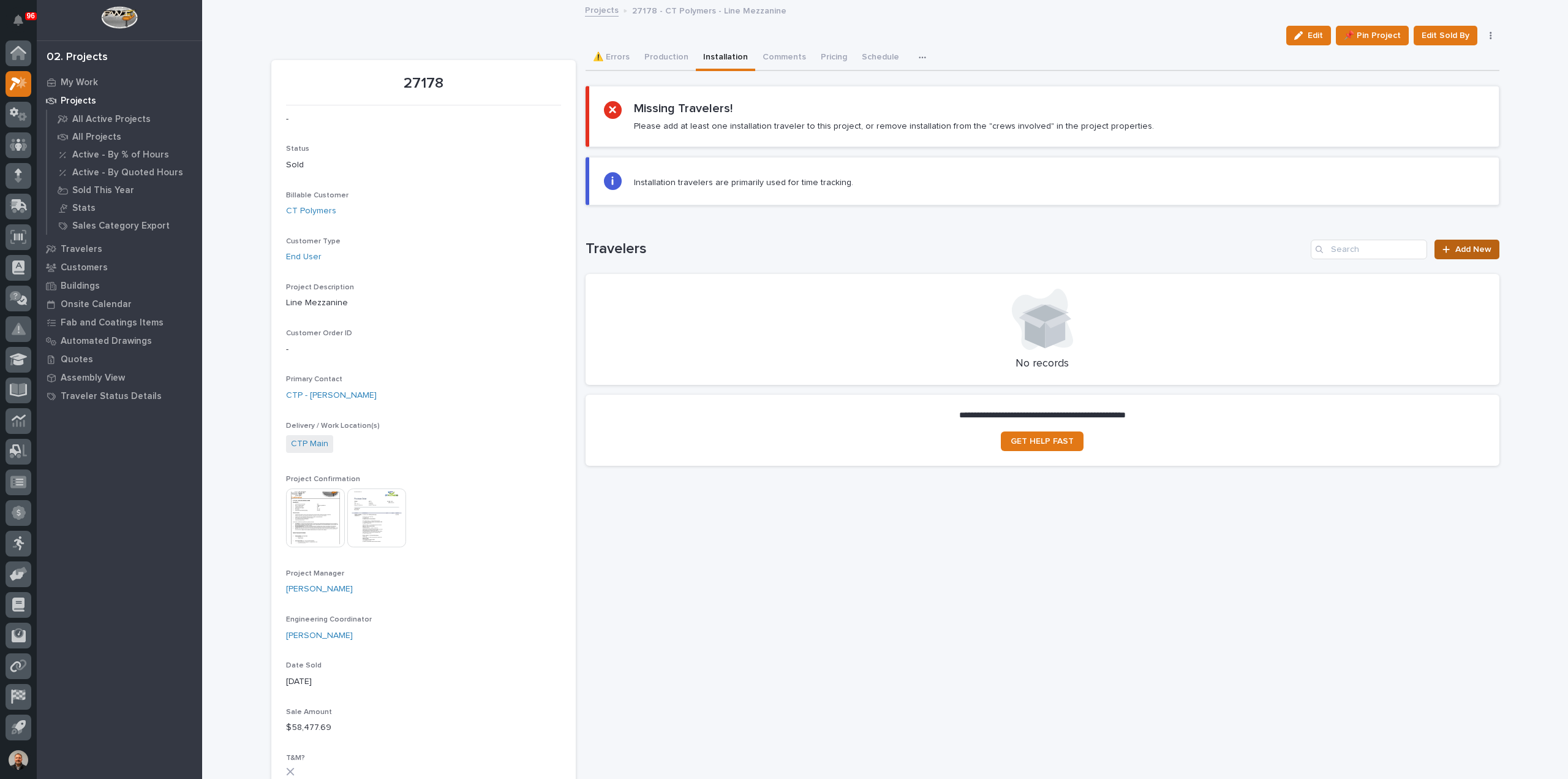
click at [1467, 250] on span "Add New" at bounding box center [1473, 249] width 36 height 9
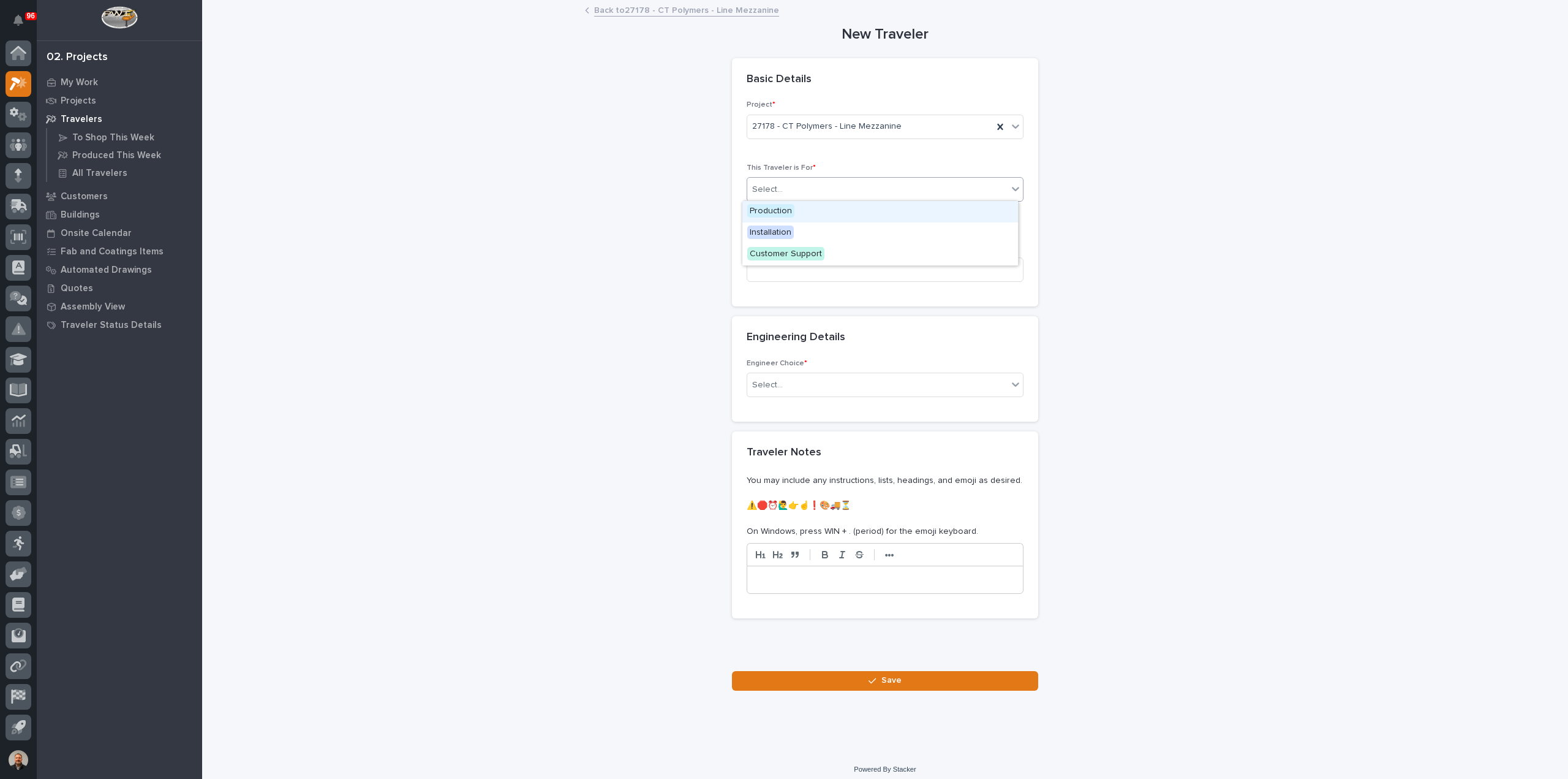
click at [785, 186] on div "Select..." at bounding box center [877, 190] width 261 height 21
click at [775, 231] on span "Installation" at bounding box center [770, 232] width 46 height 14
paste input "Line Mezzanine"
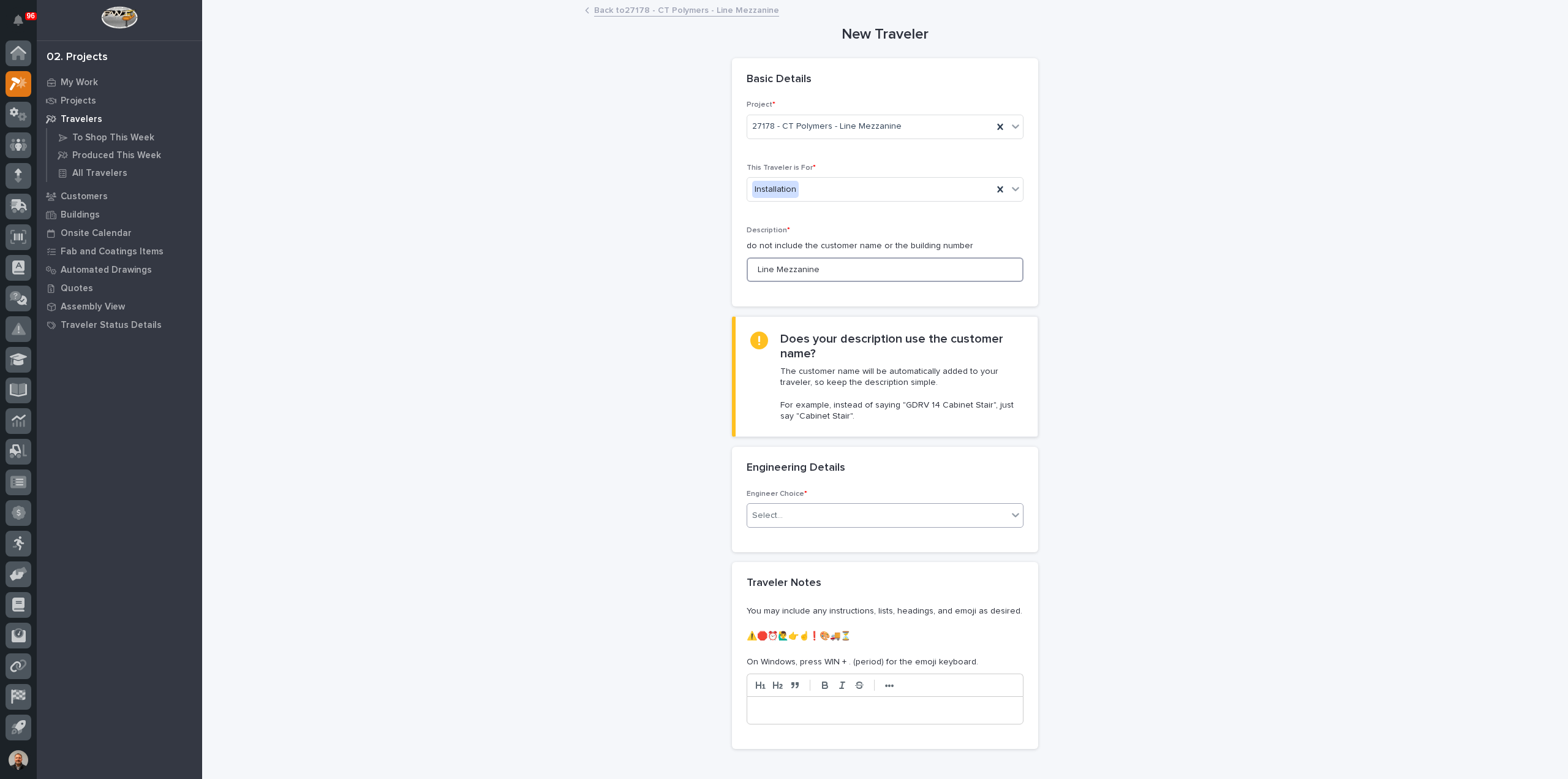
type input "Line Mezzanine"
click at [784, 514] on input "text" at bounding box center [784, 515] width 1 height 11
click at [776, 560] on div "I want my coordinator to choose an engineer" at bounding box center [880, 559] width 275 height 22
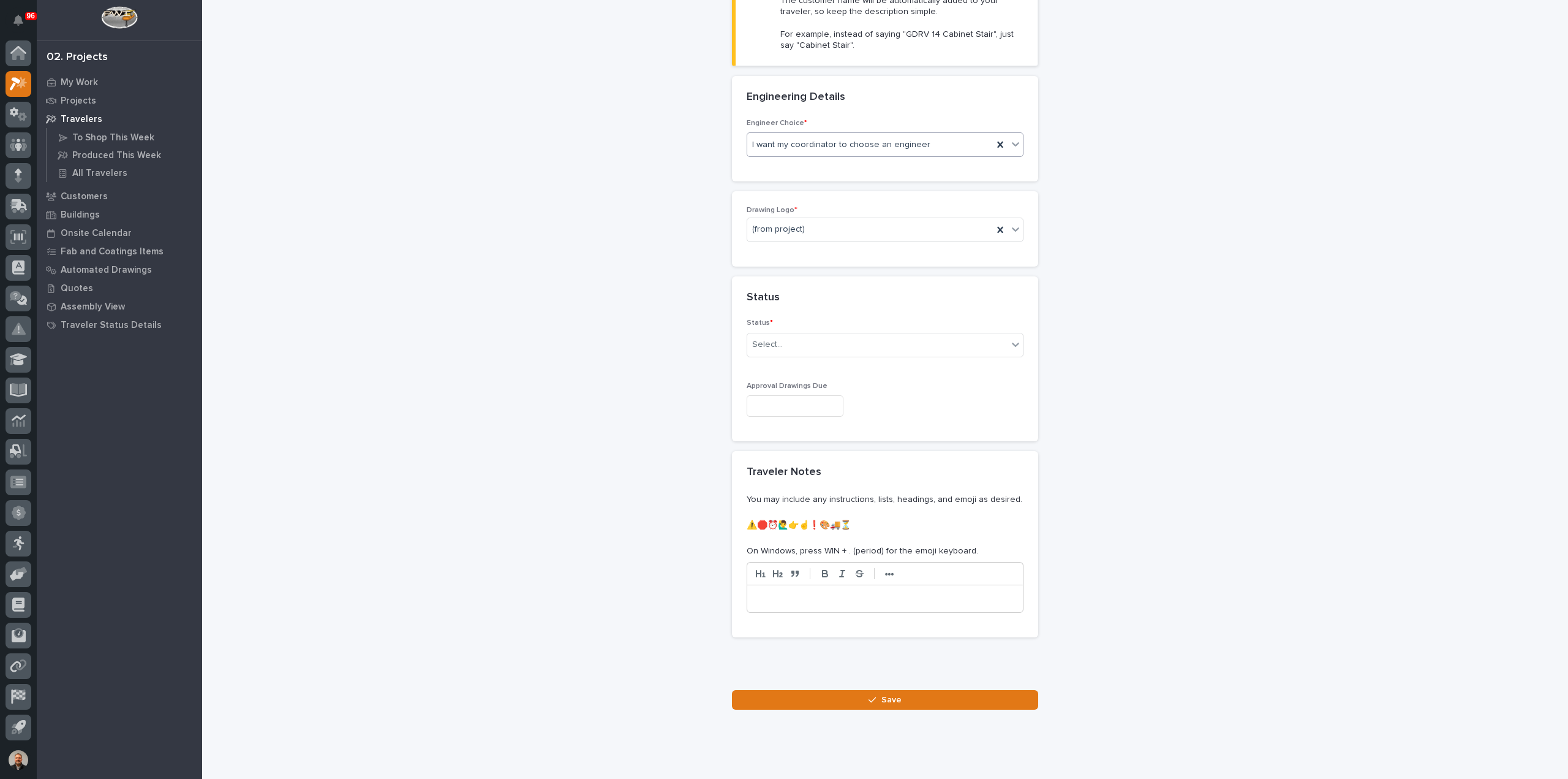
scroll to position [393, 0]
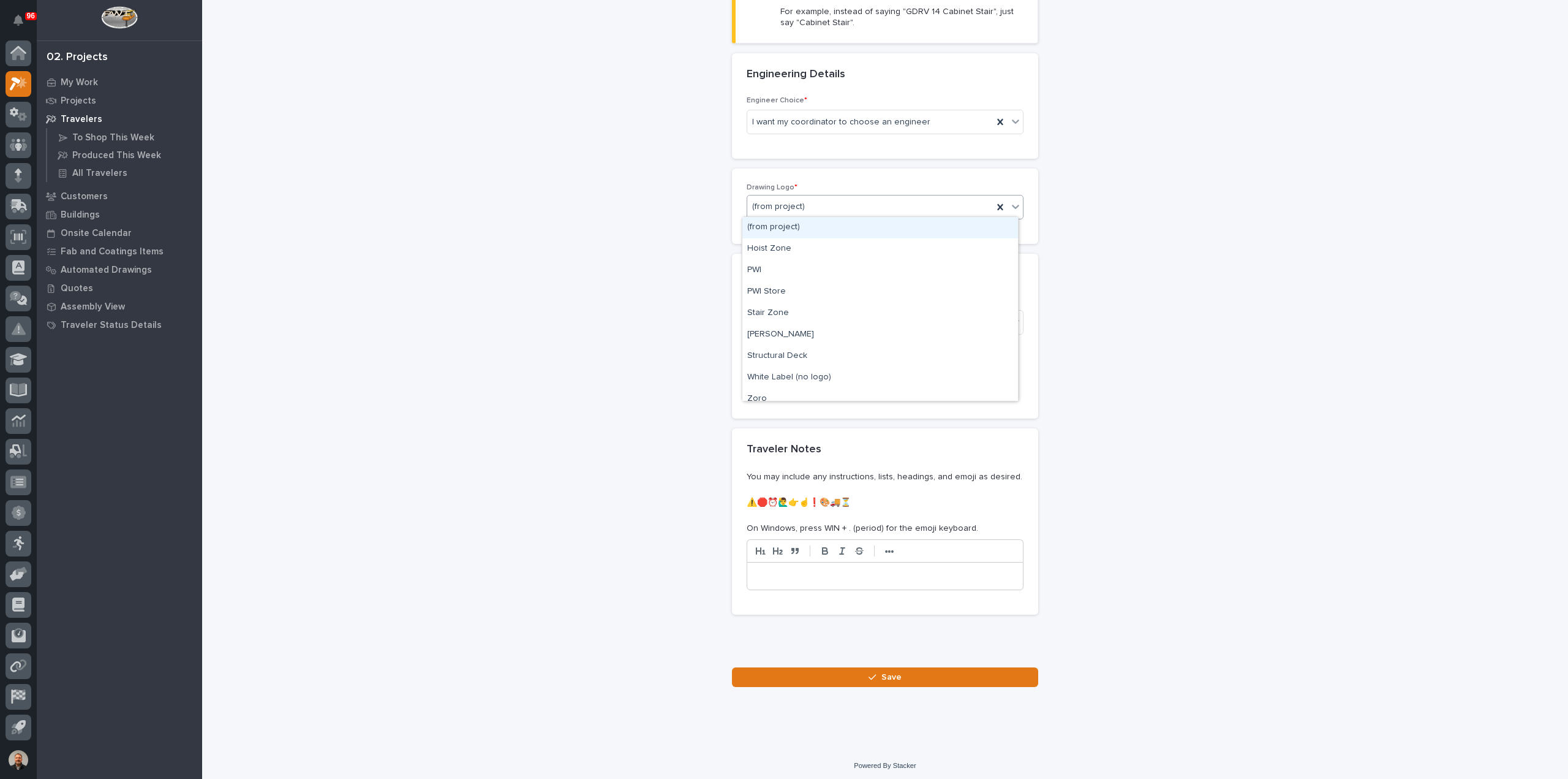
click at [812, 207] on div "(from project)" at bounding box center [870, 207] width 246 height 21
click at [764, 270] on div "PWI" at bounding box center [880, 270] width 275 height 22
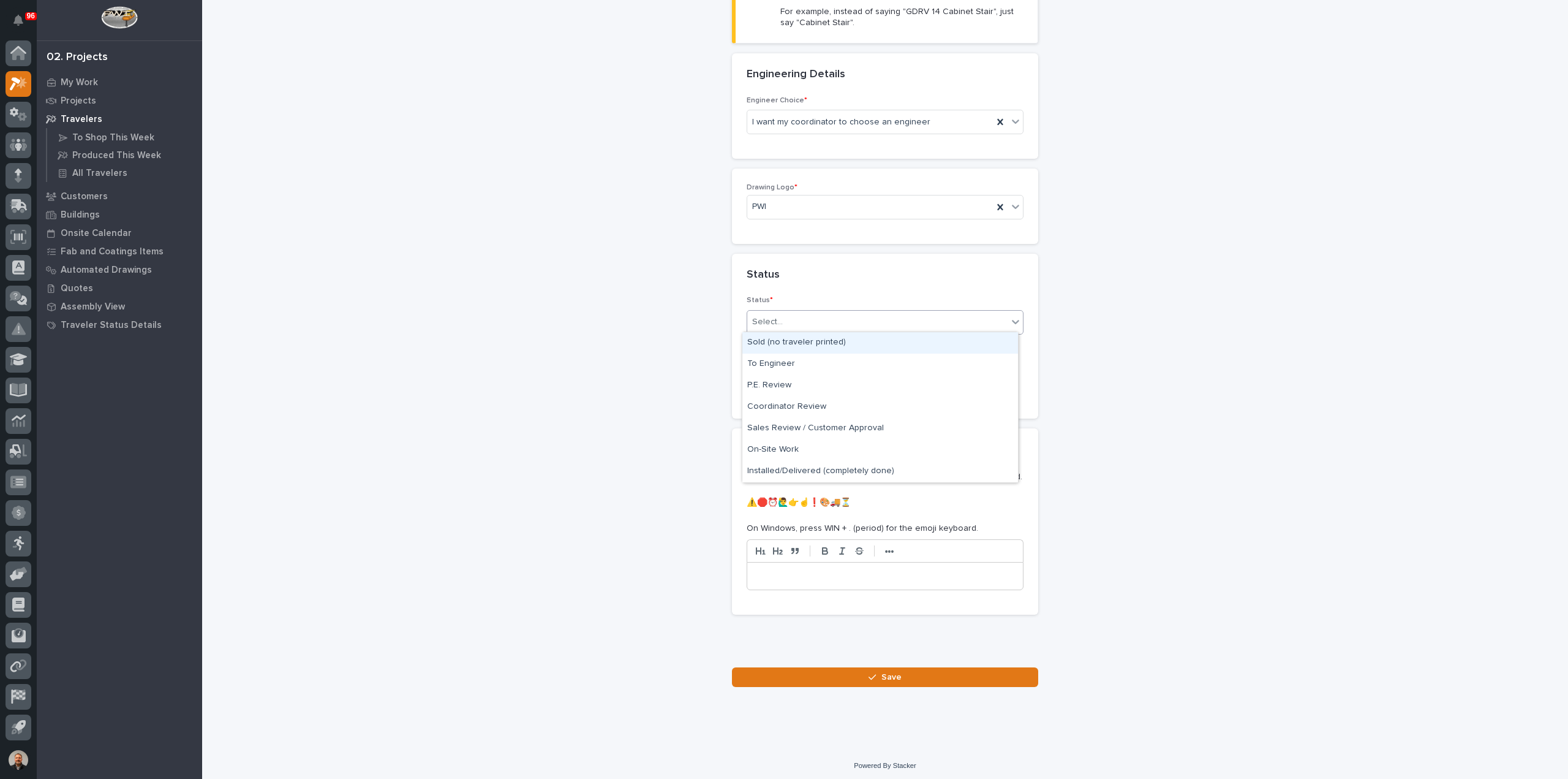
click at [771, 320] on div "Select..." at bounding box center [767, 322] width 30 height 13
click at [773, 370] on div "To Engineer" at bounding box center [880, 364] width 275 height 22
click at [762, 381] on input "text" at bounding box center [794, 384] width 96 height 22
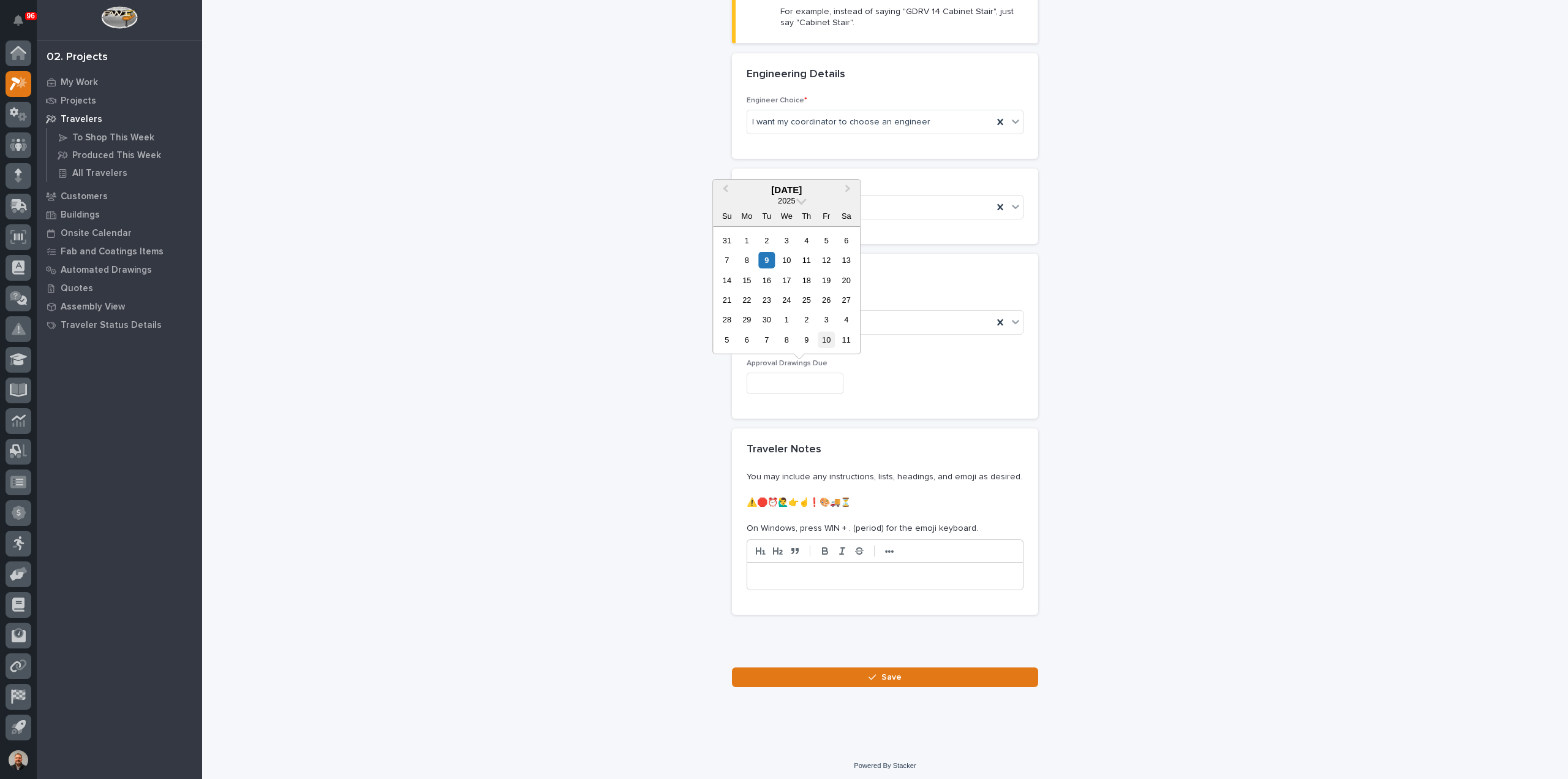
click at [826, 339] on div "10" at bounding box center [826, 339] width 17 height 17
type input "**********"
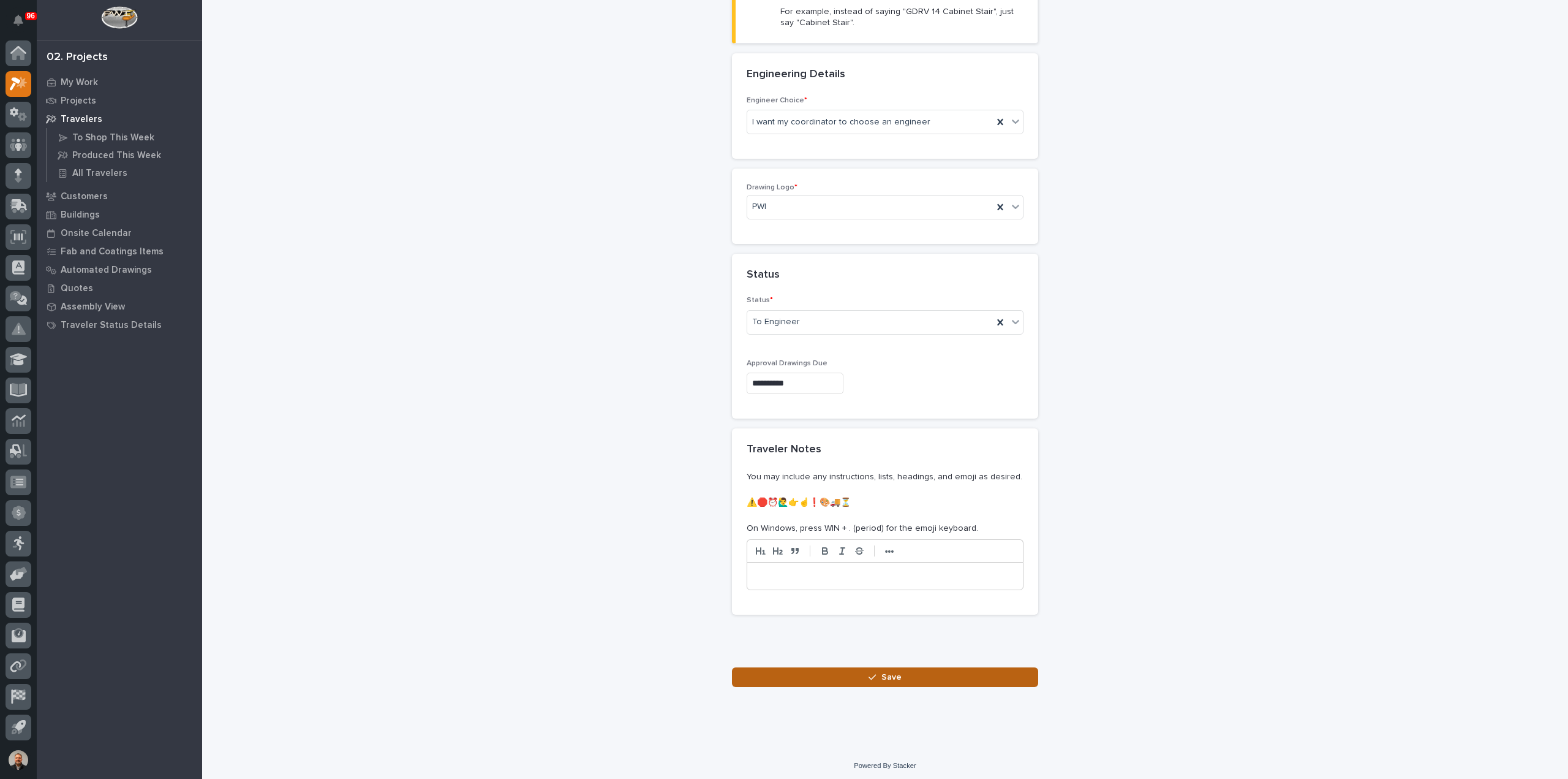
click at [881, 674] on span "Save" at bounding box center [891, 677] width 21 height 11
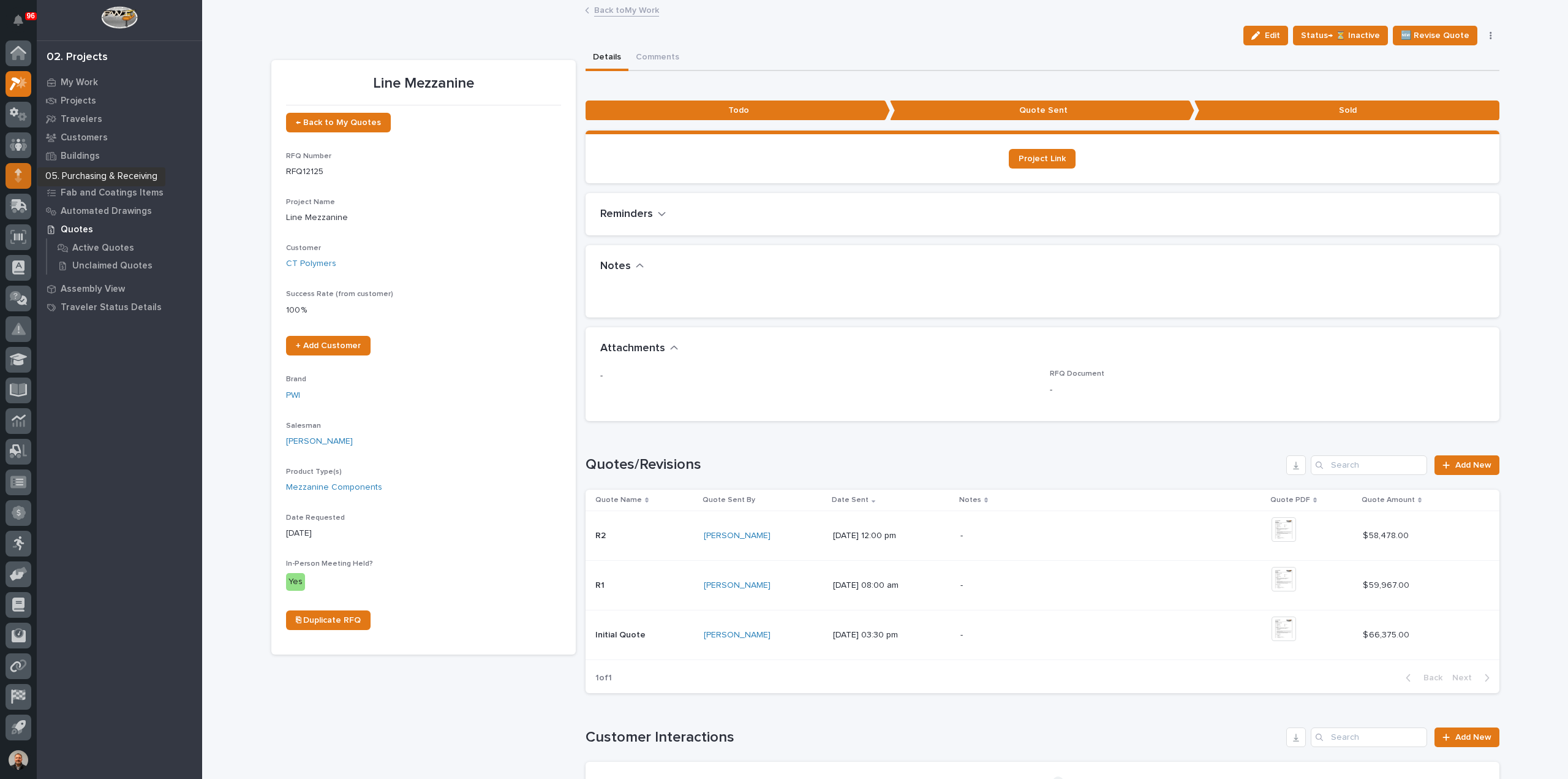
click at [19, 171] on icon at bounding box center [18, 171] width 7 height 7
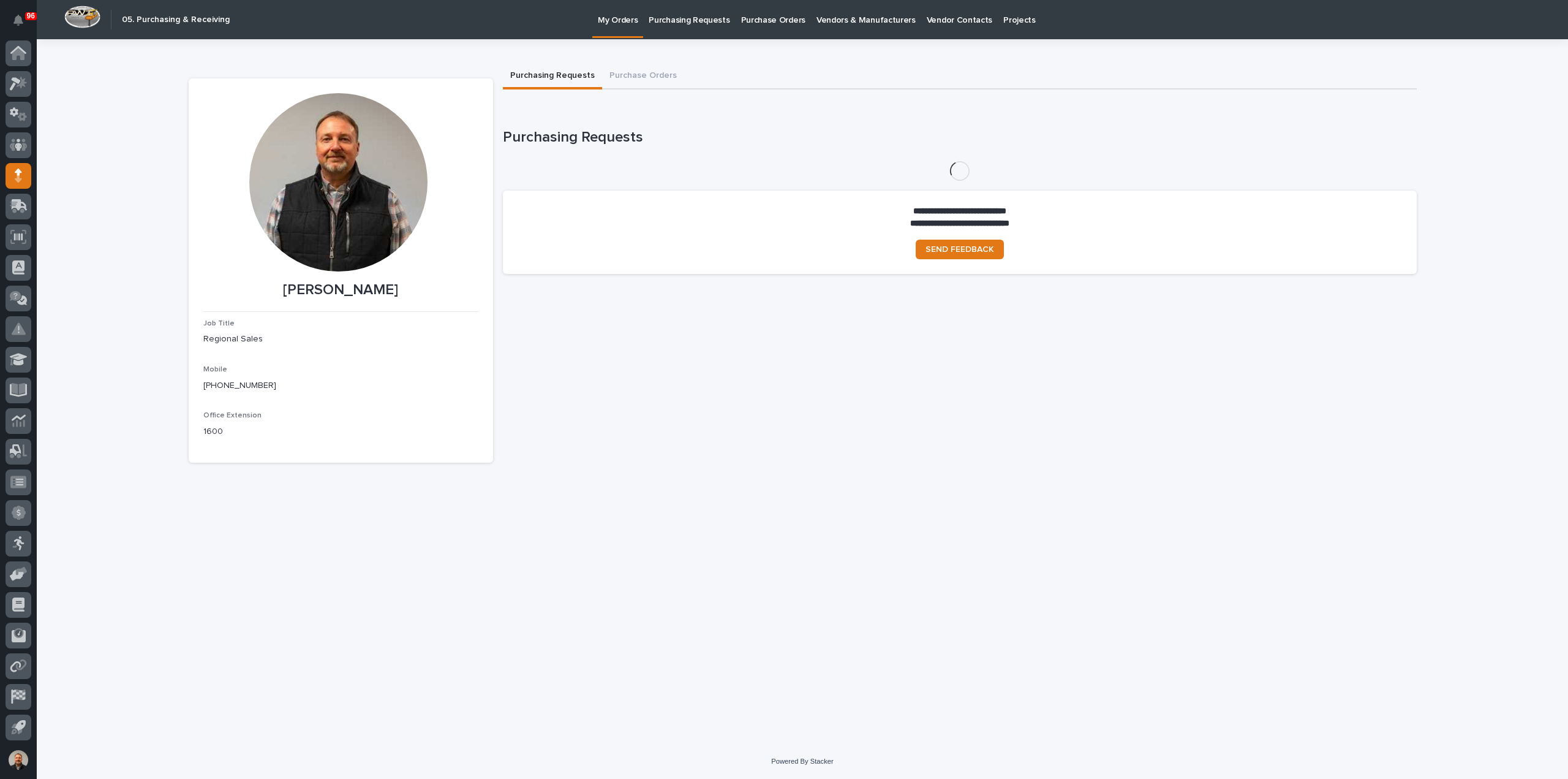
click at [689, 22] on p "Purchasing Requests" at bounding box center [689, 13] width 81 height 26
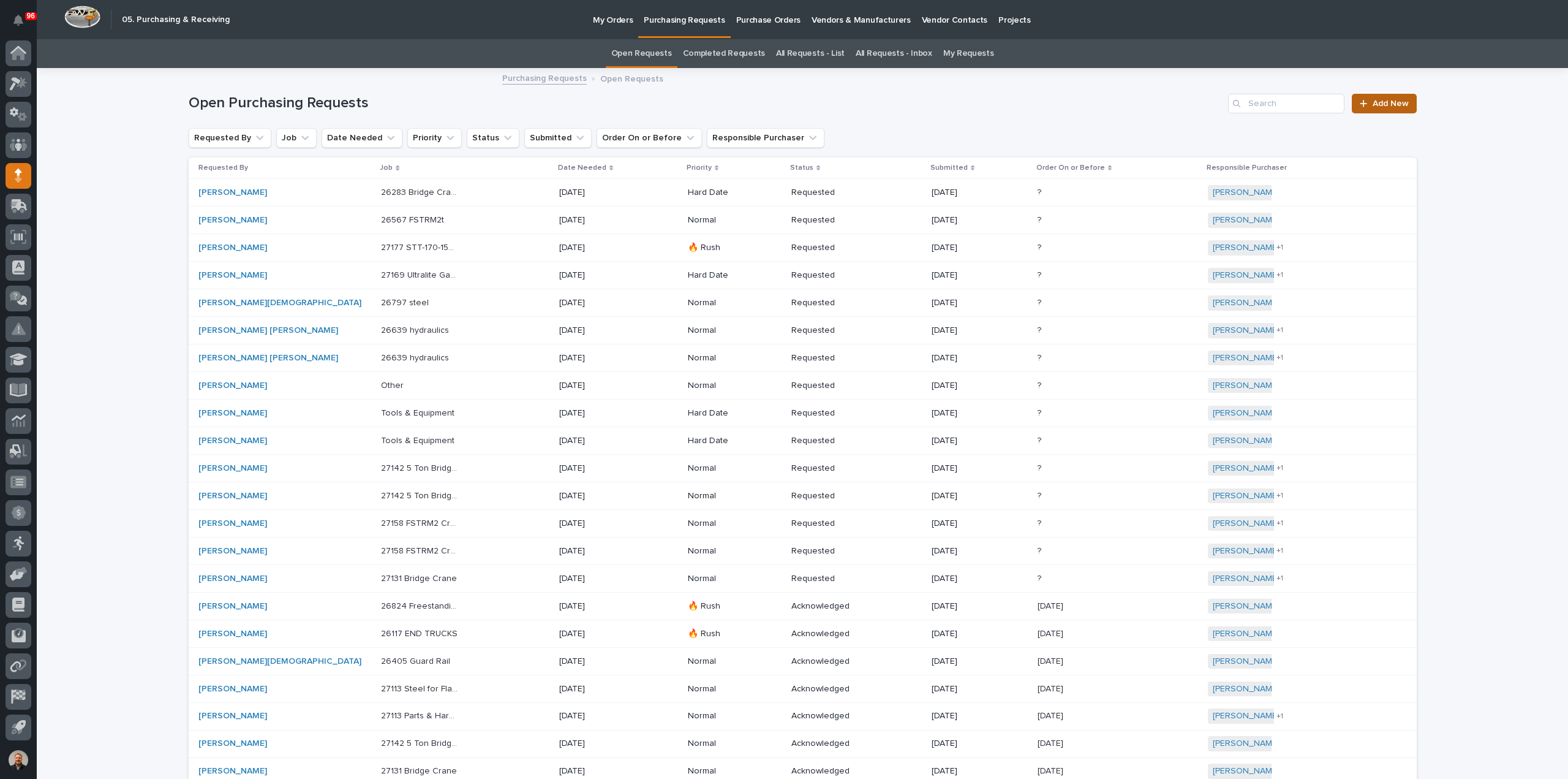
click at [1379, 106] on span "Add New" at bounding box center [1390, 103] width 36 height 9
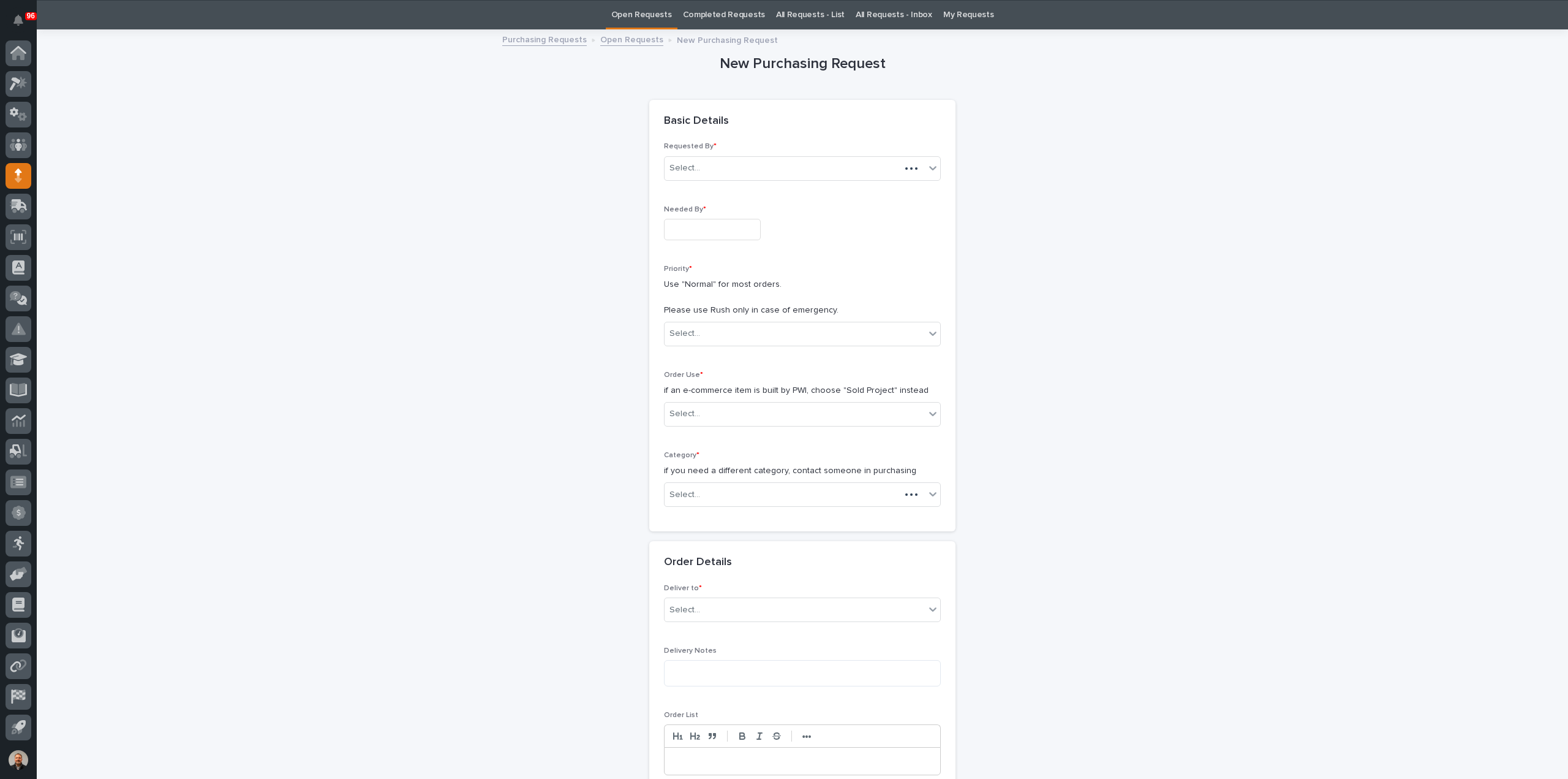
scroll to position [39, 0]
click at [684, 233] on input "text" at bounding box center [712, 229] width 96 height 22
click at [743, 106] on div "12" at bounding box center [743, 108] width 17 height 17
type input "**********"
click at [692, 328] on div "Select..." at bounding box center [684, 332] width 30 height 13
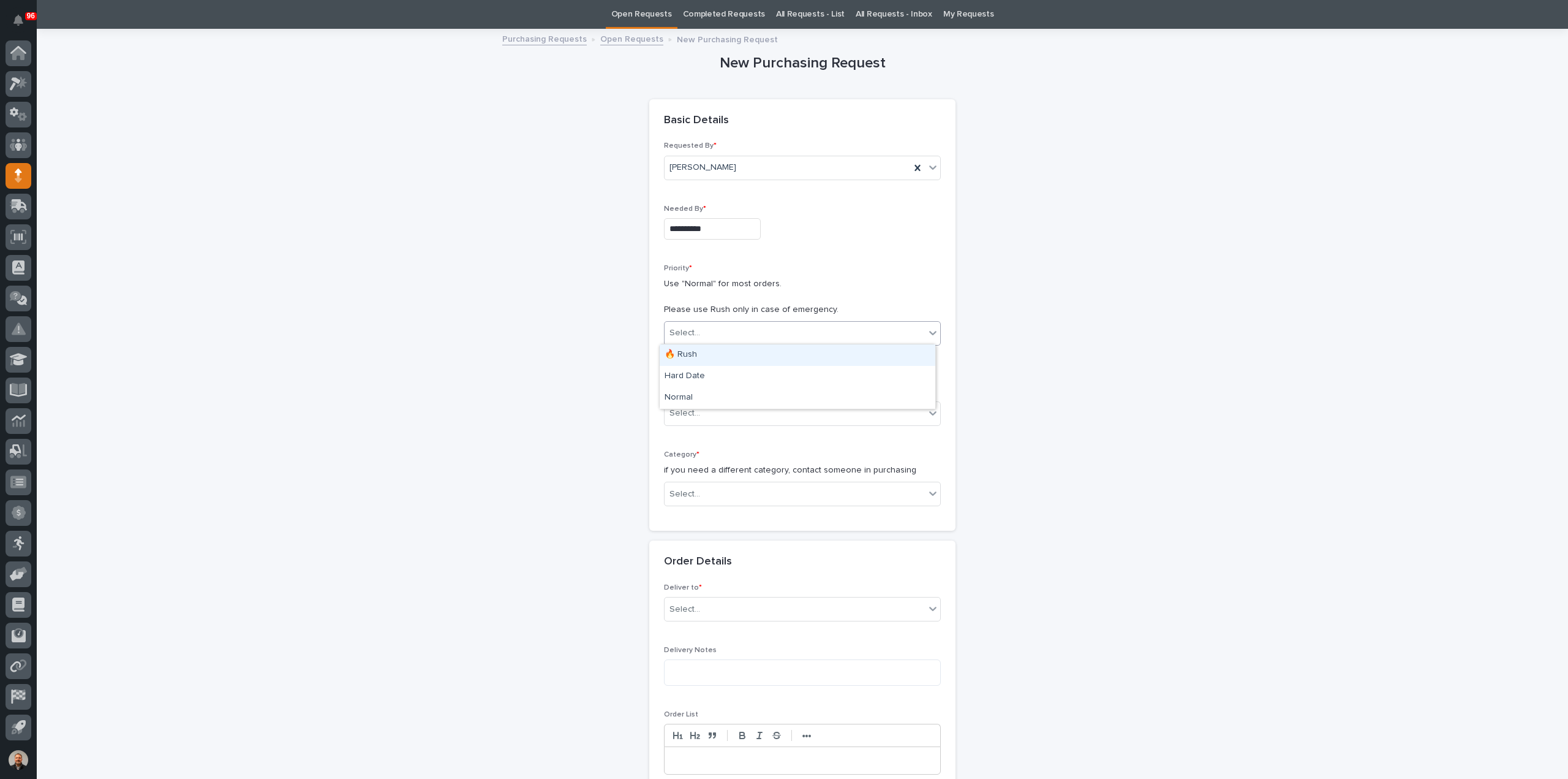
click at [709, 355] on div "🔥 Rush" at bounding box center [797, 355] width 275 height 22
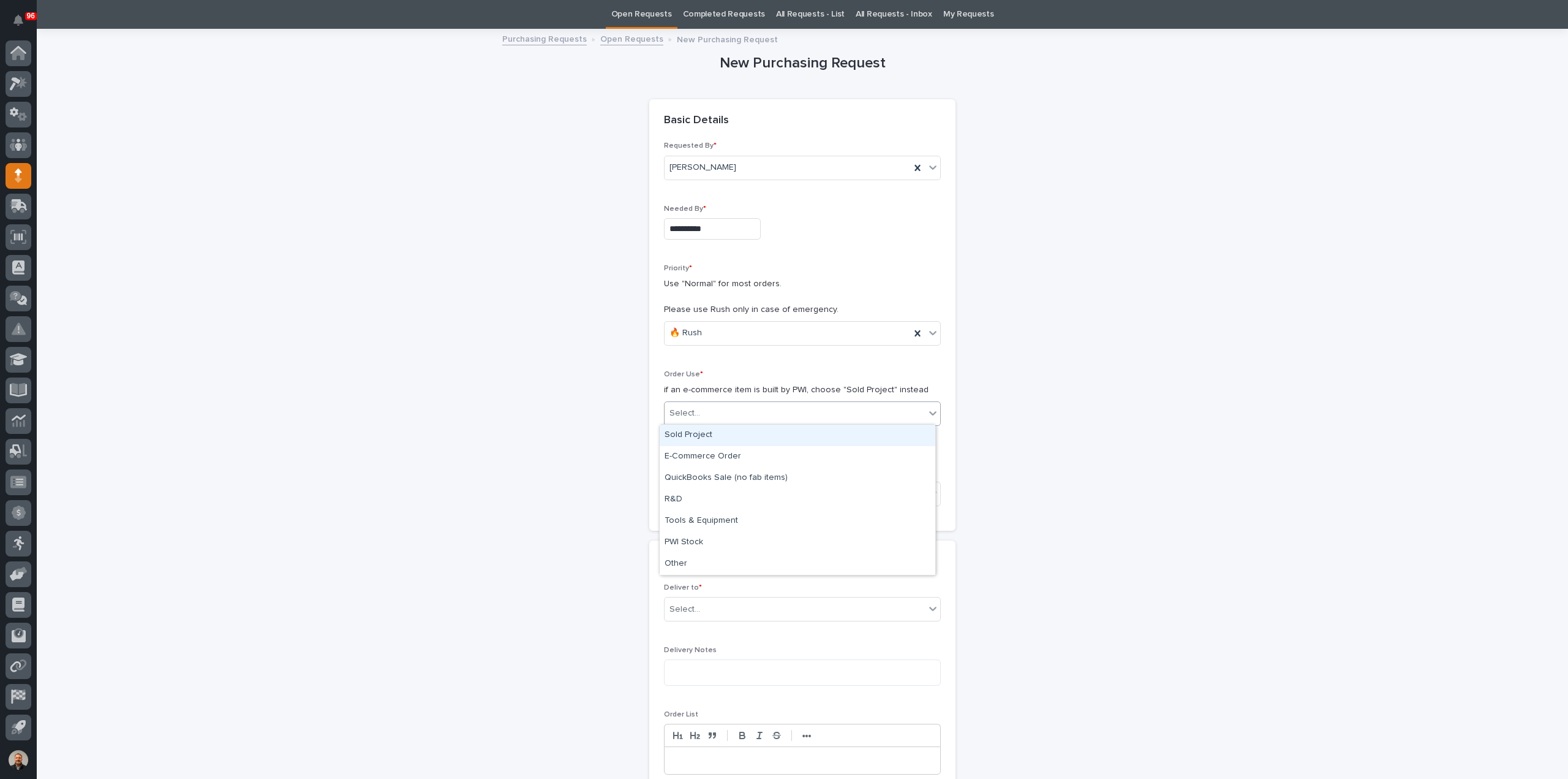
click at [687, 409] on div "Select..." at bounding box center [684, 413] width 30 height 13
click at [696, 437] on div "Sold Project" at bounding box center [797, 436] width 275 height 22
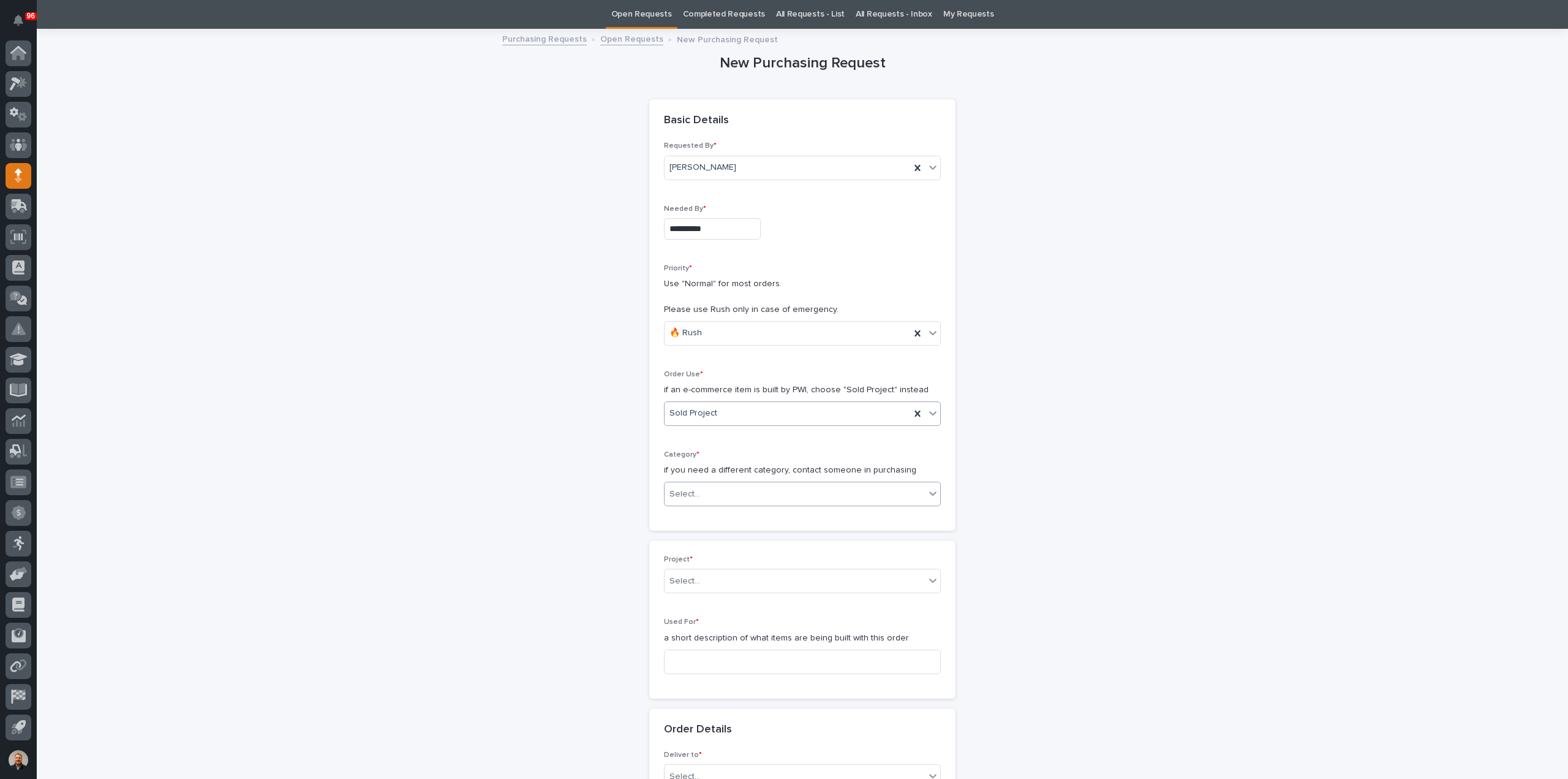
click at [689, 491] on div "Select..." at bounding box center [684, 494] width 30 height 13
click at [693, 661] on div "Steel" at bounding box center [797, 665] width 275 height 22
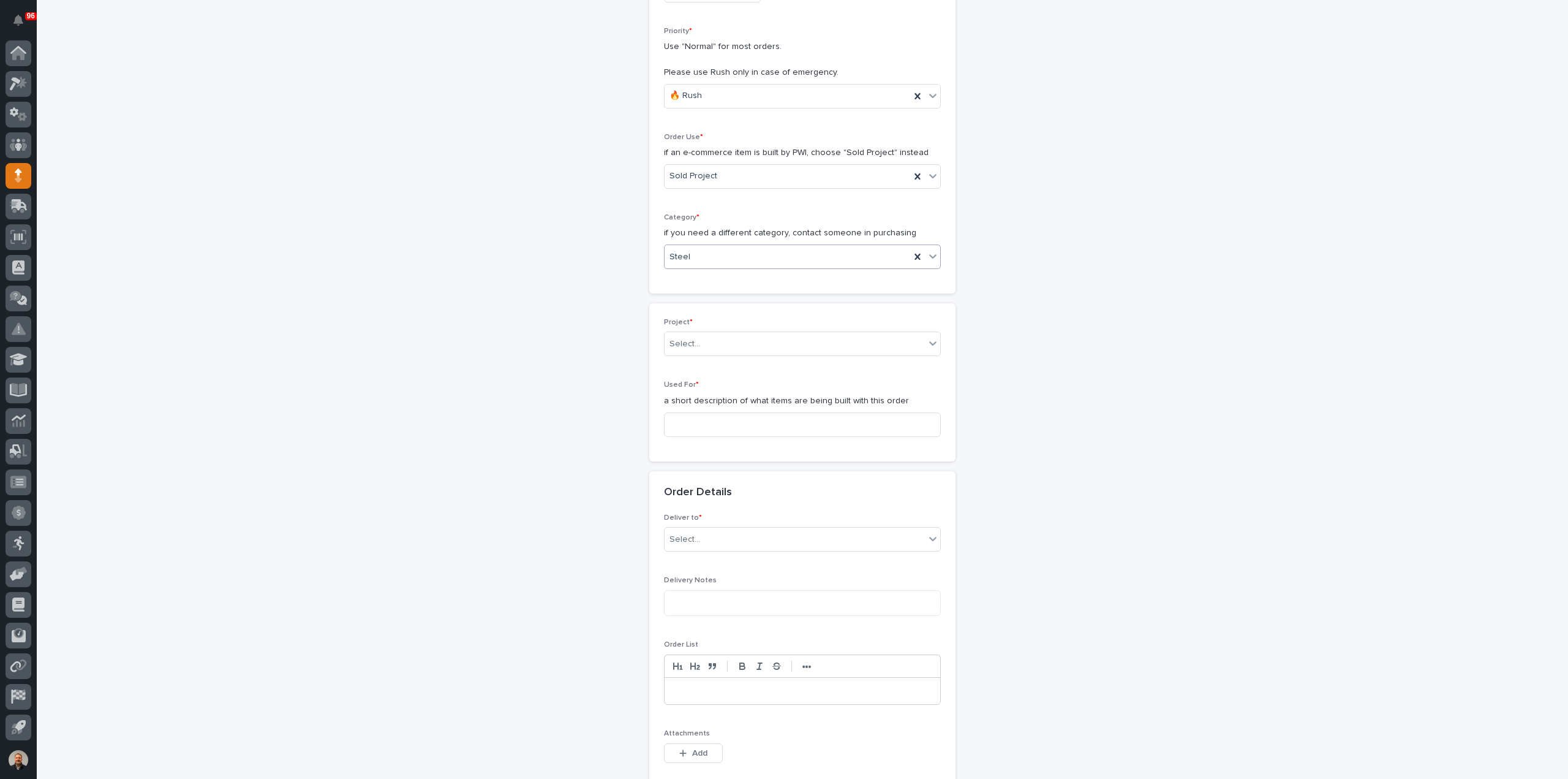
scroll to position [284, 0]
click at [699, 330] on div "Select..." at bounding box center [794, 335] width 261 height 21
type input "*****"
click at [759, 352] on div "25054 - NuWay Construction - American Renolit Dock Rail" at bounding box center [797, 357] width 275 height 22
click at [688, 417] on input at bounding box center [802, 416] width 277 height 25
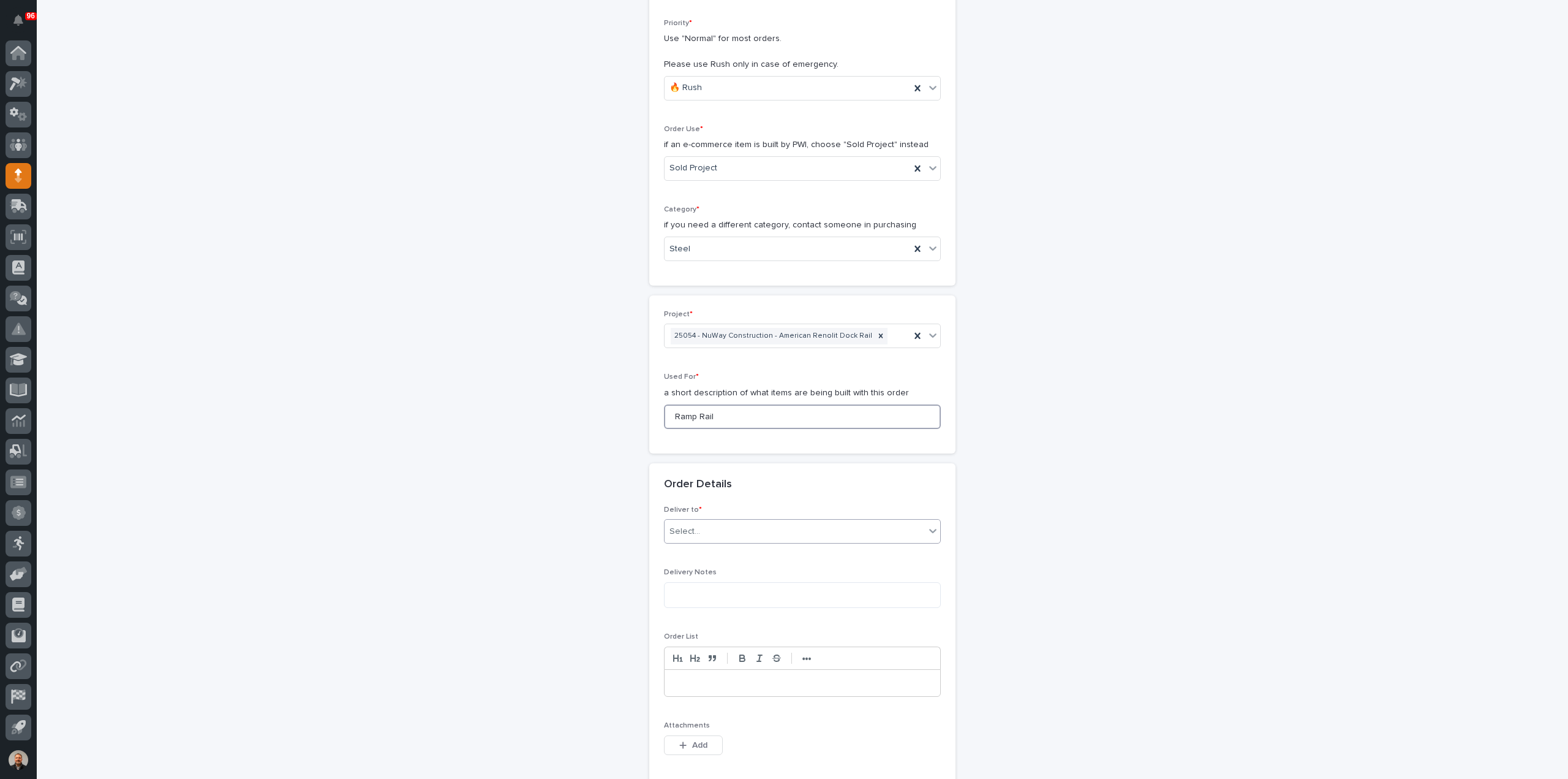
type input "Ramp Rail"
click at [701, 529] on input "text" at bounding box center [701, 531] width 1 height 11
click at [693, 551] on div "PWI" at bounding box center [797, 553] width 275 height 22
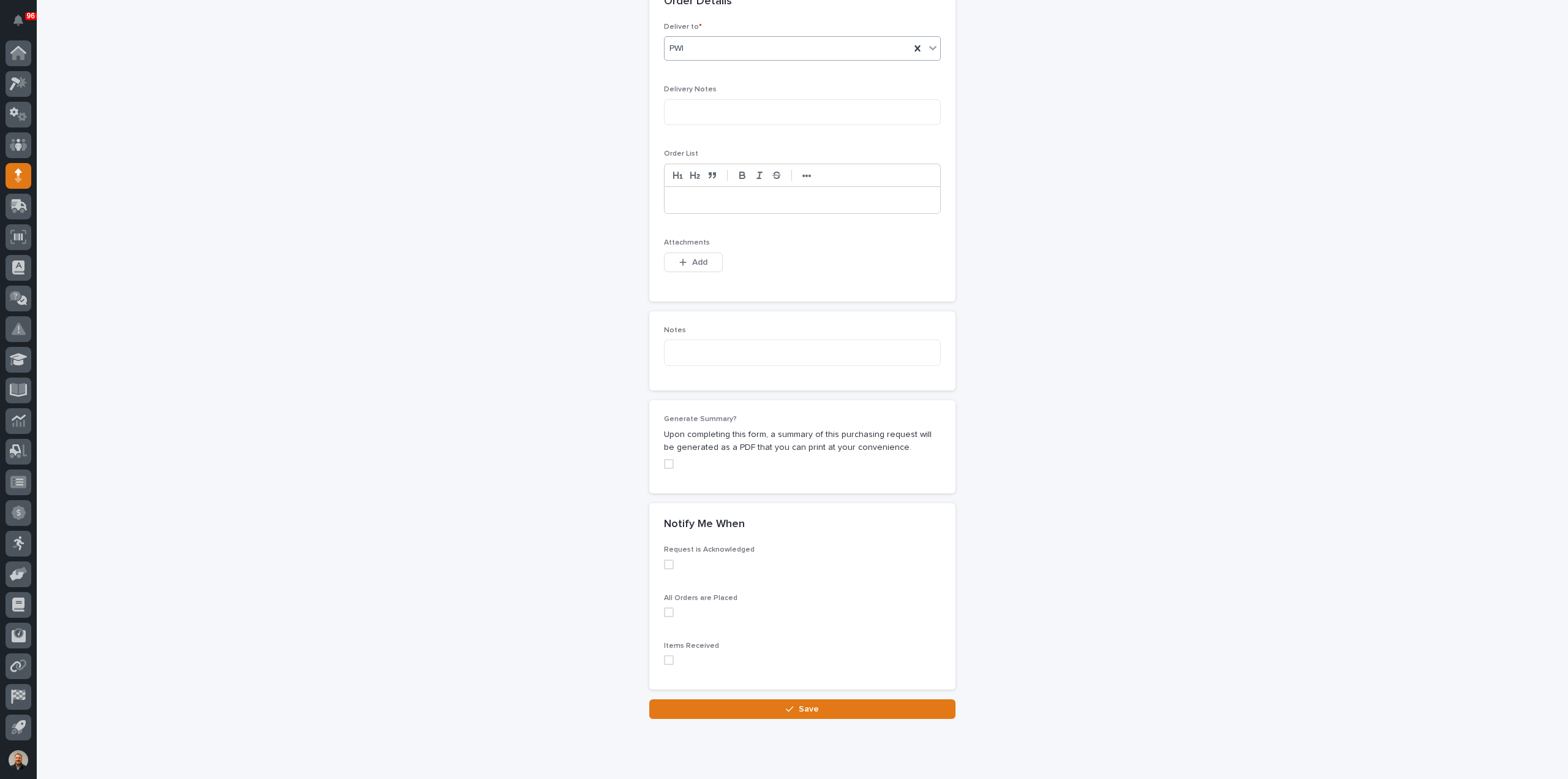
scroll to position [774, 0]
click at [692, 250] on span "Add" at bounding box center [700, 255] width 16 height 11
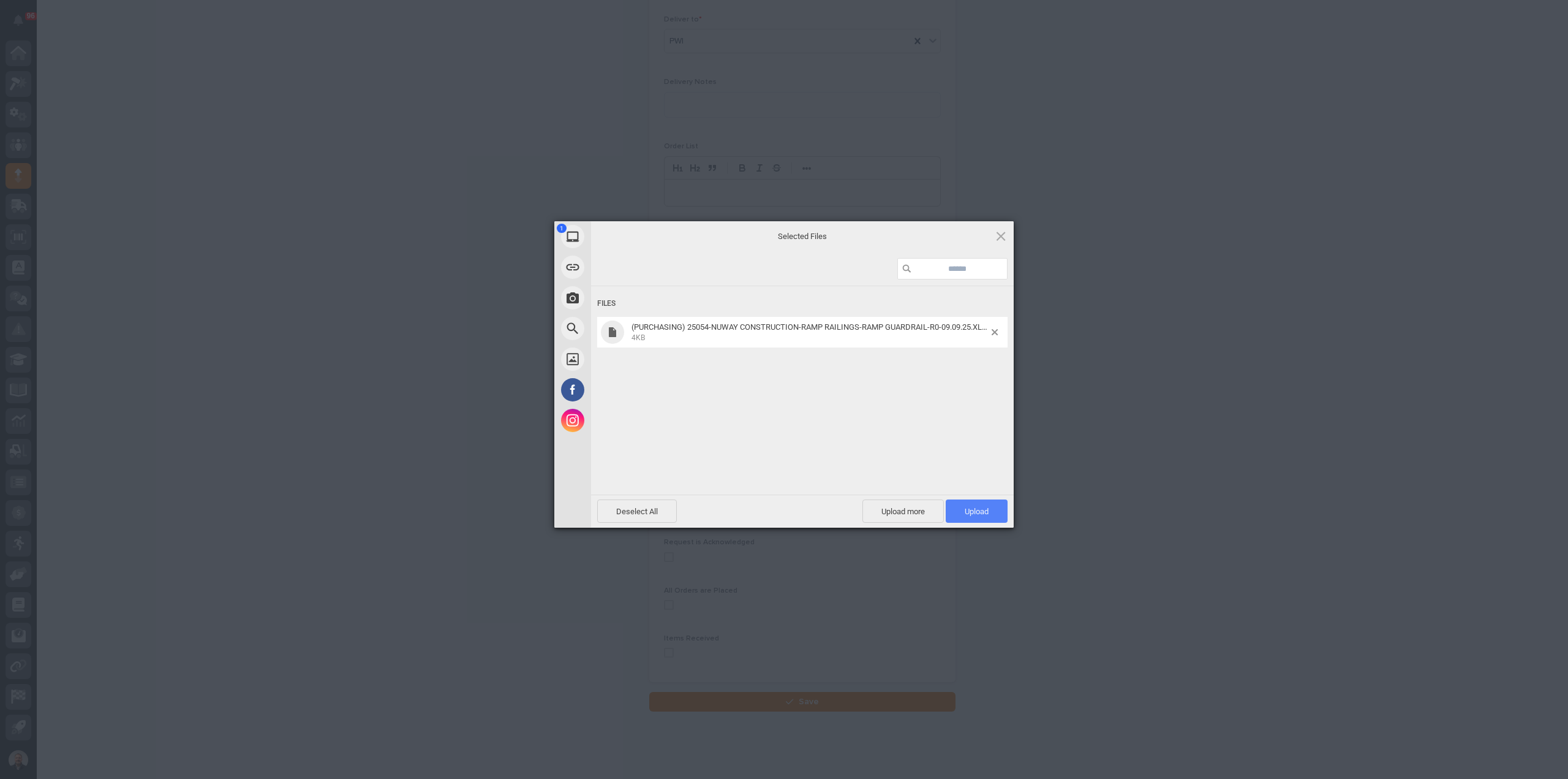
click at [983, 509] on span "Upload 1" at bounding box center [976, 510] width 24 height 9
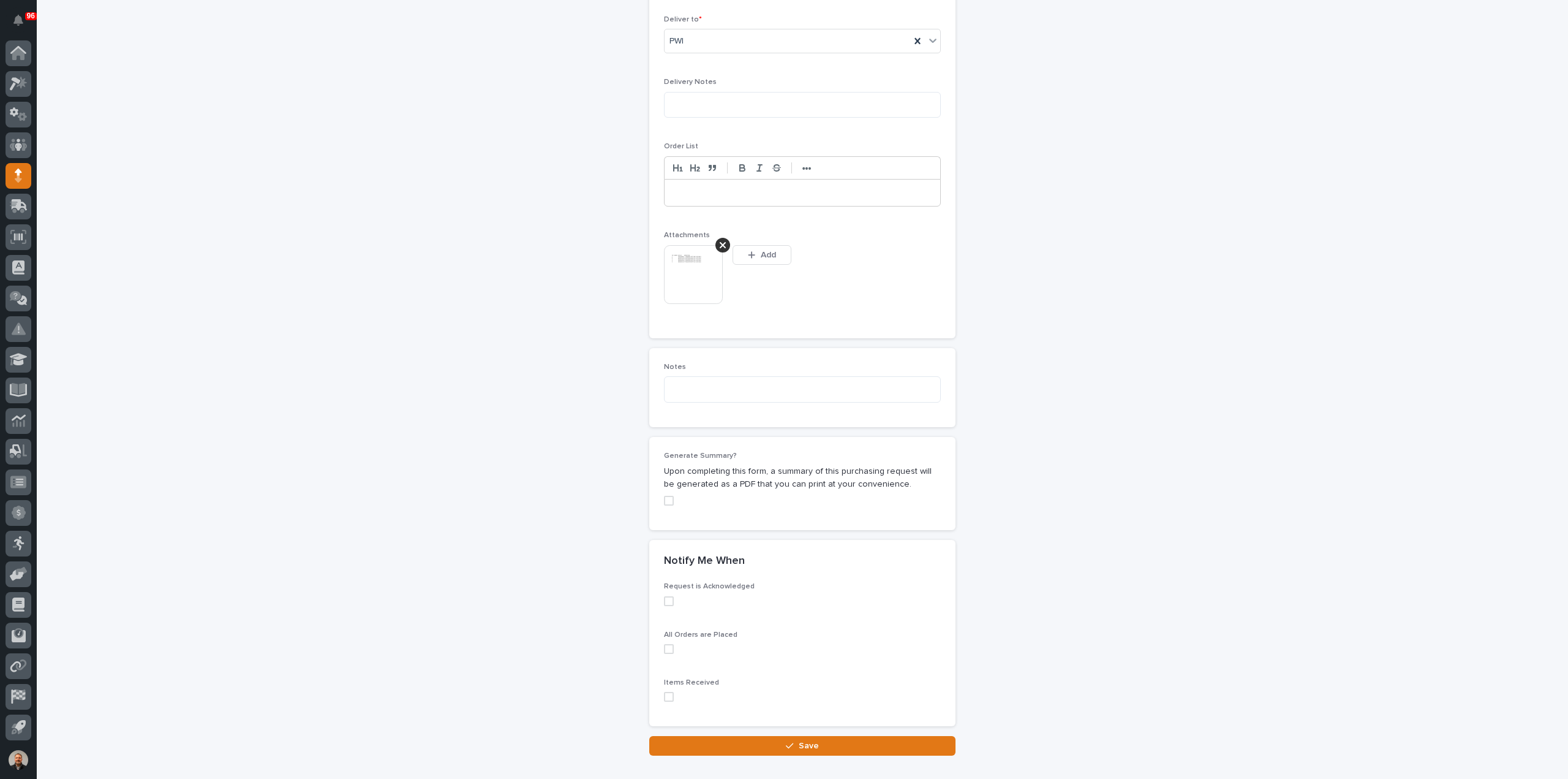
scroll to position [797, 0]
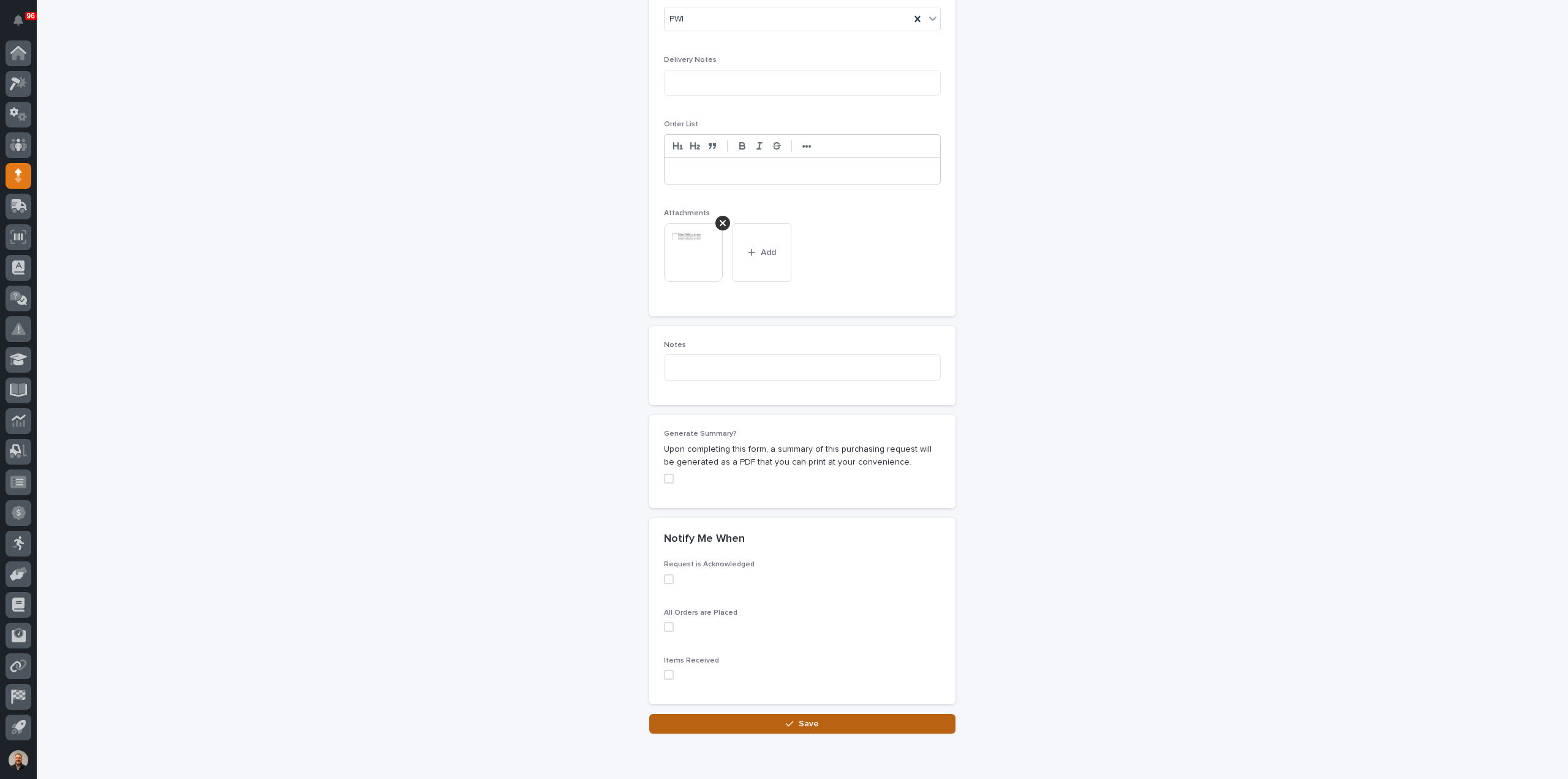
click at [790, 719] on div "button" at bounding box center [791, 723] width 12 height 9
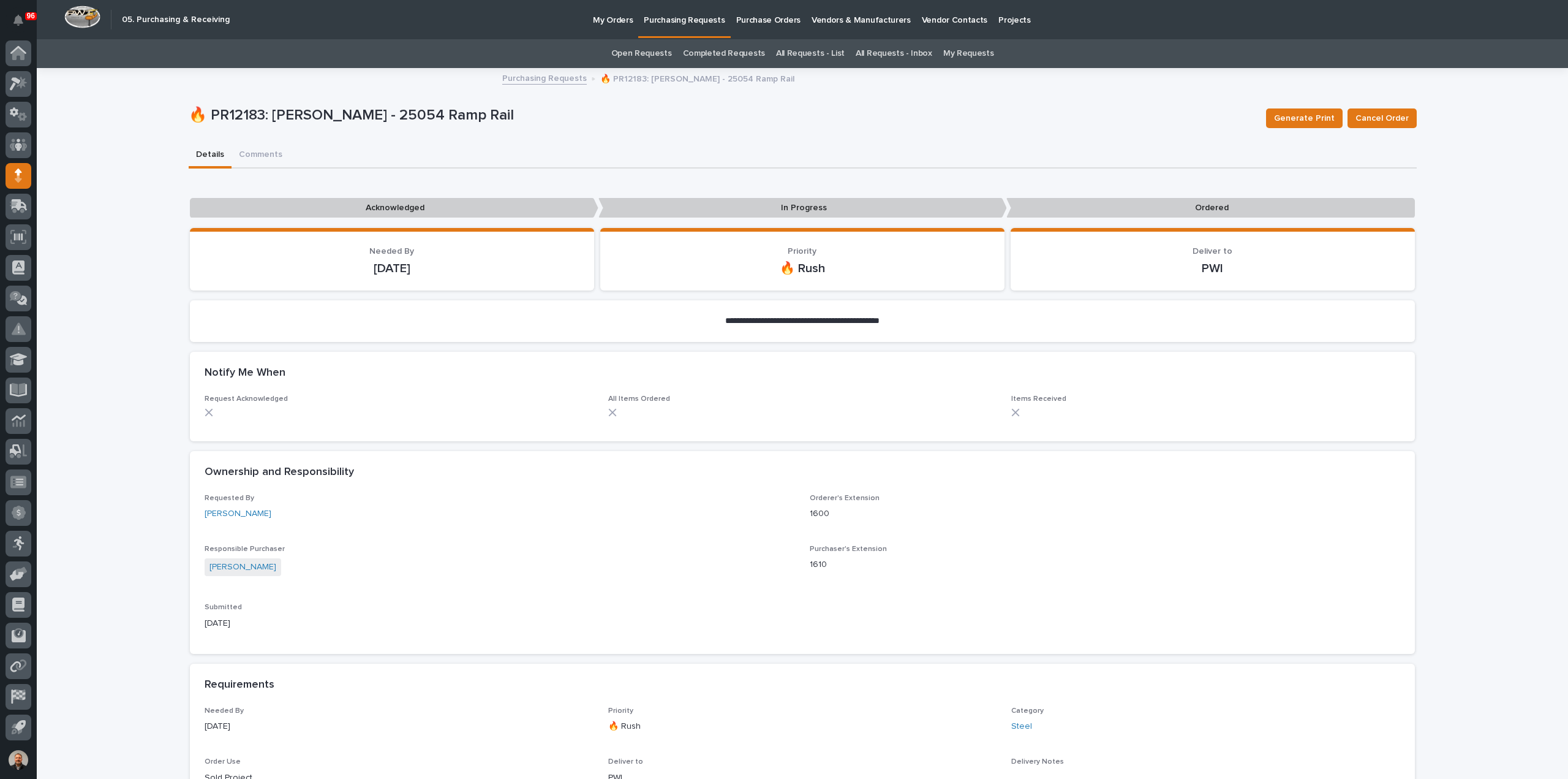
click at [686, 21] on p "Purchasing Requests" at bounding box center [684, 13] width 81 height 26
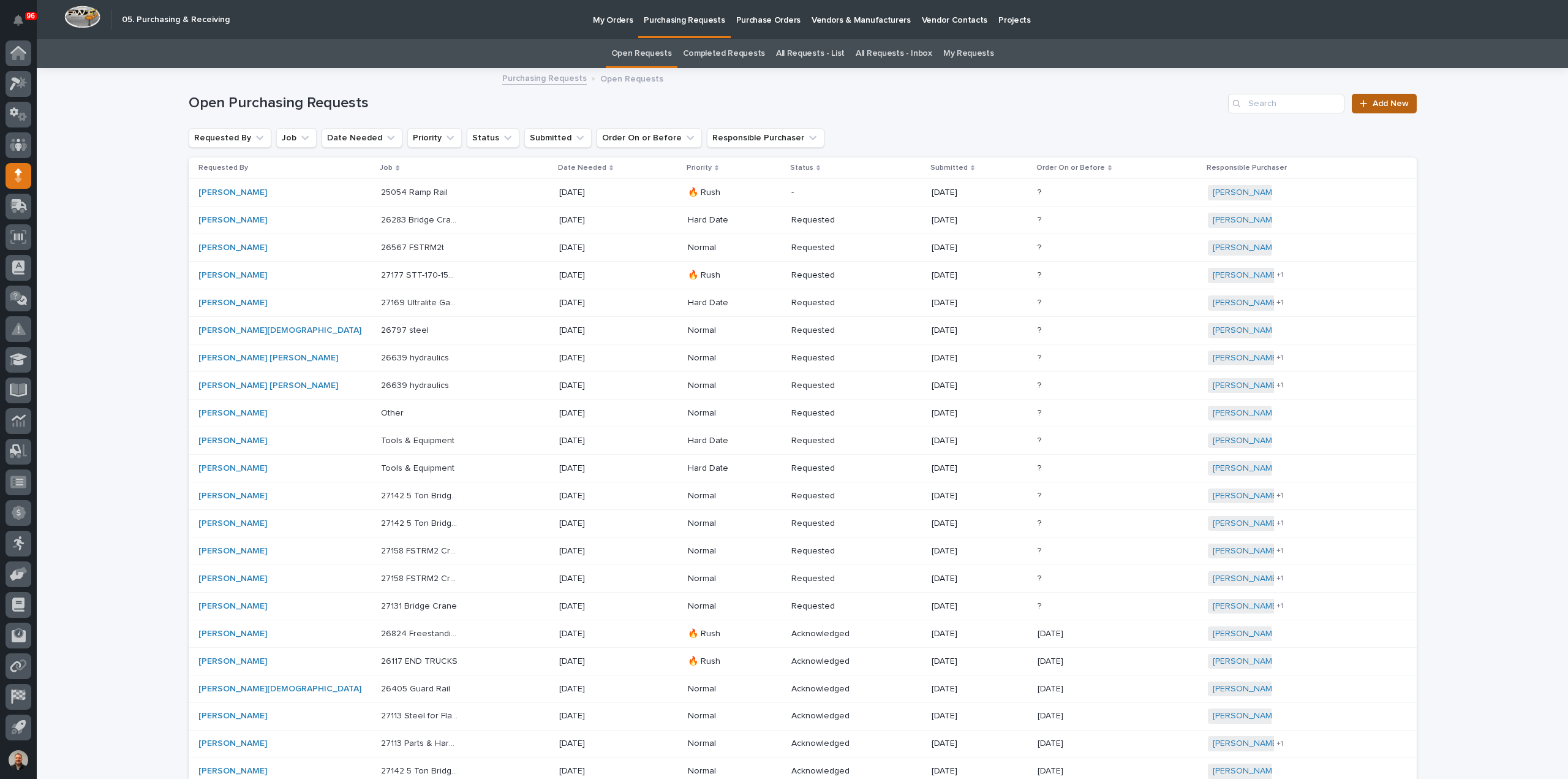
click at [1381, 108] on link "Add New" at bounding box center [1383, 103] width 64 height 20
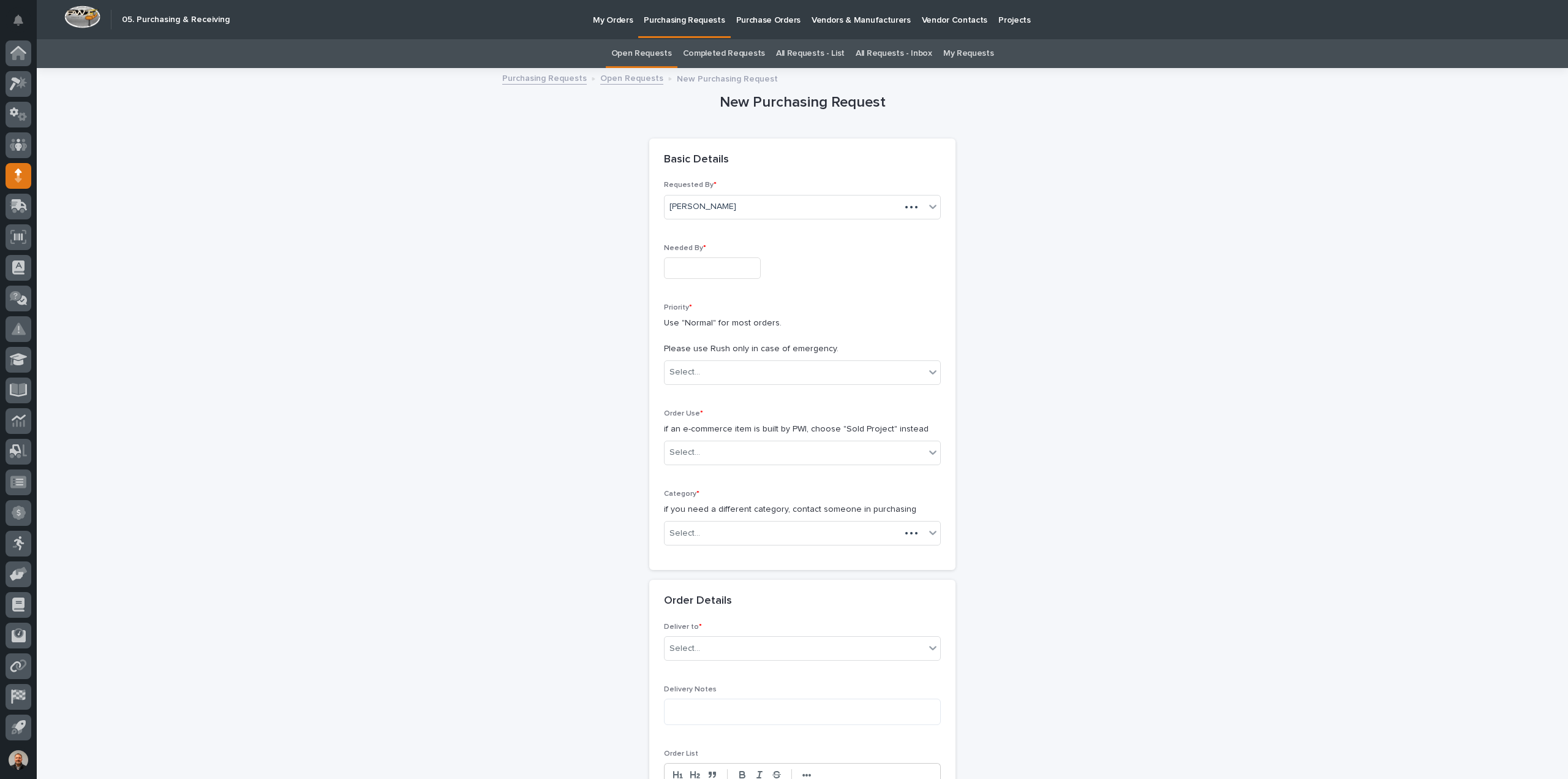
scroll to position [39, 0]
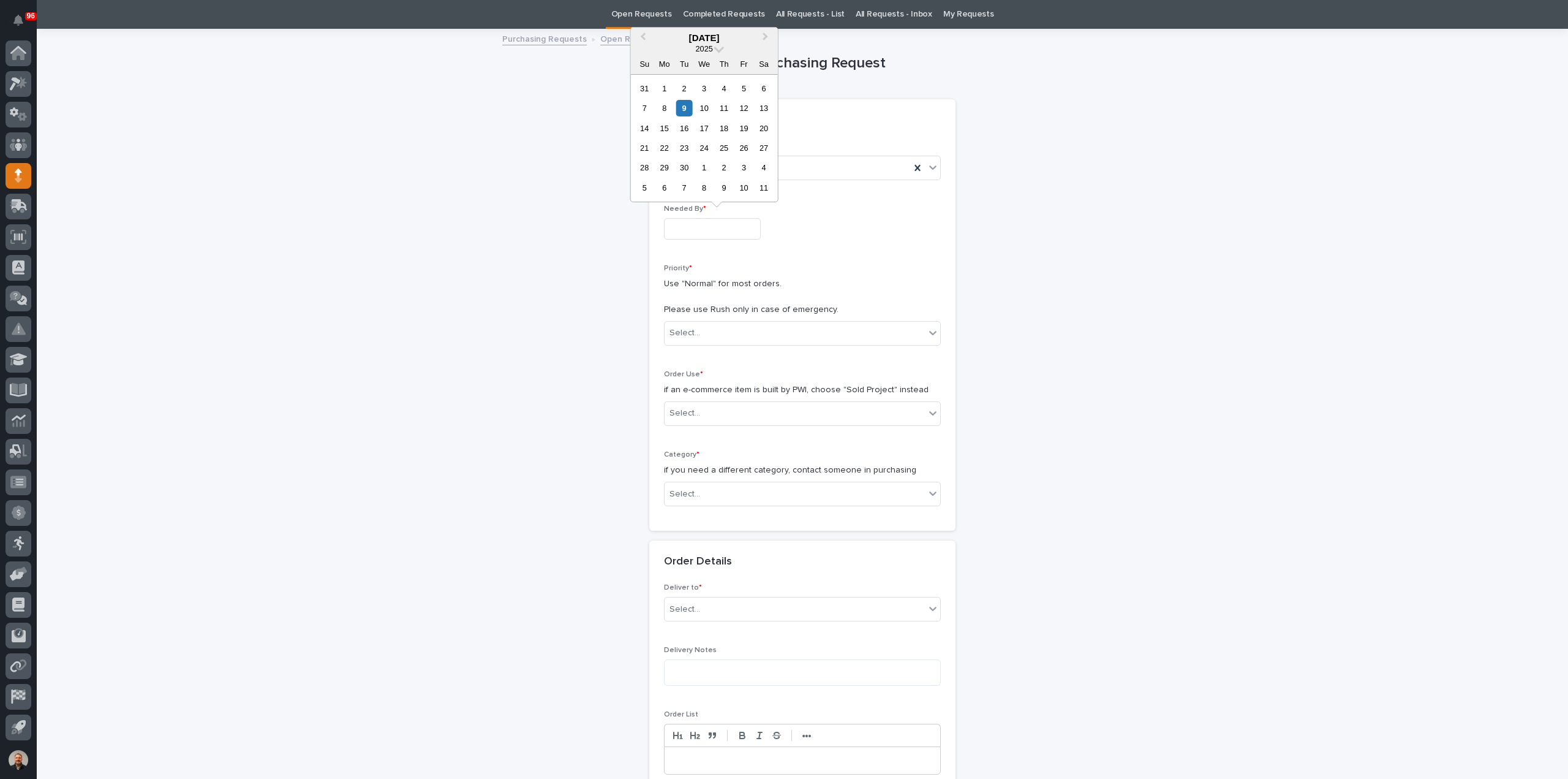
click at [679, 222] on input "text" at bounding box center [712, 229] width 96 height 22
click at [740, 110] on div "12" at bounding box center [743, 108] width 17 height 17
type input "**********"
click at [684, 327] on div "Select..." at bounding box center [684, 332] width 30 height 13
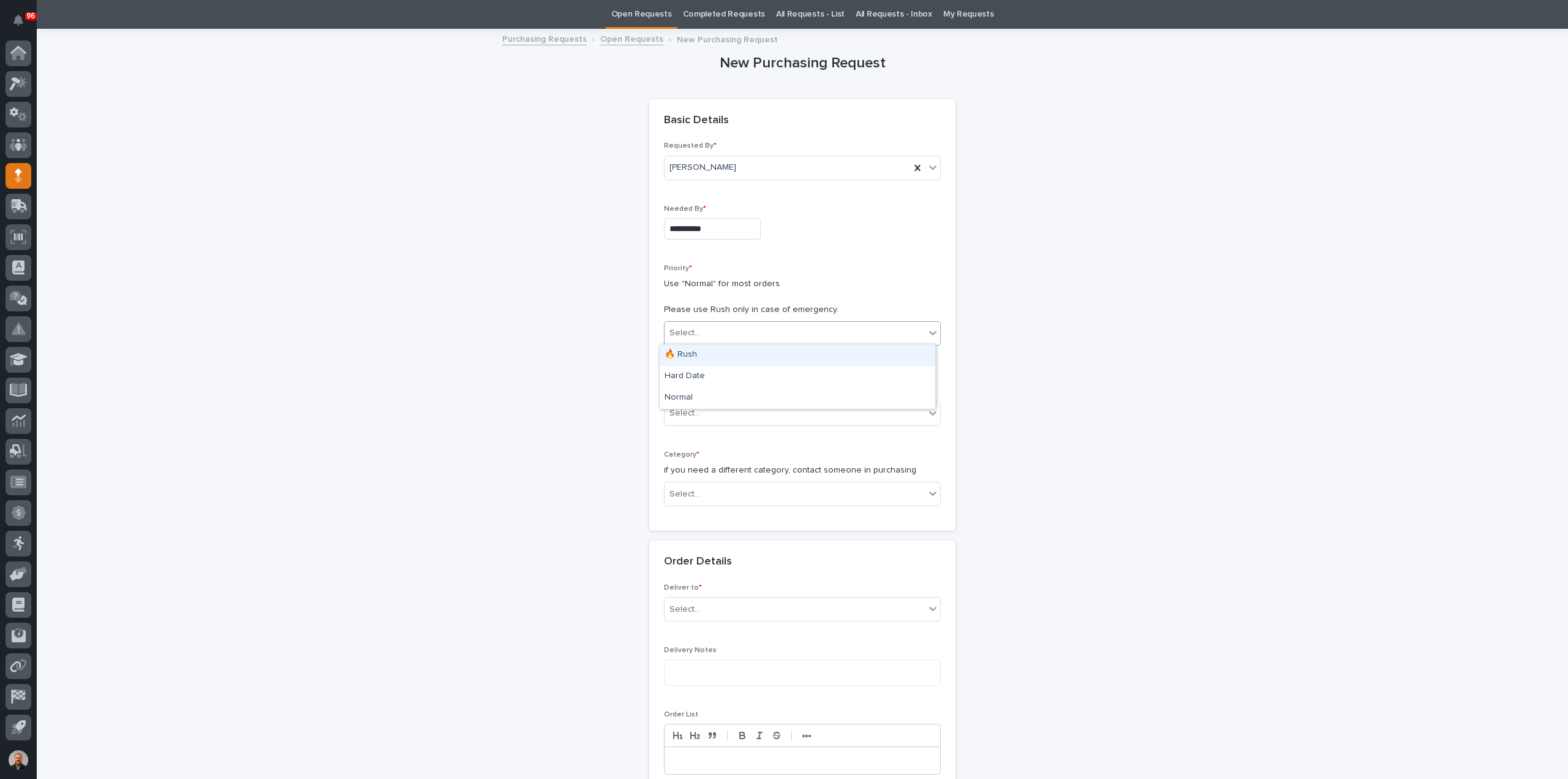
click at [686, 355] on div "🔥 Rush" at bounding box center [797, 355] width 275 height 22
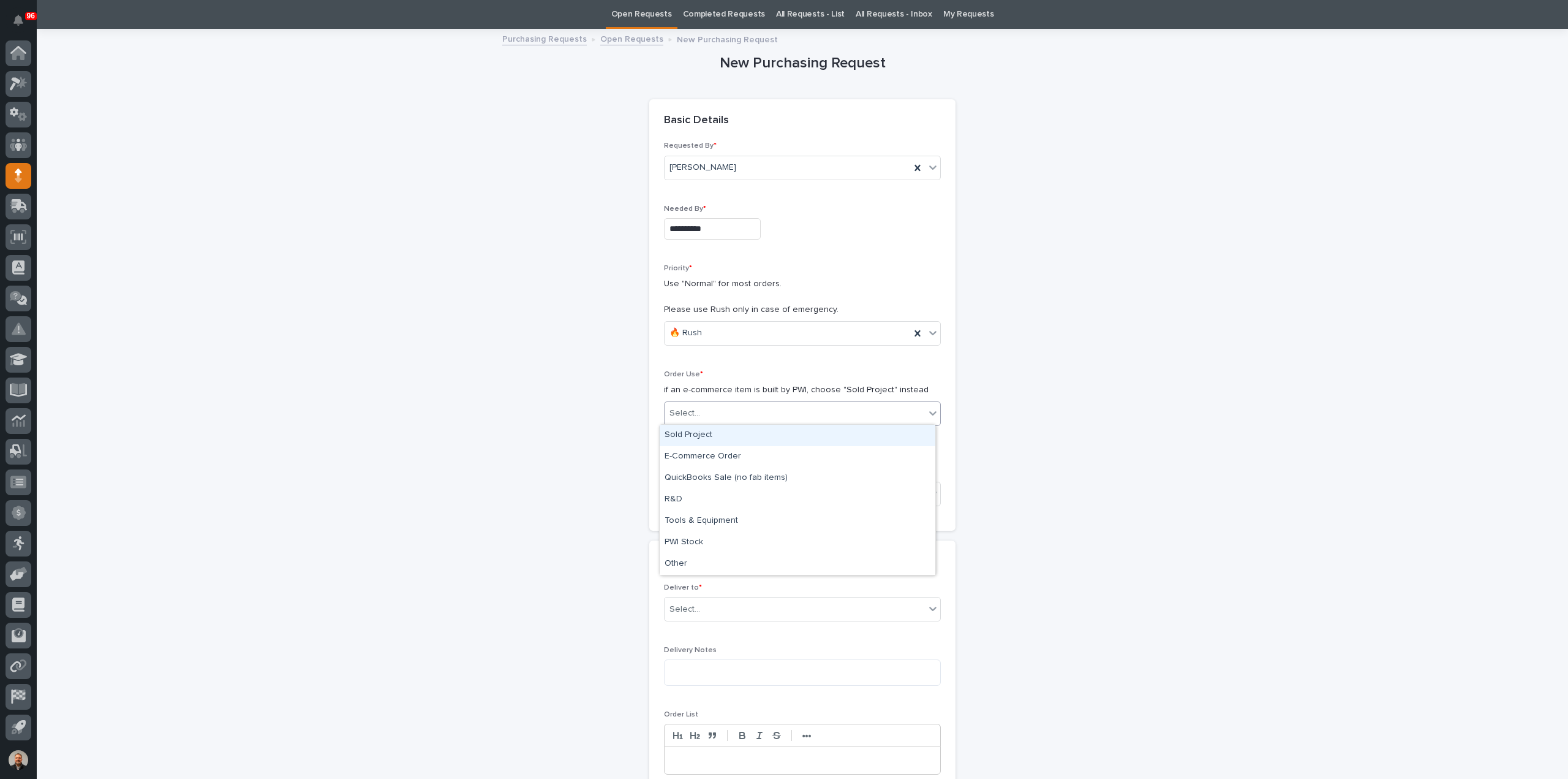
click at [679, 407] on div "Select..." at bounding box center [684, 413] width 30 height 13
click at [683, 439] on div "Sold Project" at bounding box center [797, 436] width 275 height 22
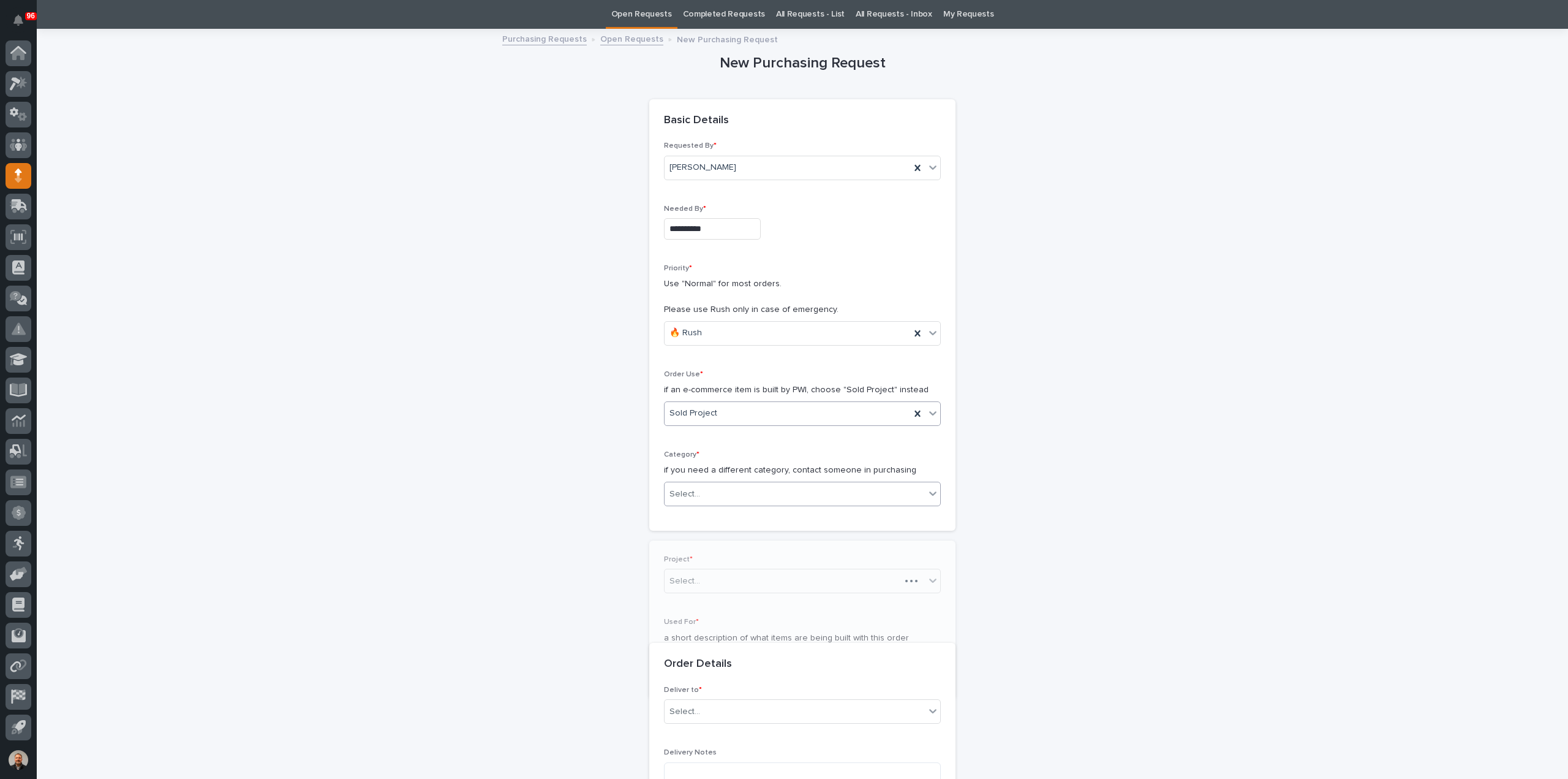
click at [681, 493] on div "Select..." at bounding box center [684, 494] width 30 height 13
click at [685, 619] on div "Parts & Hardware" at bounding box center [797, 623] width 275 height 22
click at [687, 577] on div "Select..." at bounding box center [684, 580] width 30 height 13
type input "*****"
click at [701, 602] on div "25054 - NuWay Construction - American Renolit Dock Rail" at bounding box center [797, 602] width 275 height 22
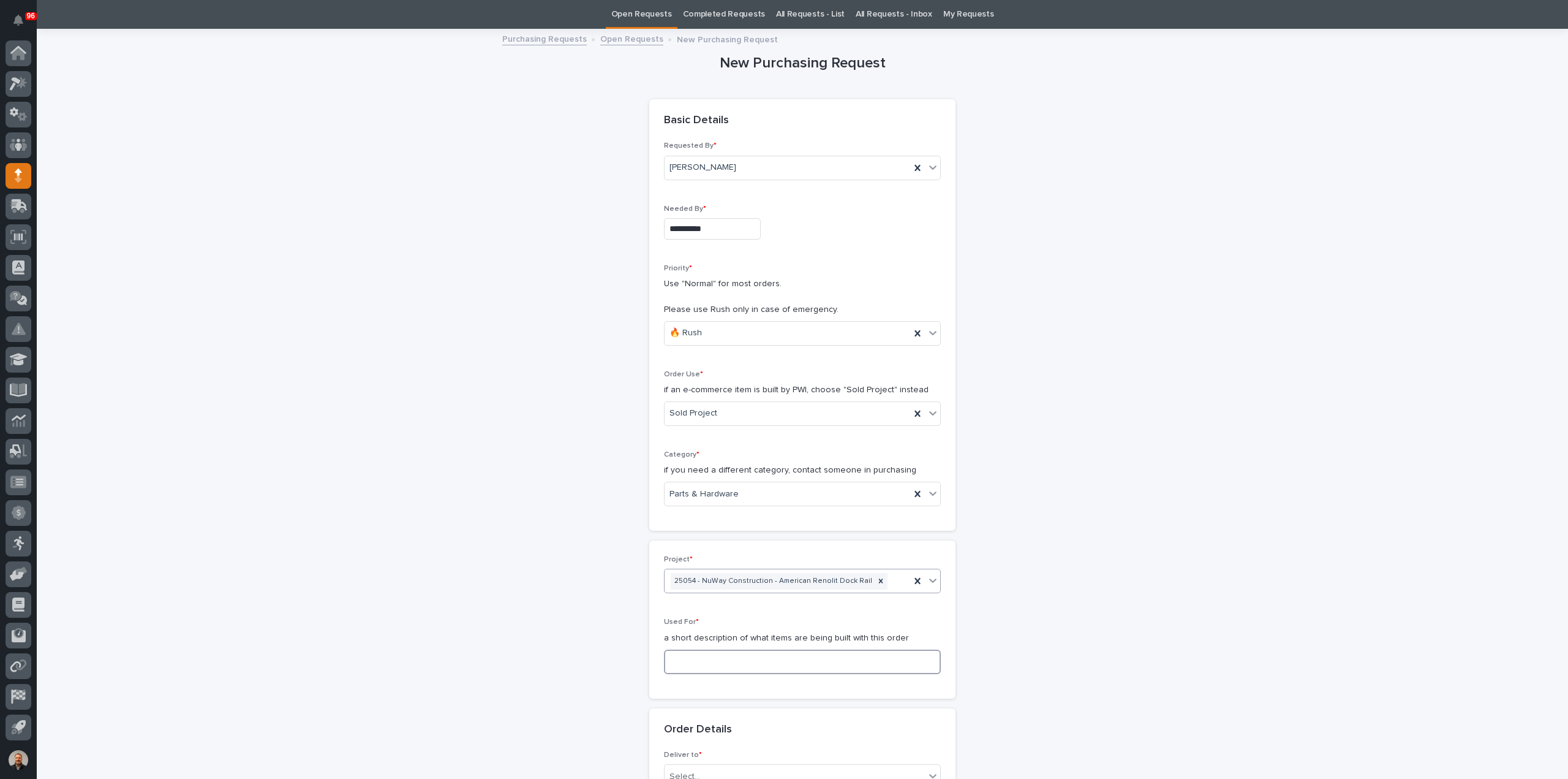
click at [673, 661] on input at bounding box center [802, 661] width 277 height 25
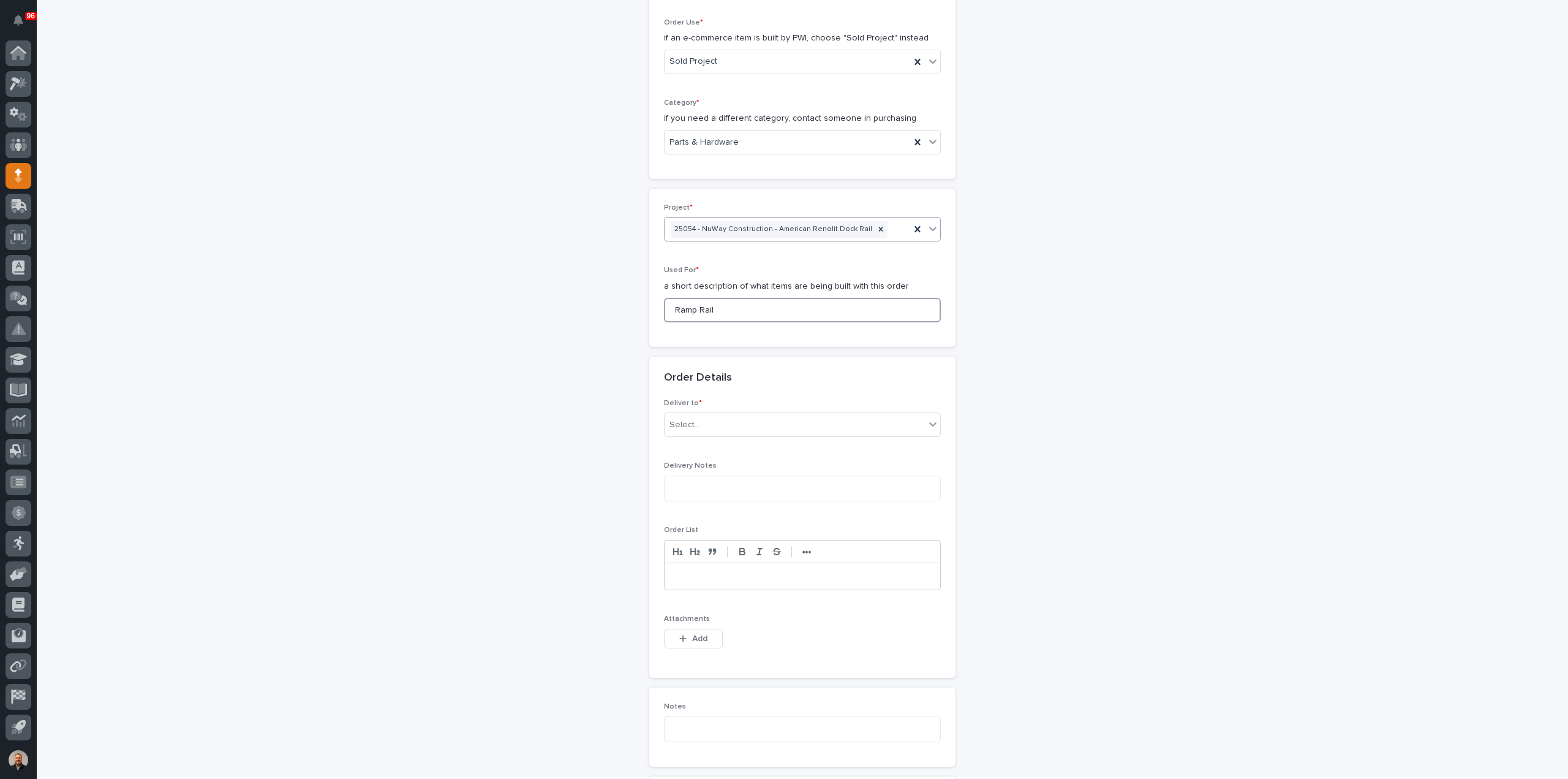
scroll to position [468, 0]
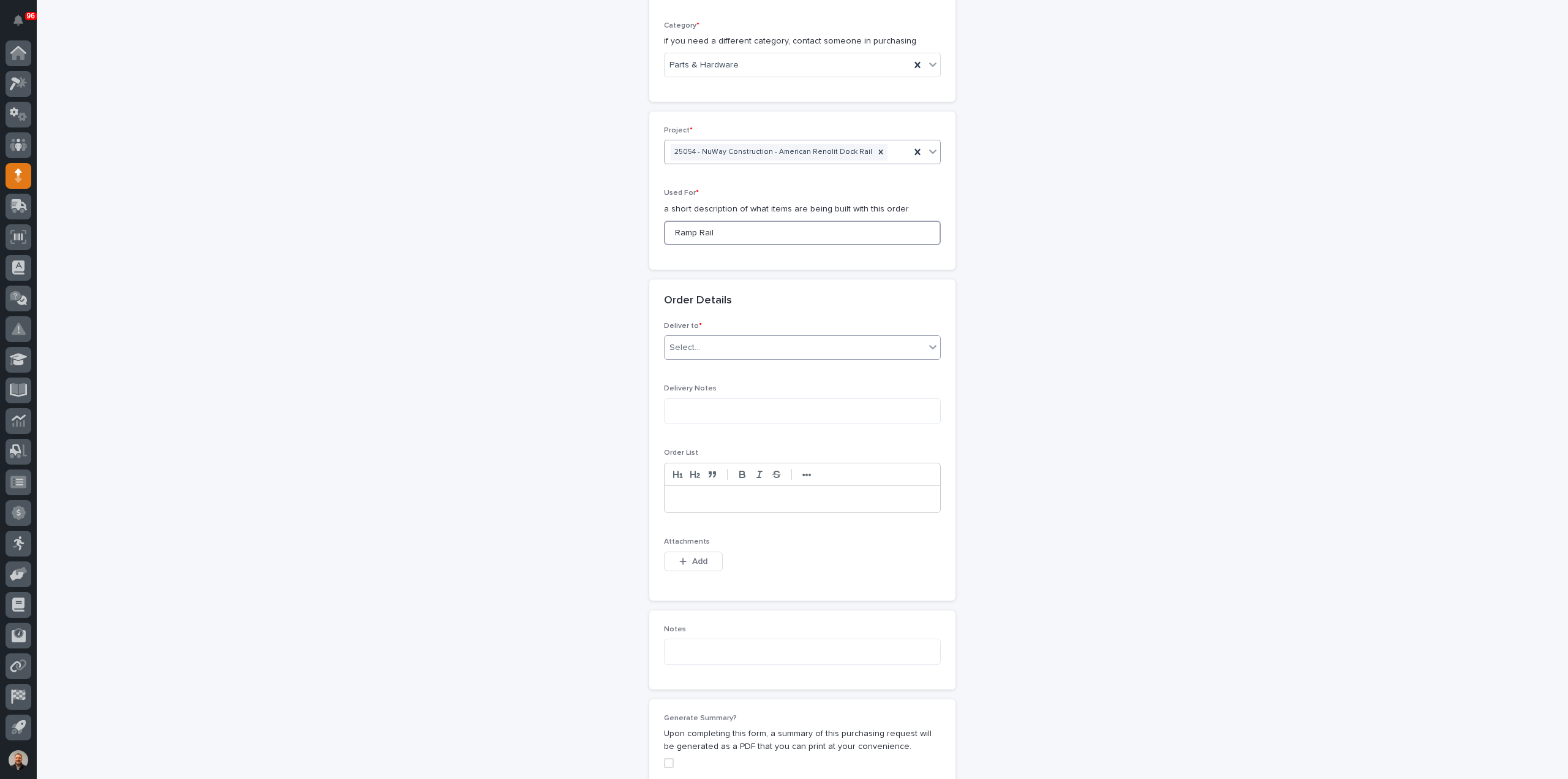
type input "Ramp Rail"
click at [669, 344] on div "Select..." at bounding box center [684, 347] width 30 height 13
click at [686, 367] on div "PWI" at bounding box center [797, 369] width 275 height 22
click at [687, 564] on button "Add" at bounding box center [693, 562] width 59 height 20
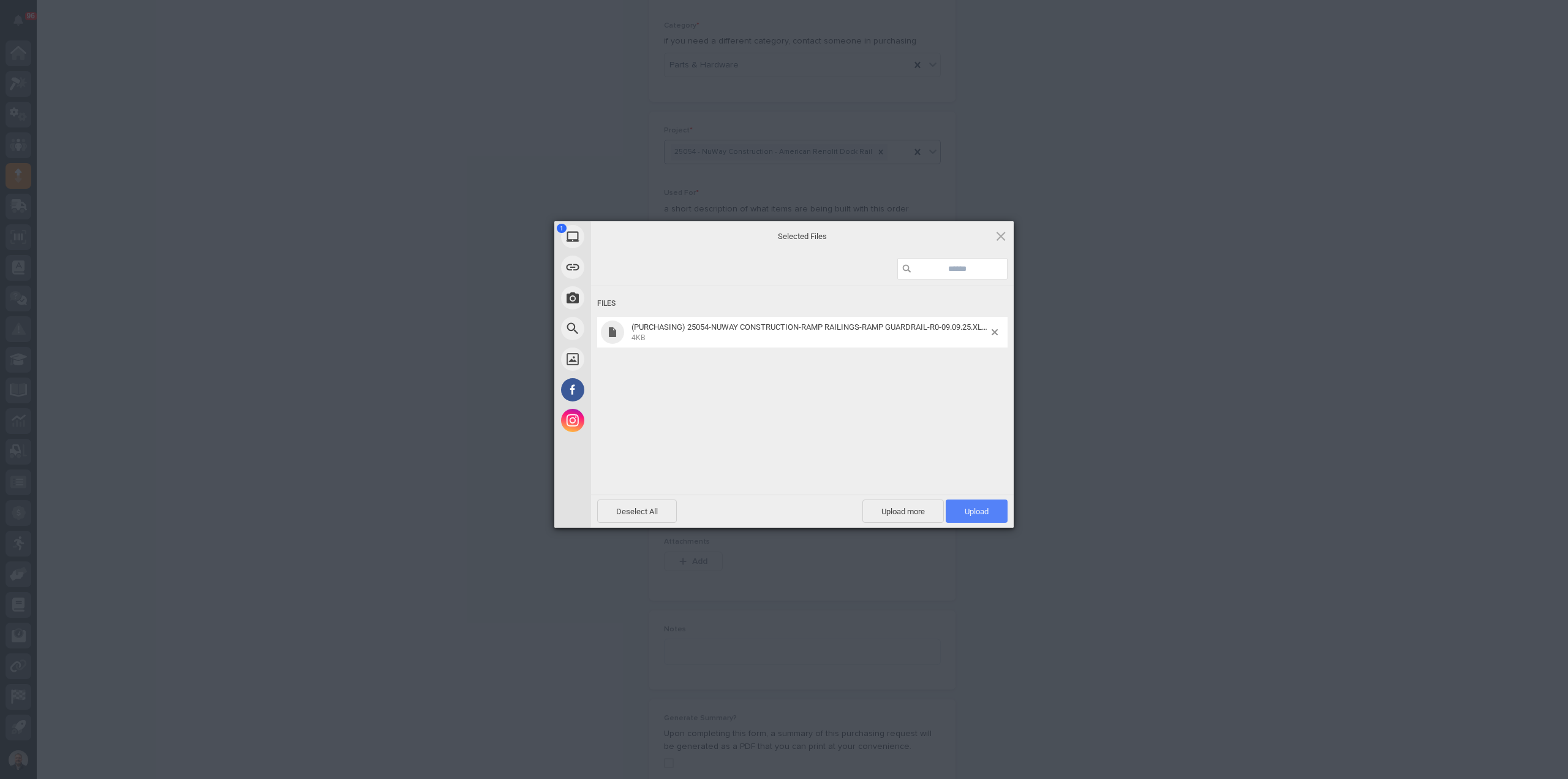
click at [973, 511] on span "Upload 1" at bounding box center [976, 510] width 24 height 9
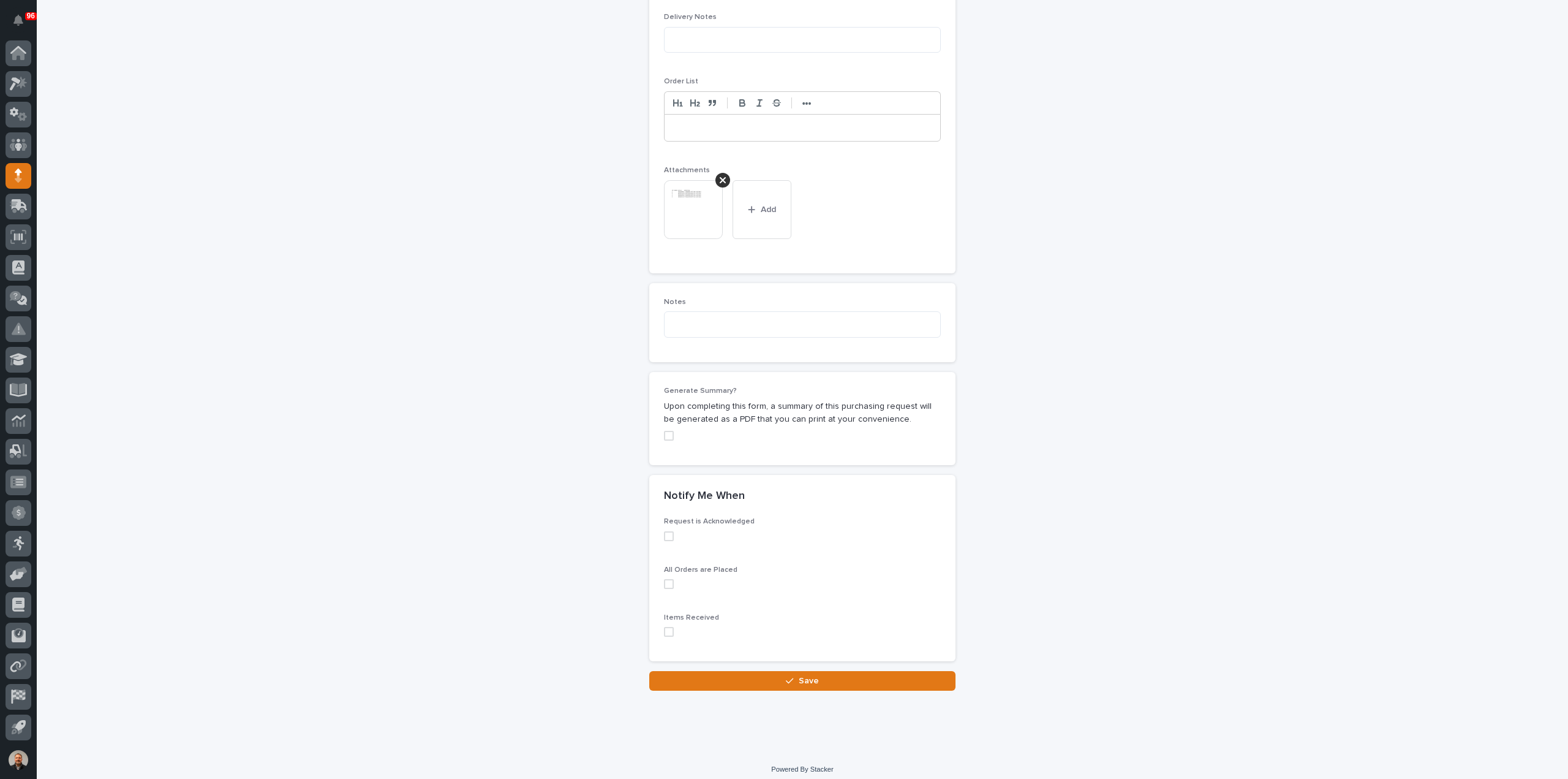
scroll to position [843, 0]
click at [832, 670] on button "Save" at bounding box center [801, 677] width 306 height 20
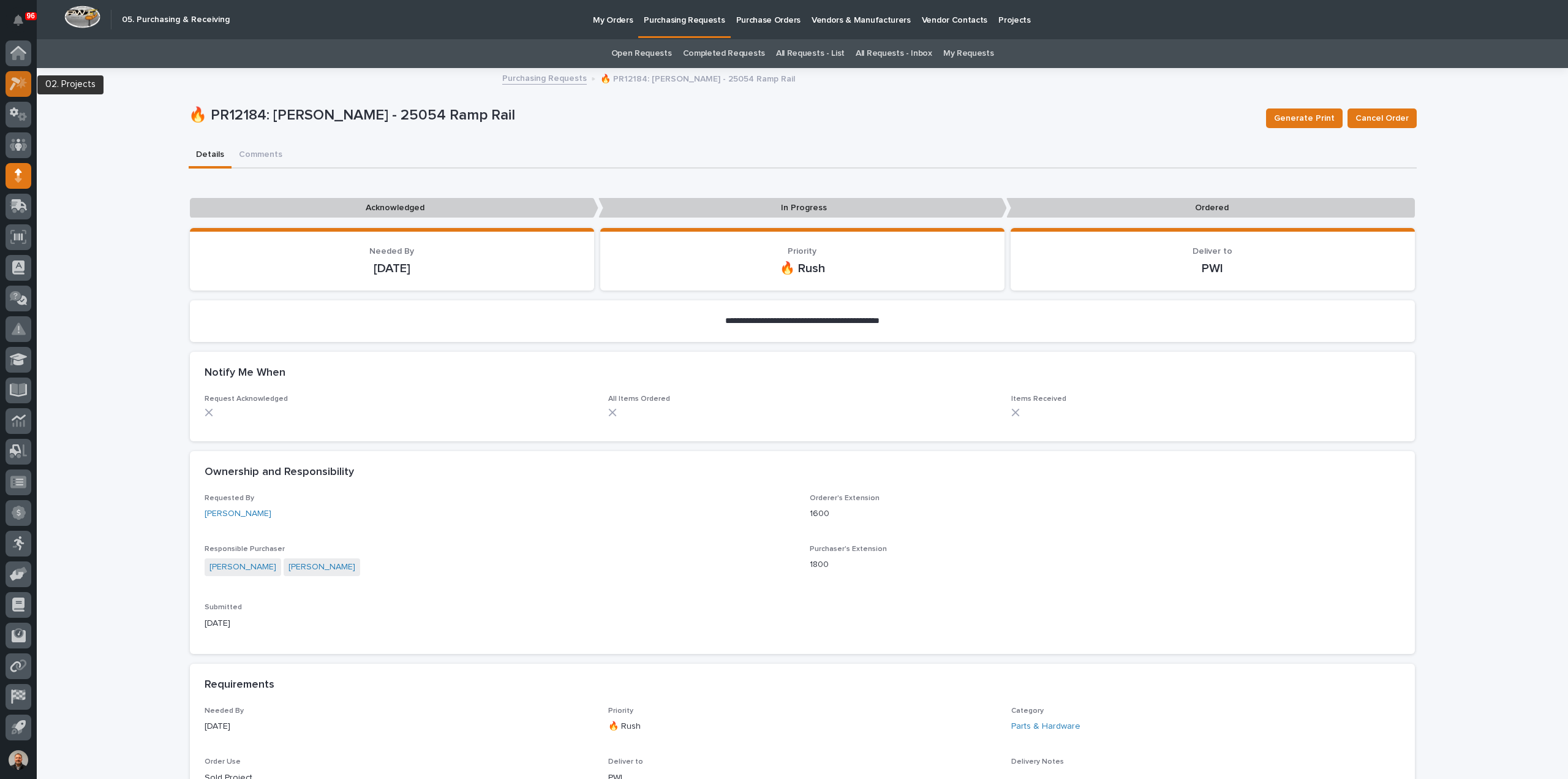
click at [22, 82] on icon at bounding box center [22, 82] width 11 height 12
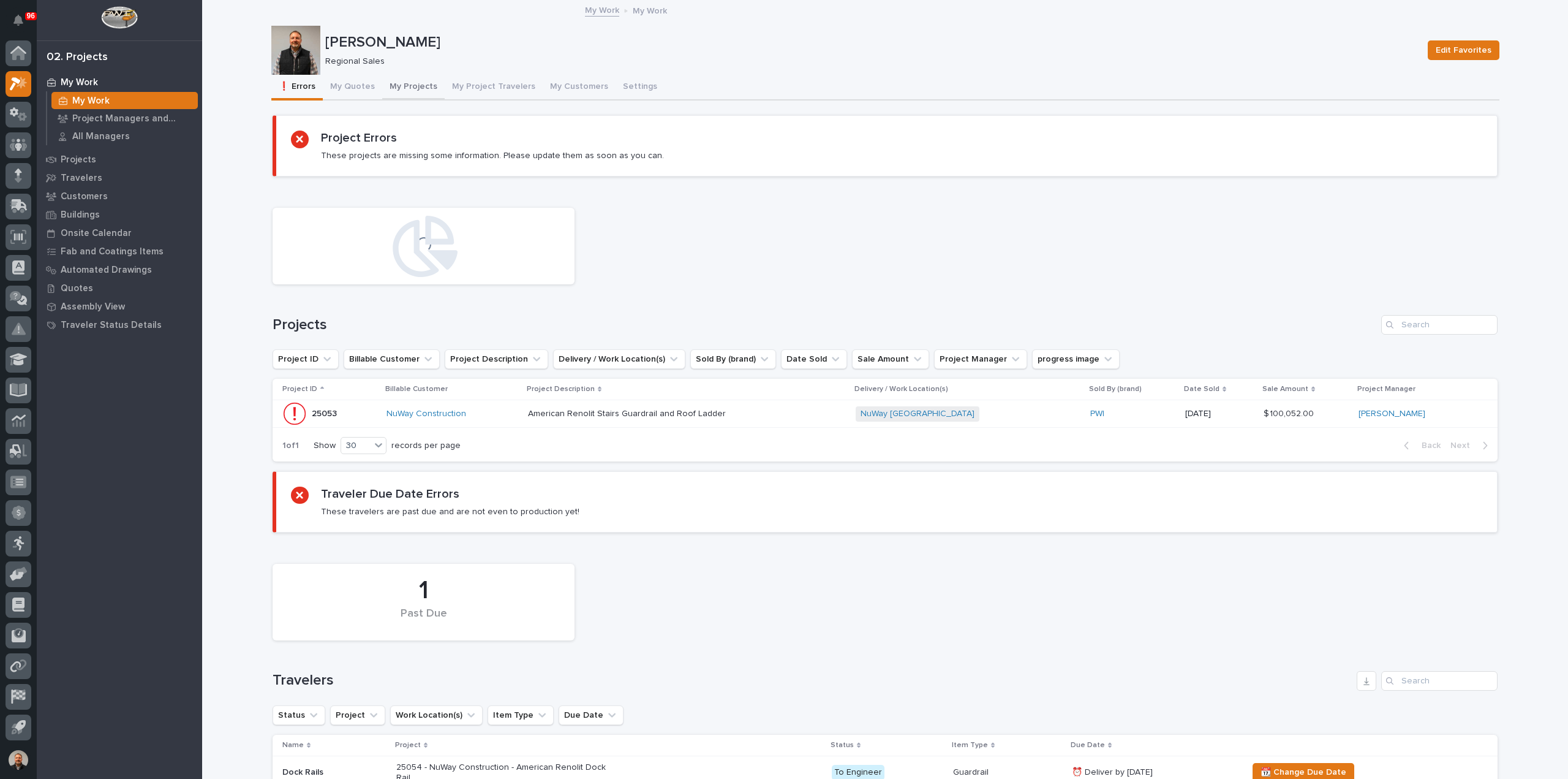
click at [406, 84] on button "My Projects" at bounding box center [414, 88] width 63 height 26
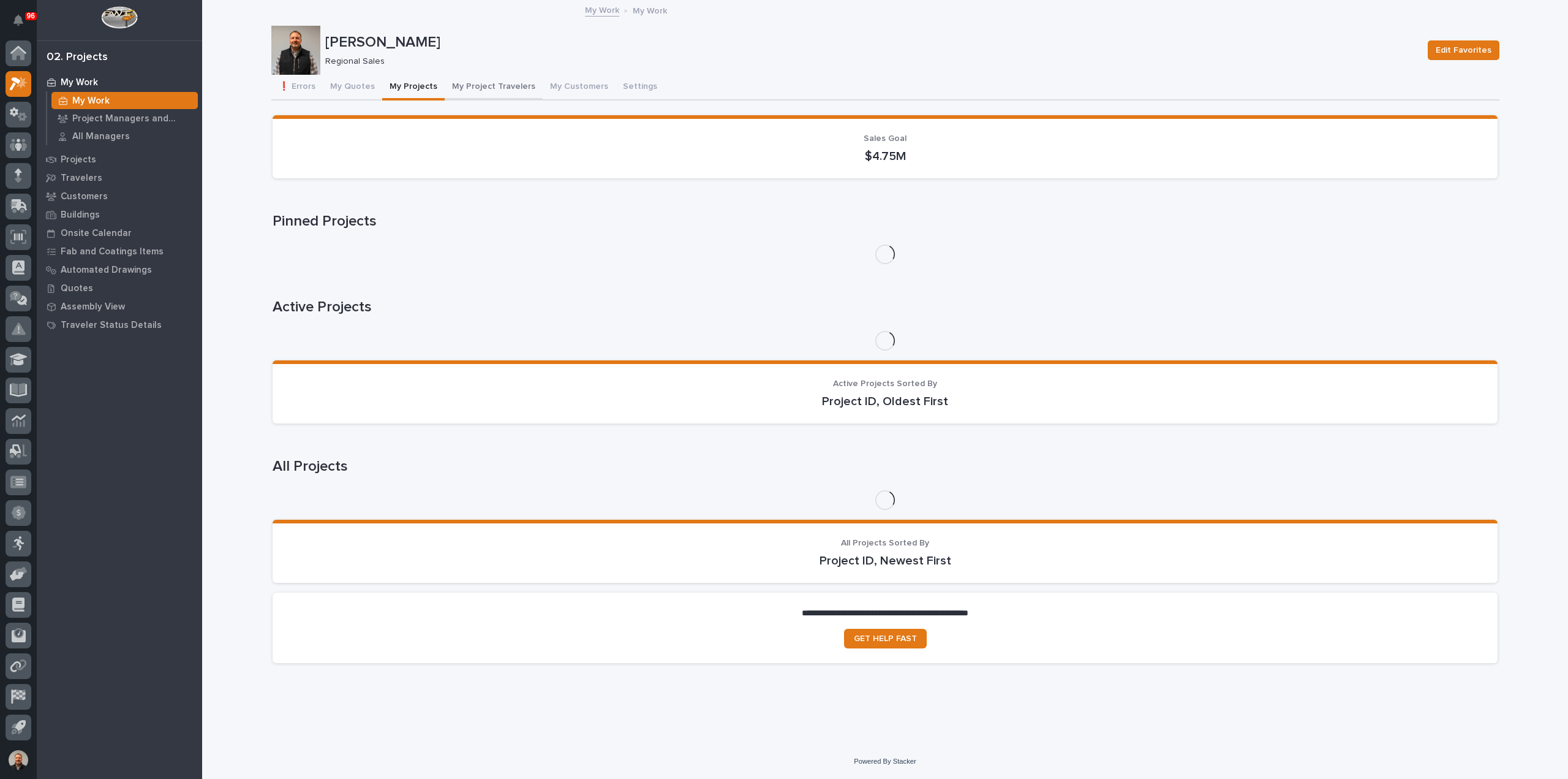
click at [487, 86] on button "My Project Travelers" at bounding box center [494, 88] width 98 height 26
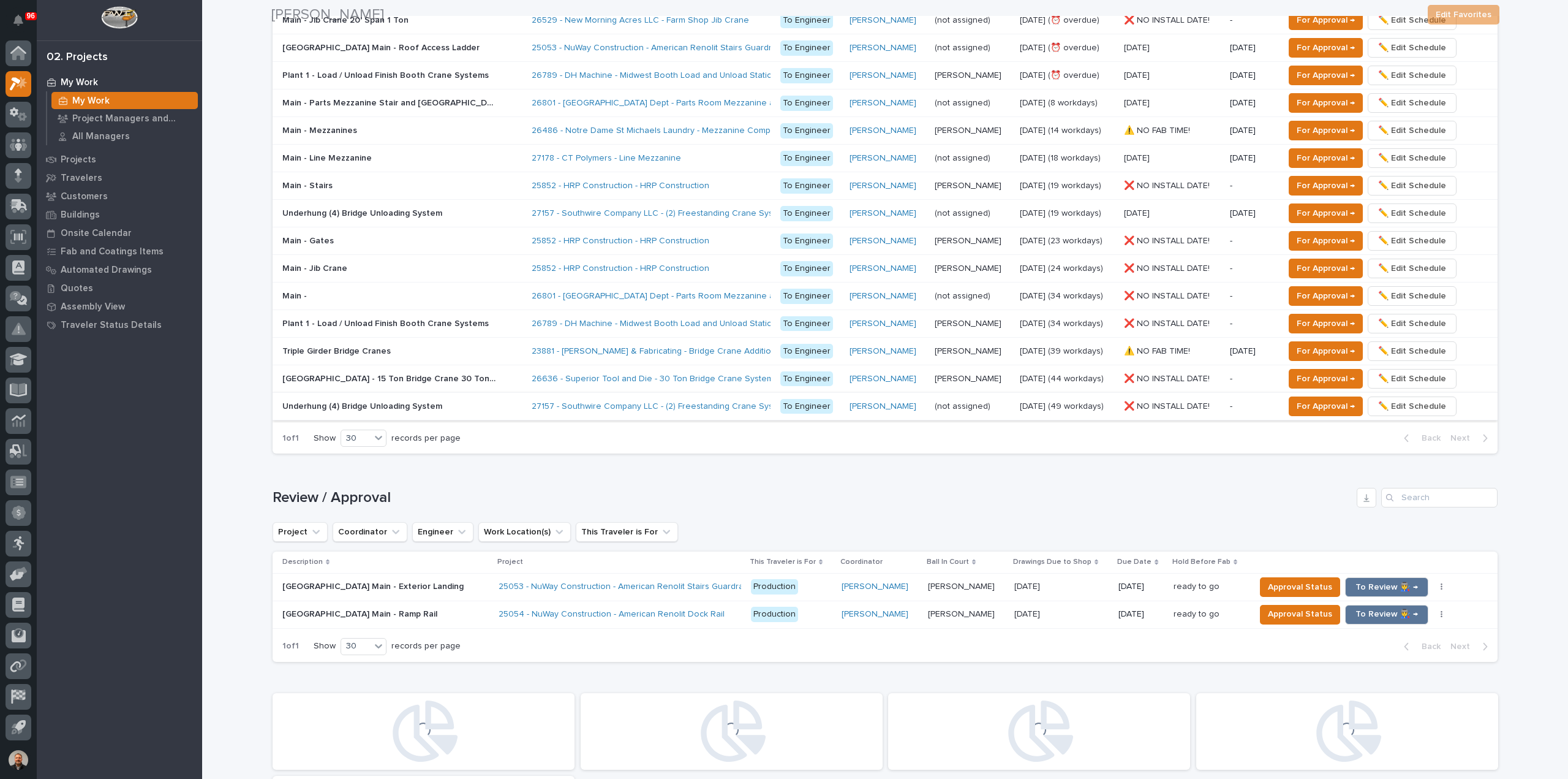
scroll to position [1042, 0]
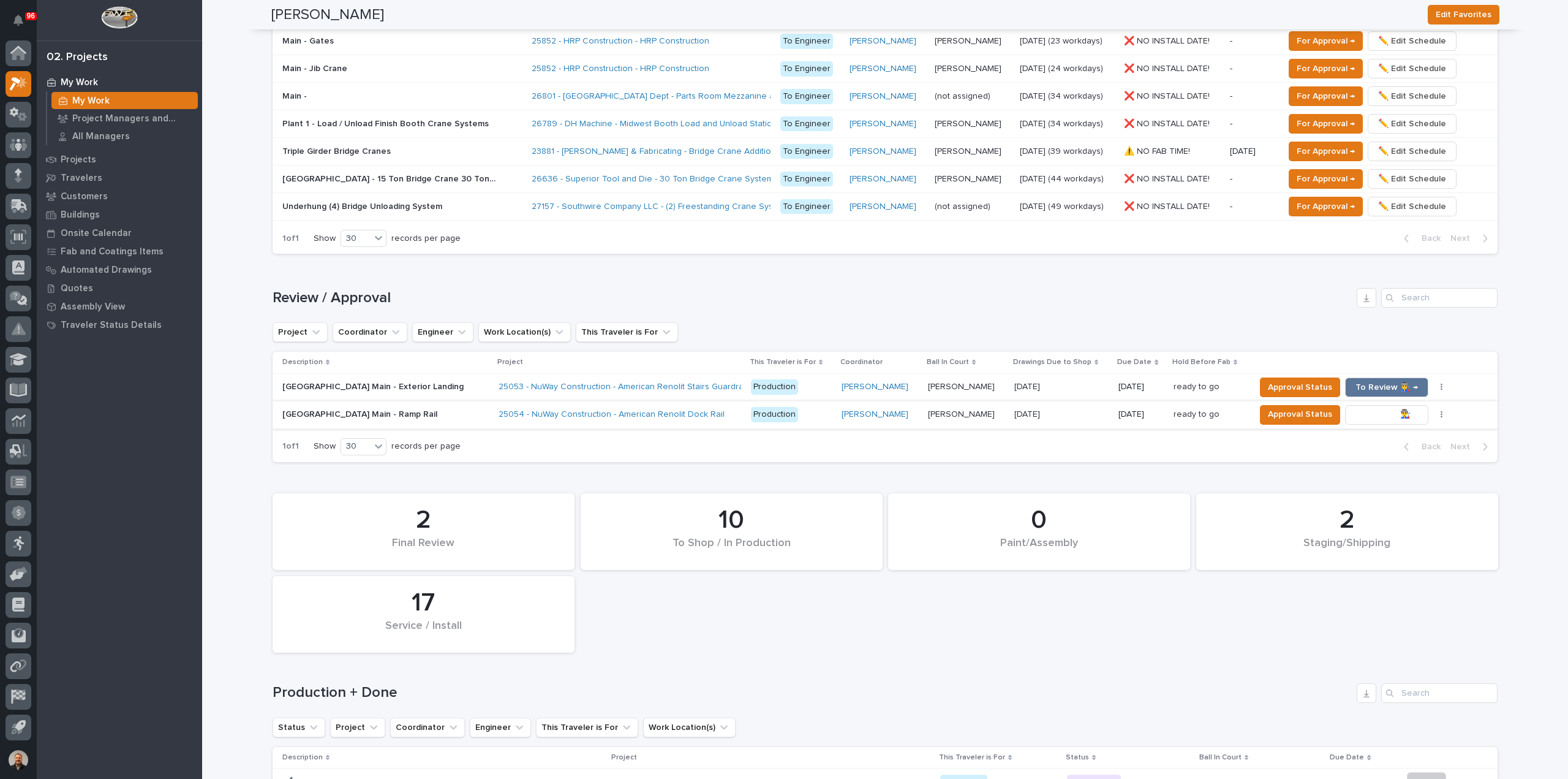
click at [1376, 407] on span "To Review 👨‍🏭 →" at bounding box center [1387, 414] width 63 height 15
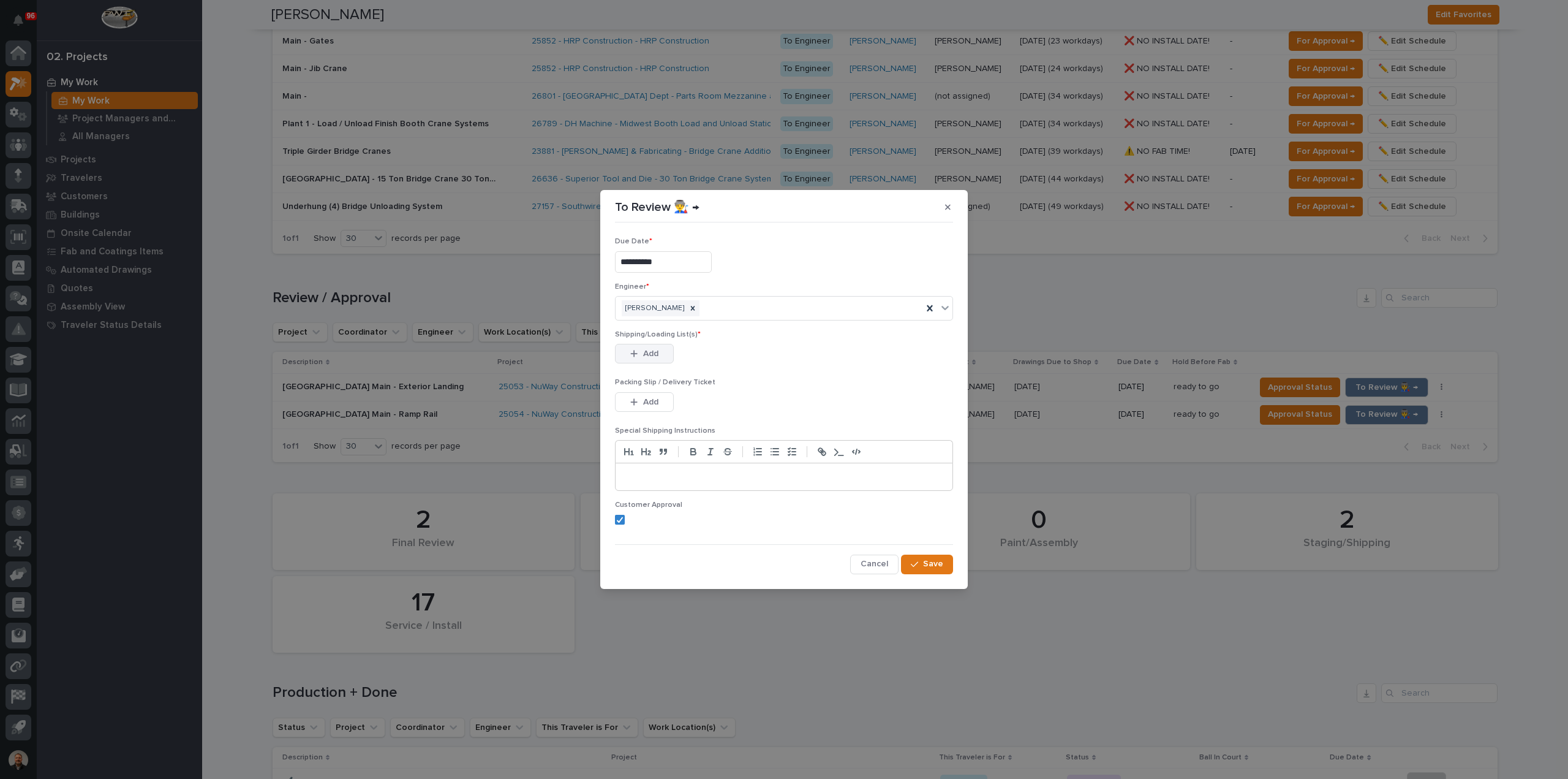
click at [634, 351] on icon "button" at bounding box center [633, 353] width 7 height 9
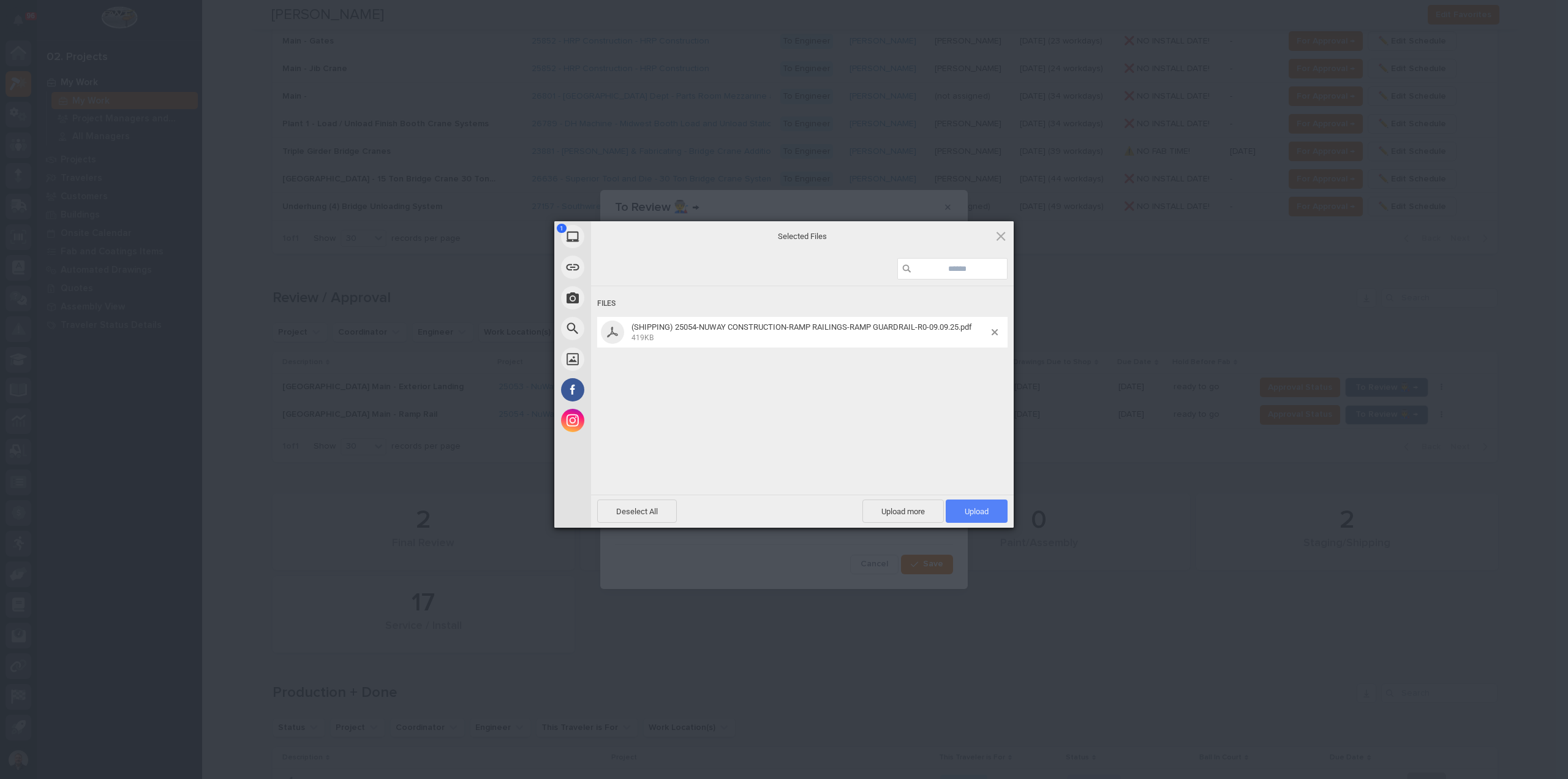
click at [972, 513] on span "Upload 1" at bounding box center [976, 510] width 24 height 9
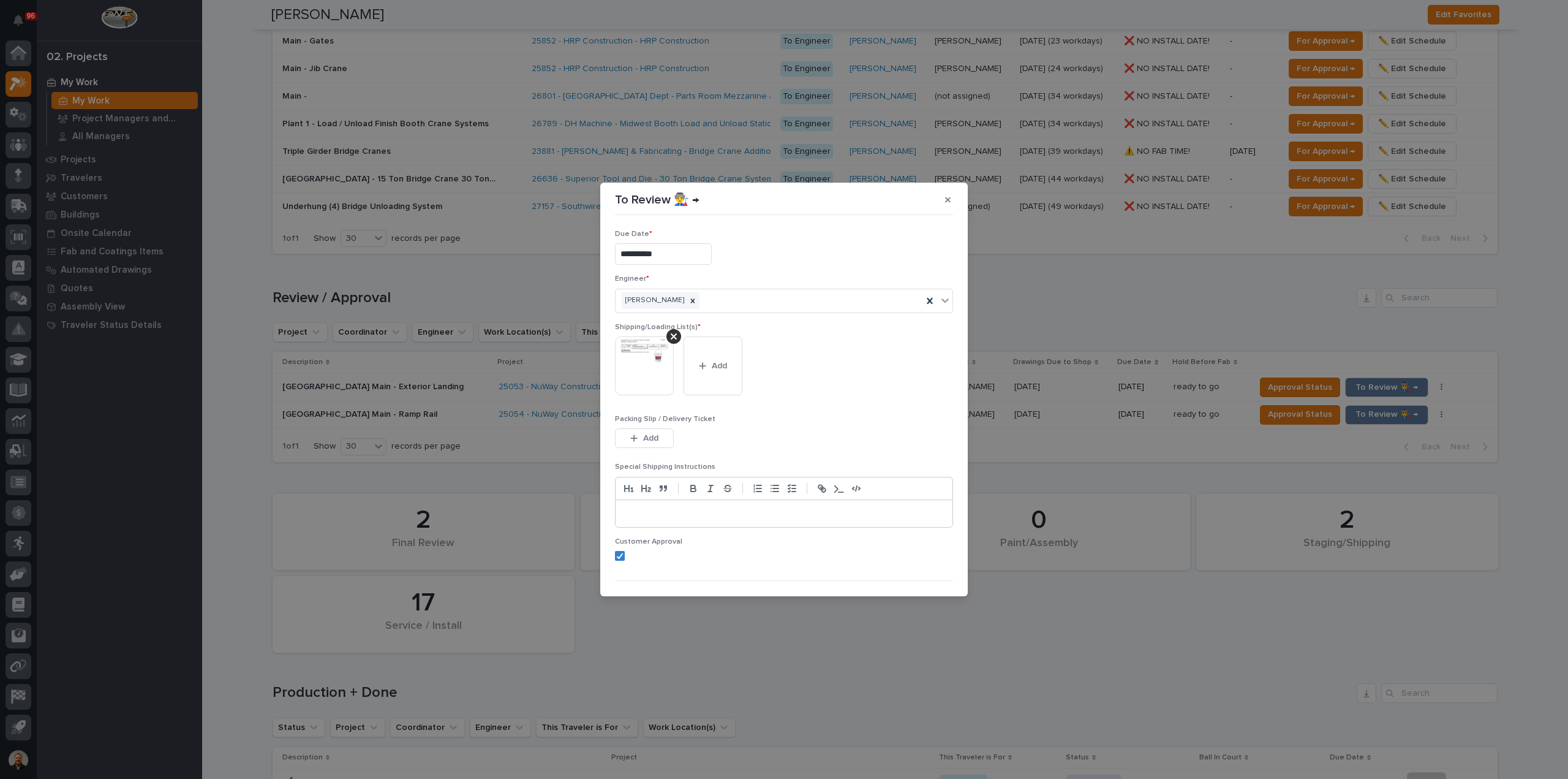
scroll to position [25, 0]
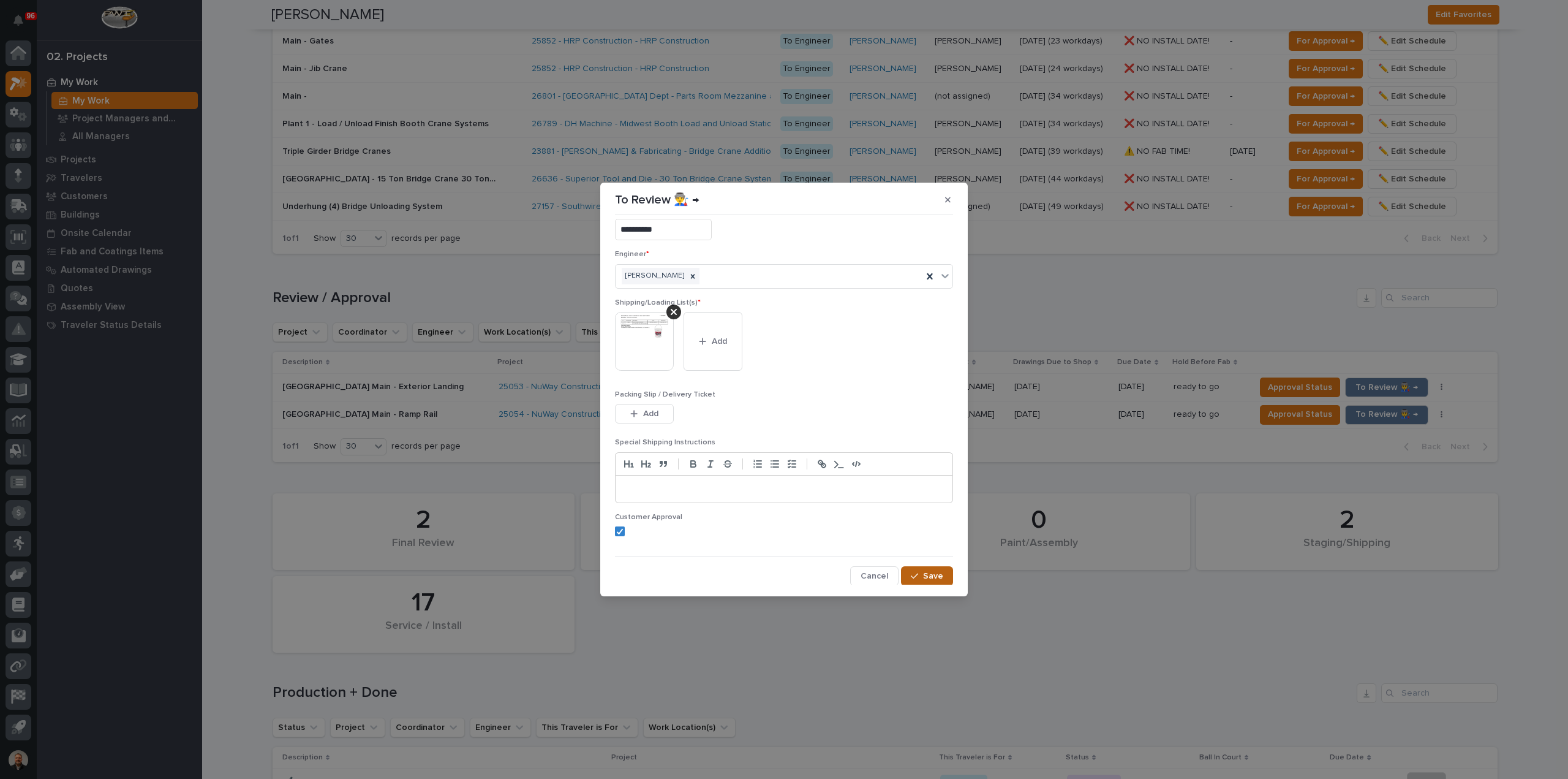
click at [926, 573] on span "Save" at bounding box center [933, 575] width 21 height 11
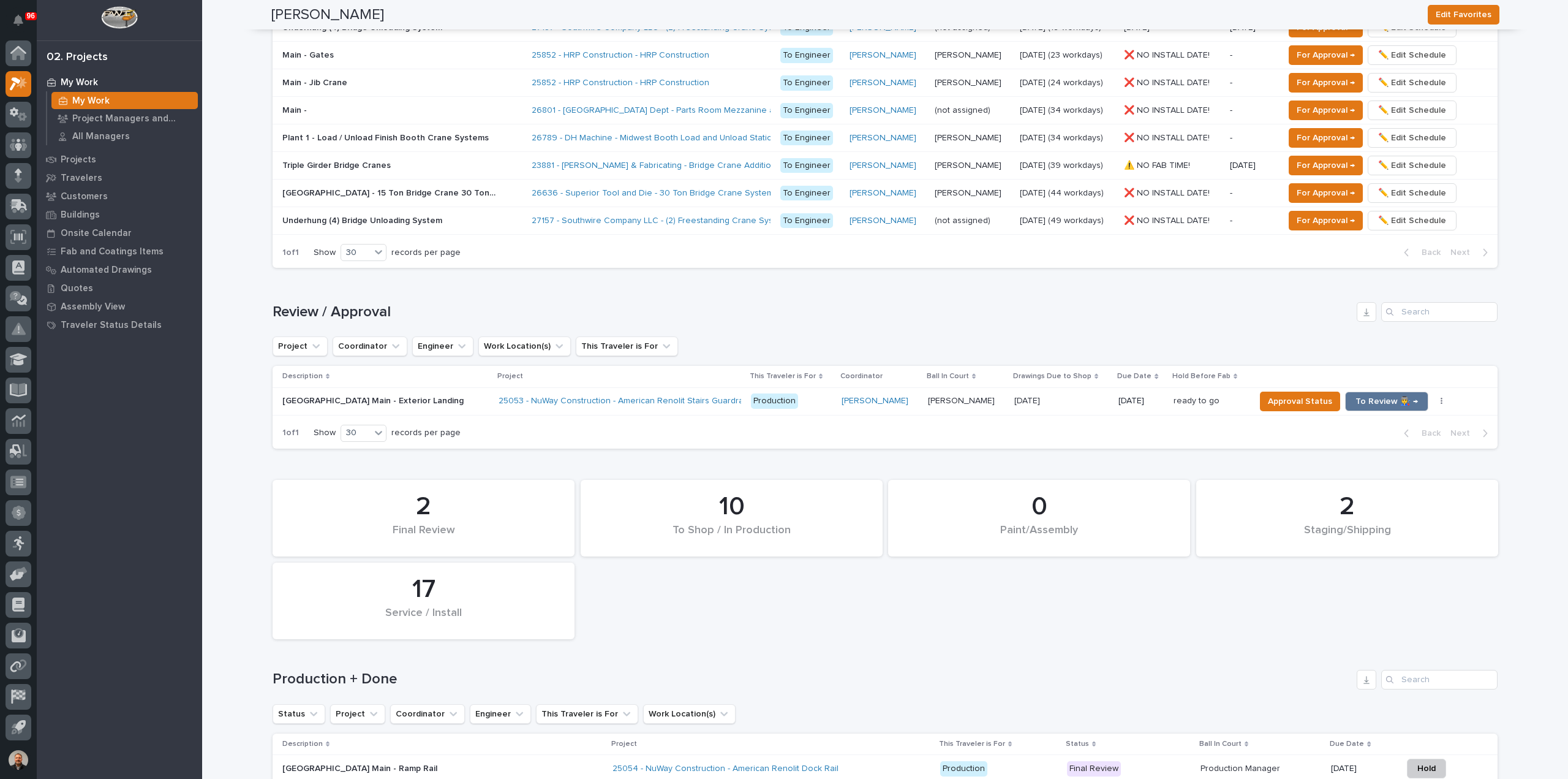
scroll to position [1025, 0]
